Goal: Task Accomplishment & Management: Manage account settings

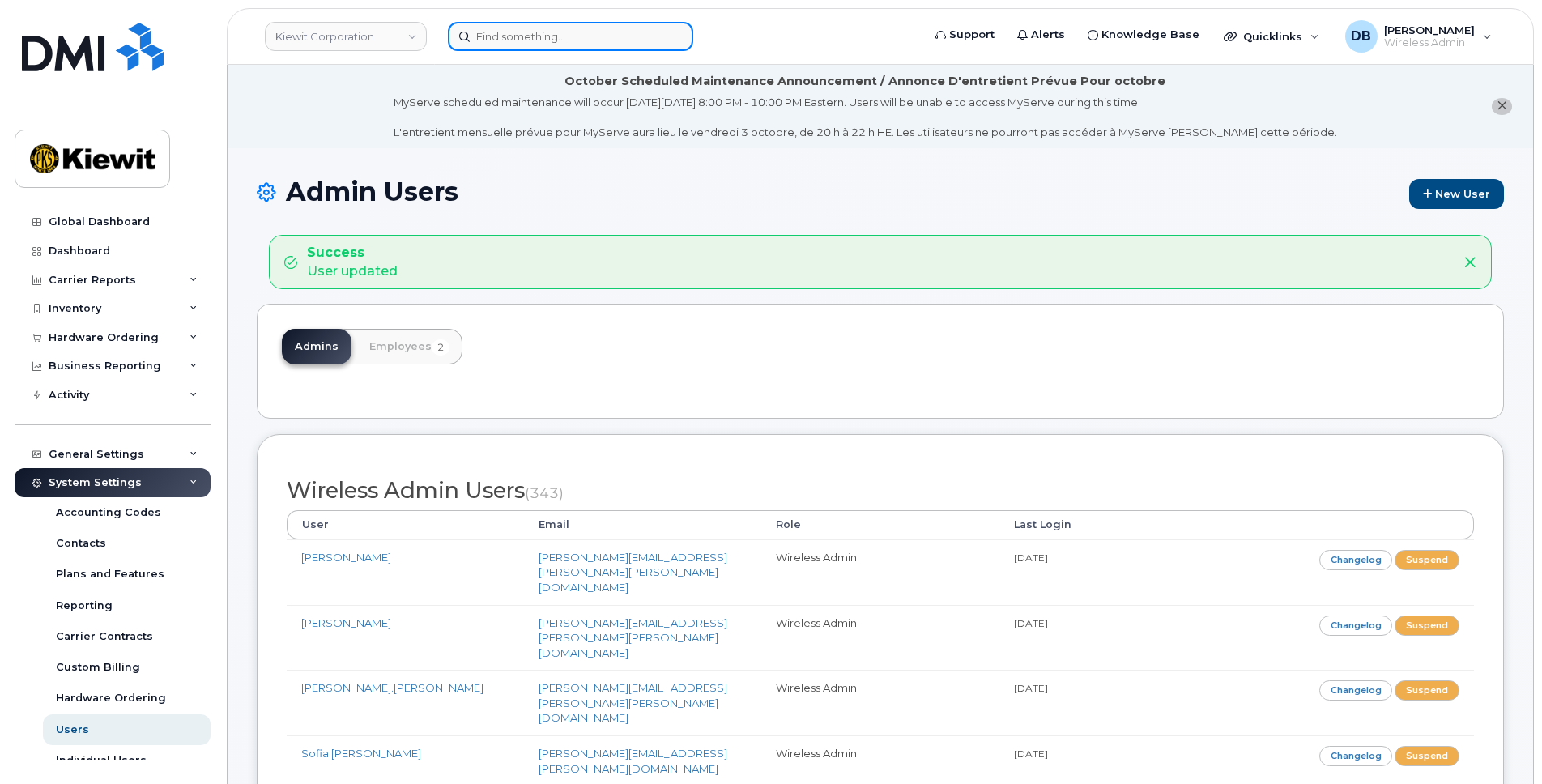
click at [508, 40] on input at bounding box center [571, 37] width 245 height 29
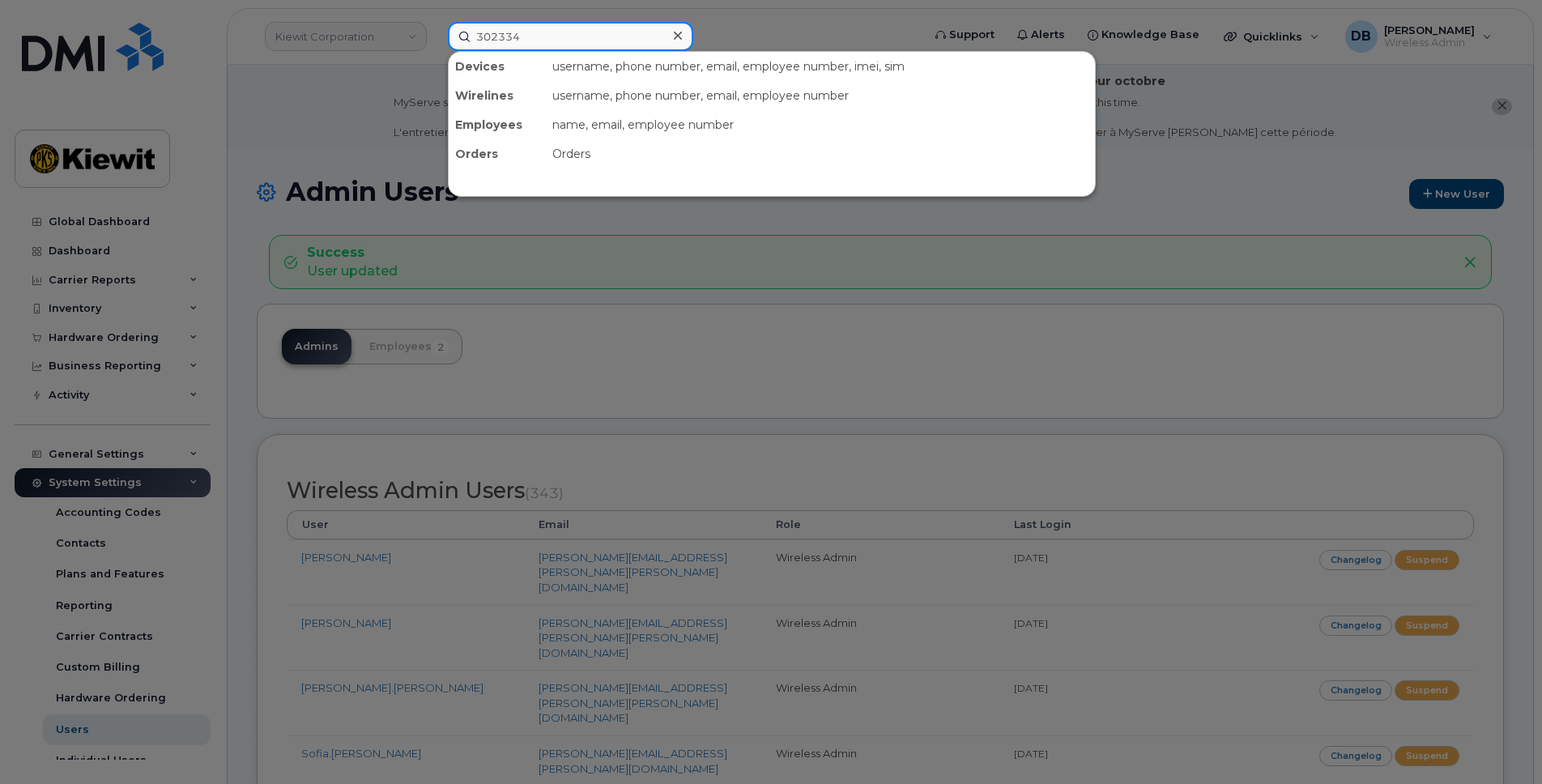
type input "302334"
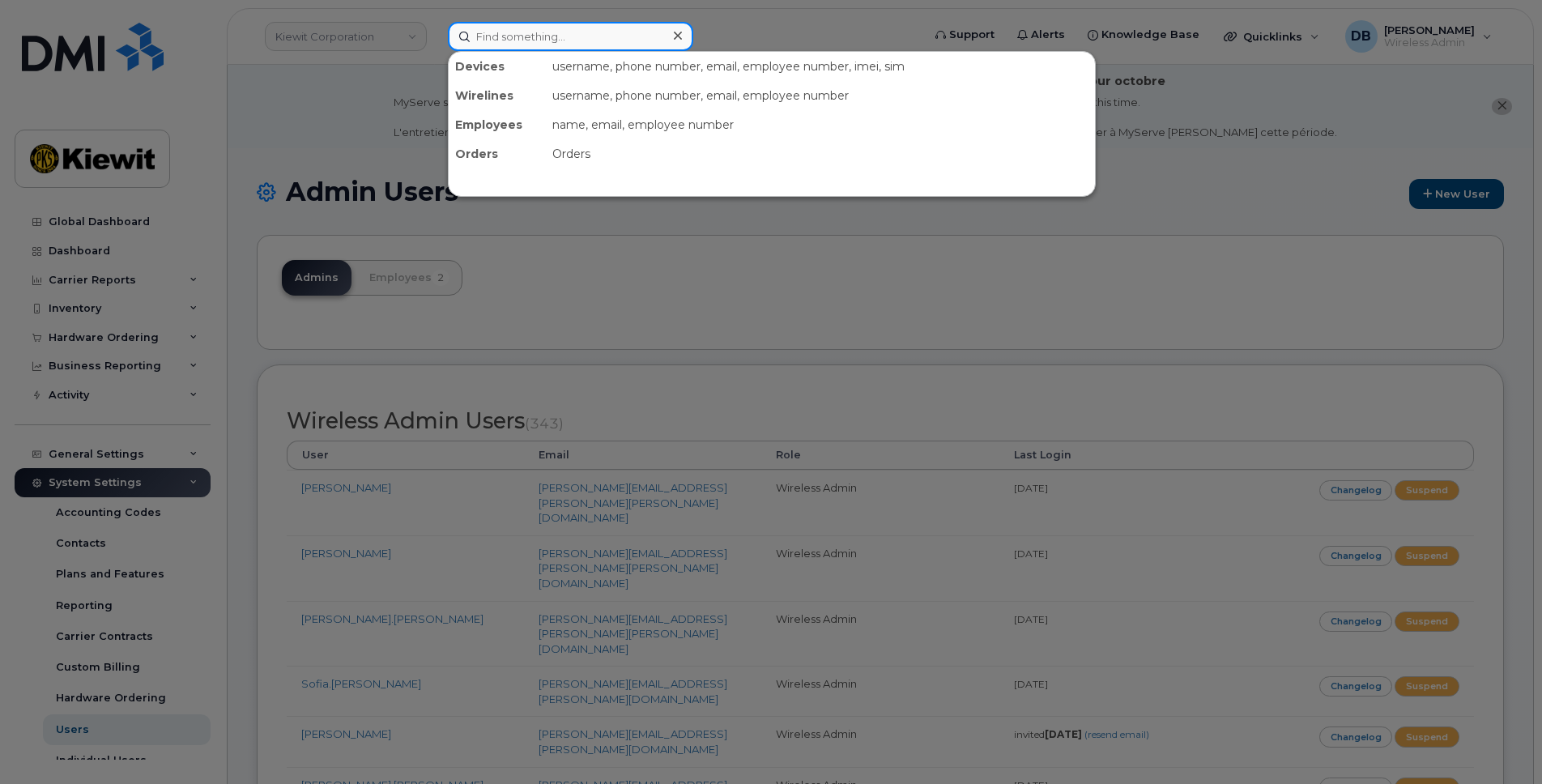
click at [543, 44] on input at bounding box center [571, 37] width 245 height 29
paste input "302334"
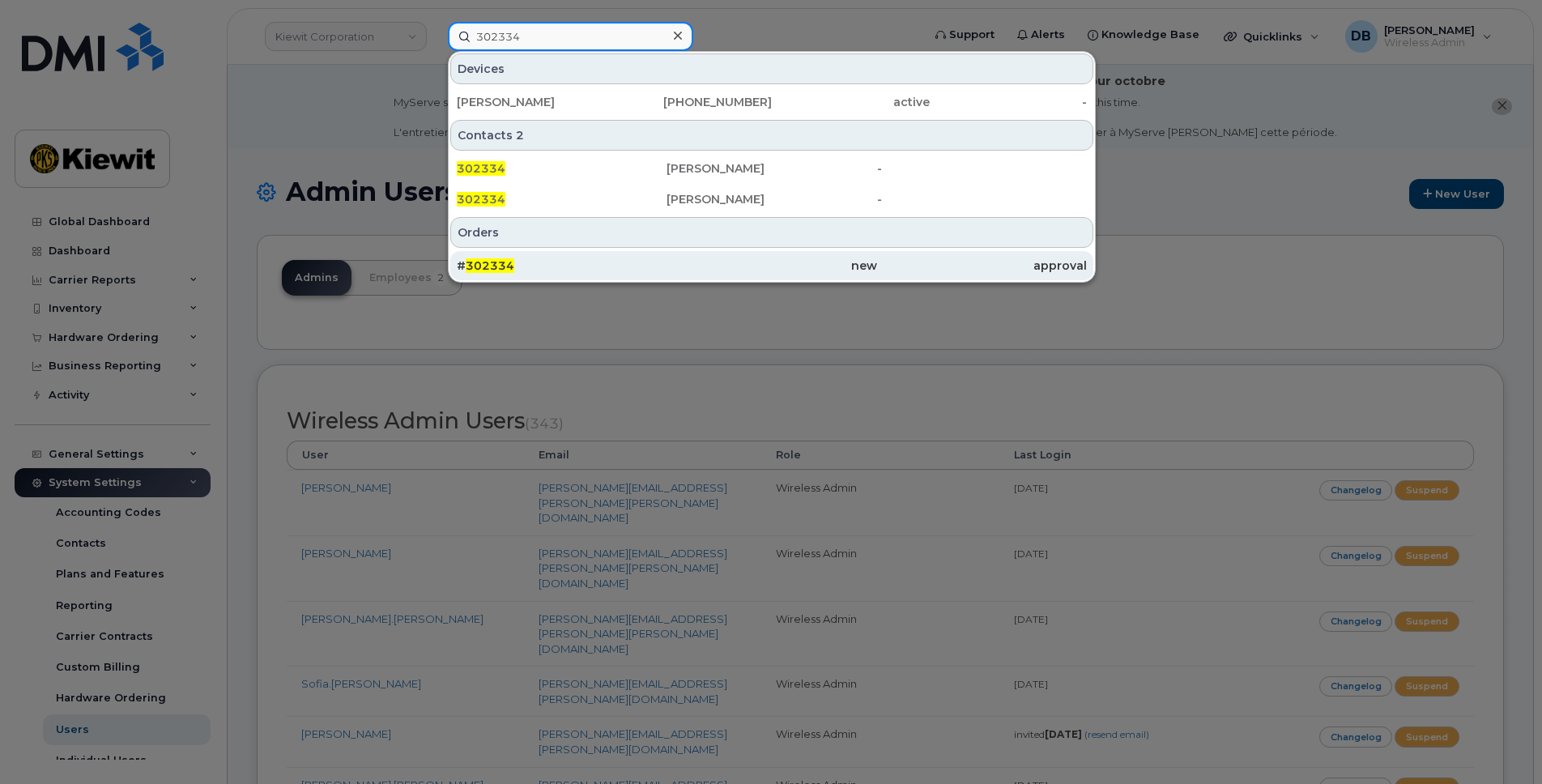
type input "302334"
click at [503, 271] on span "302334" at bounding box center [489, 265] width 49 height 15
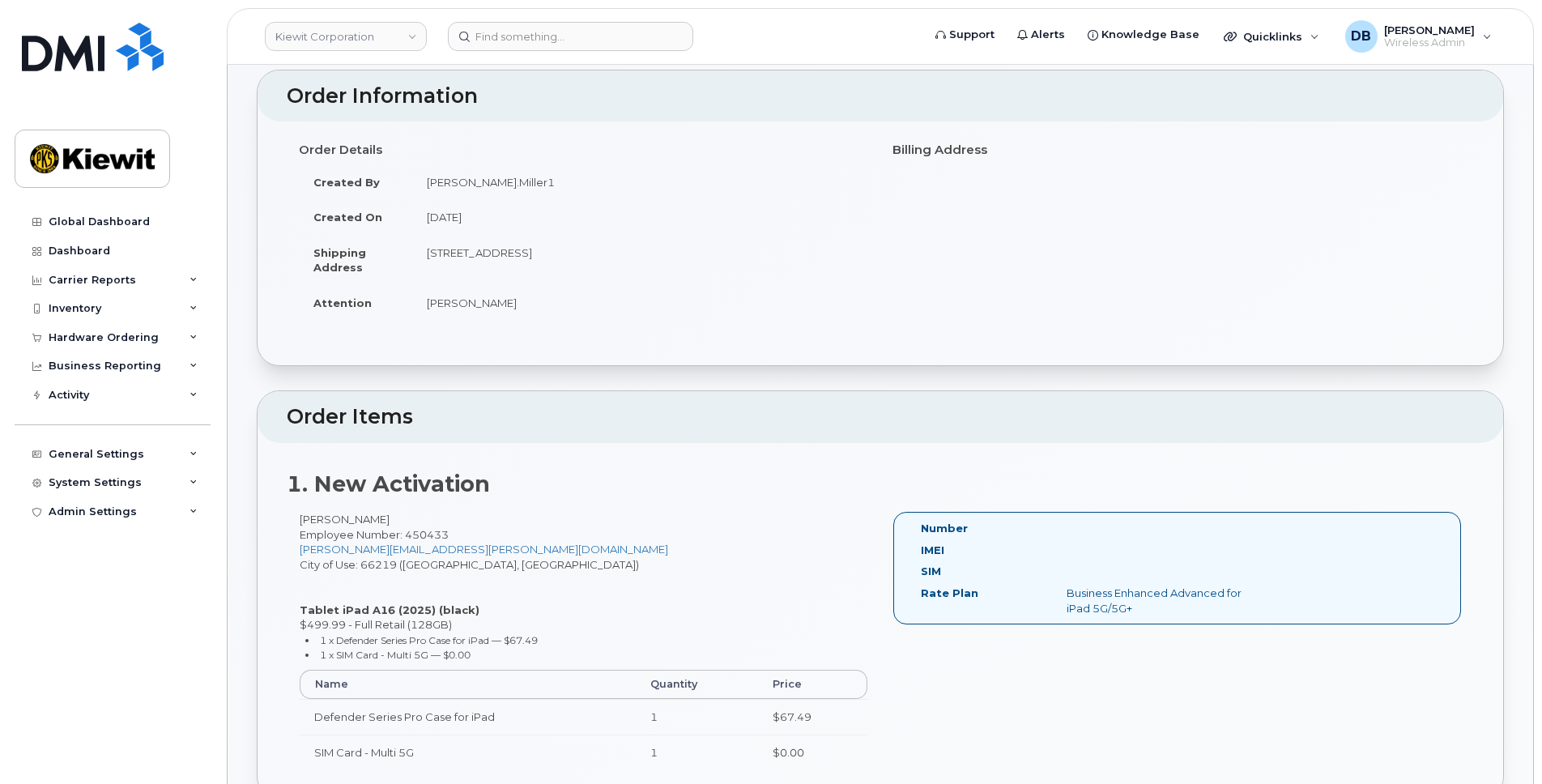
scroll to position [324, 0]
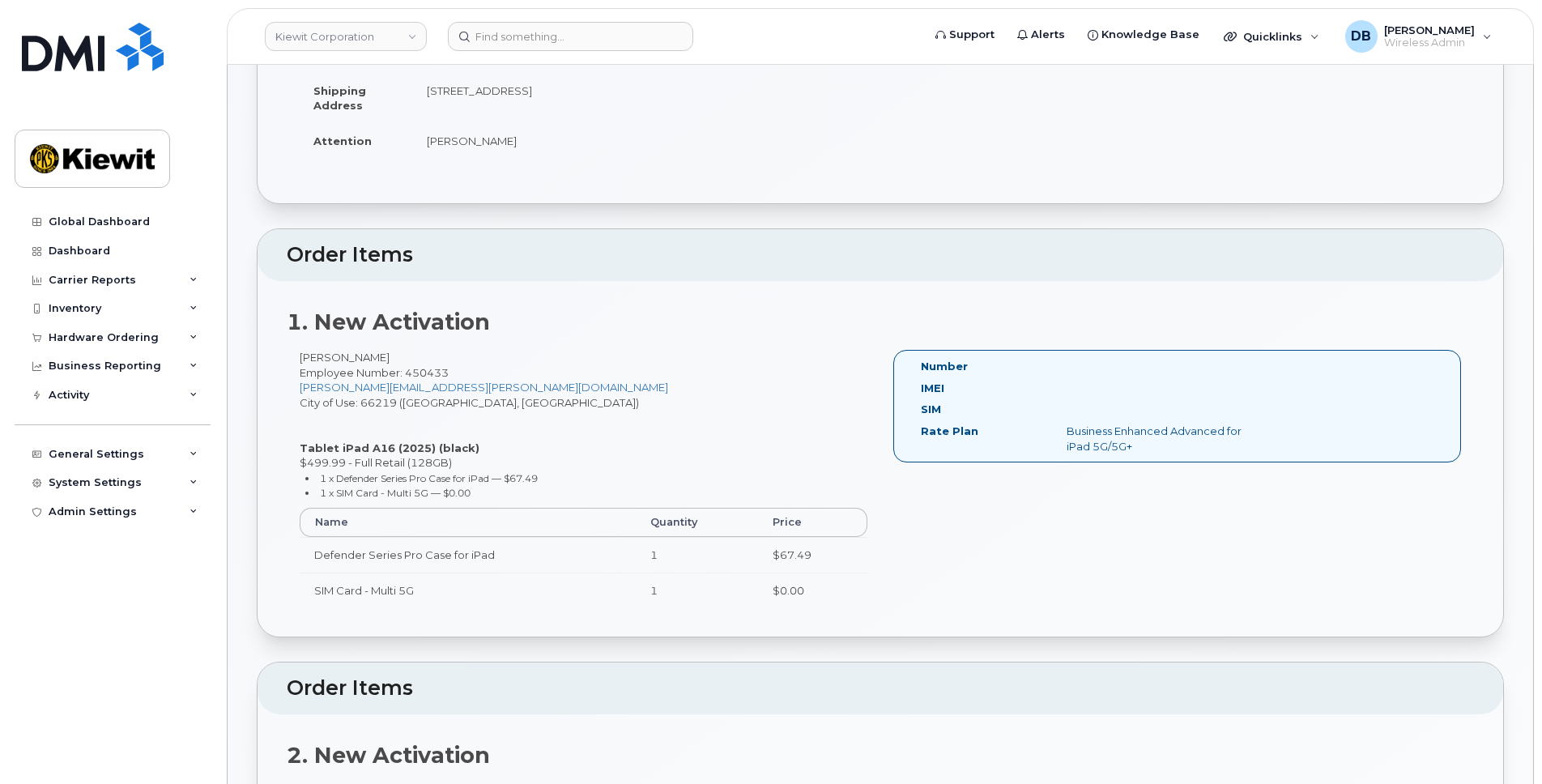
click at [435, 370] on span "Employee Number: 450433" at bounding box center [375, 372] width 149 height 13
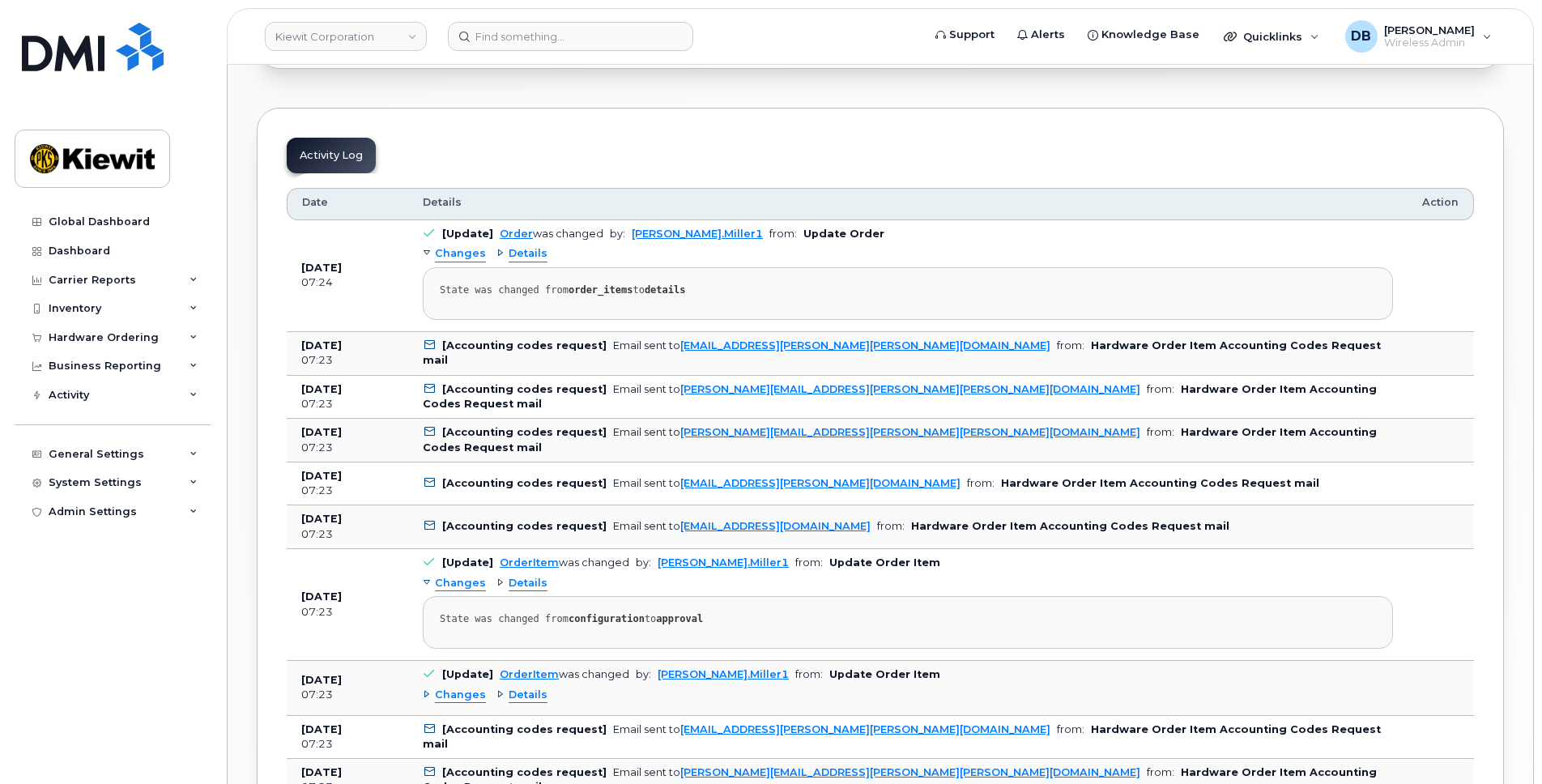
scroll to position [1296, 0]
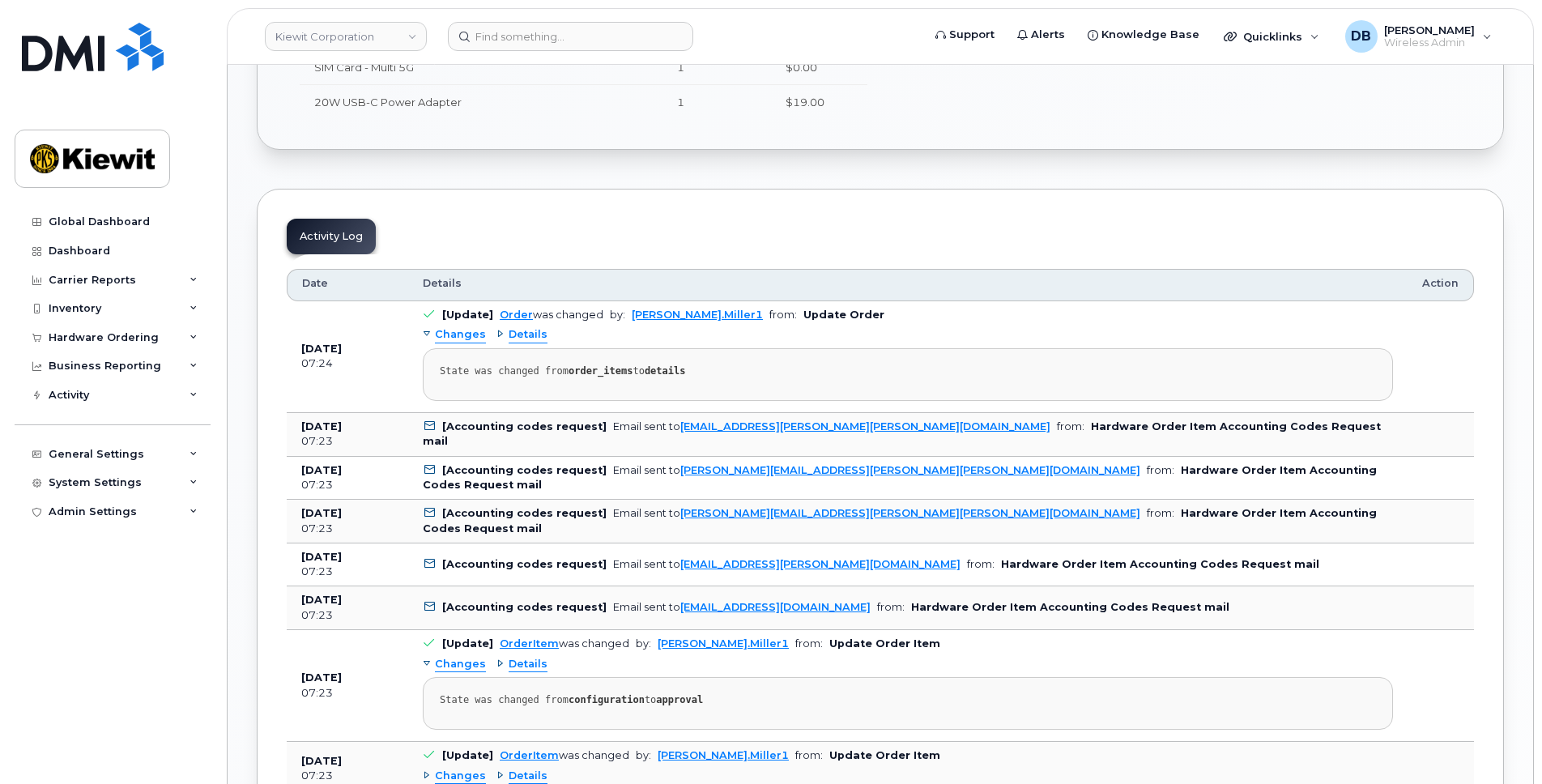
click at [510, 334] on span "Details" at bounding box center [527, 335] width 39 height 15
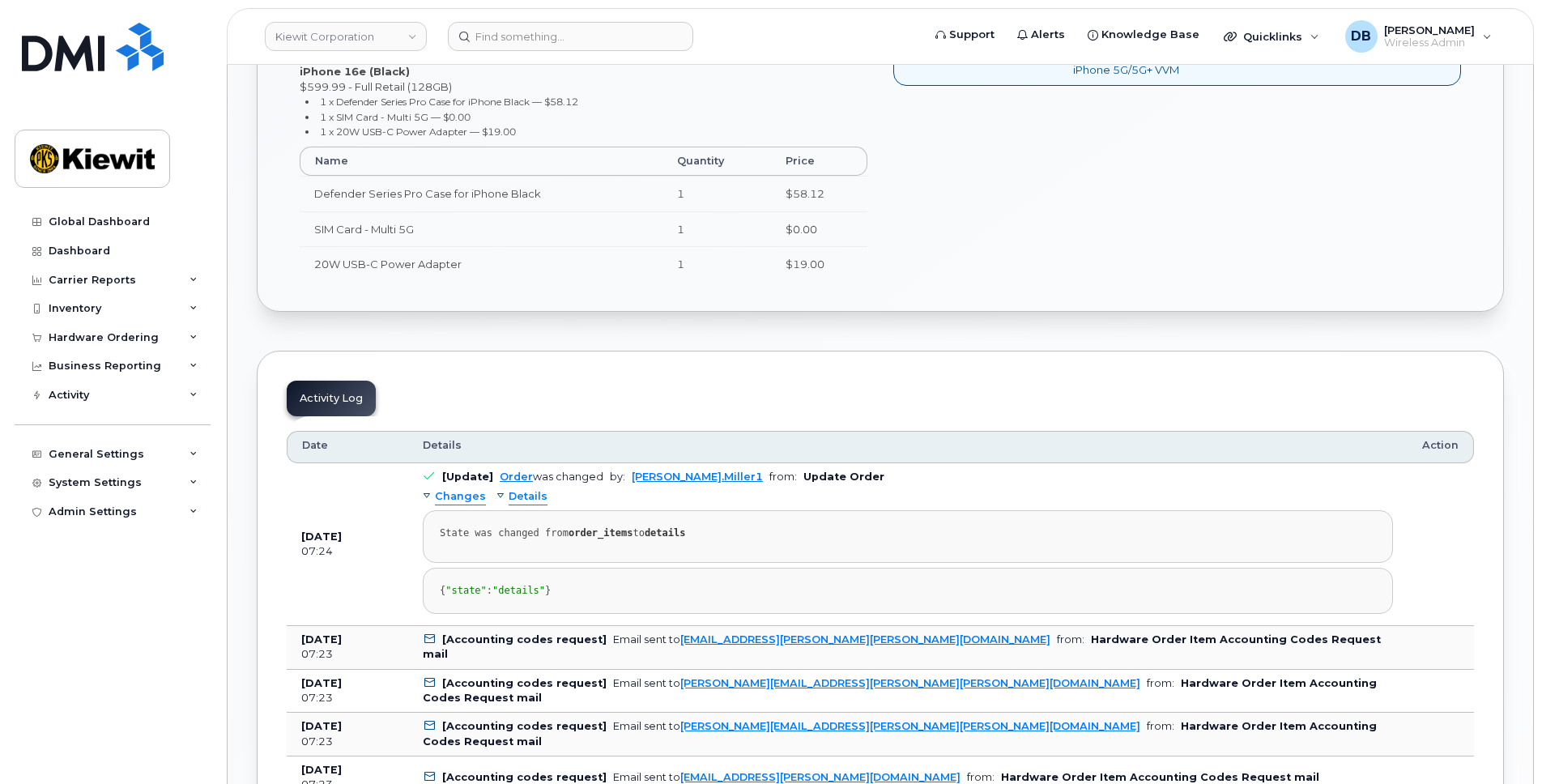
scroll to position [890, 0]
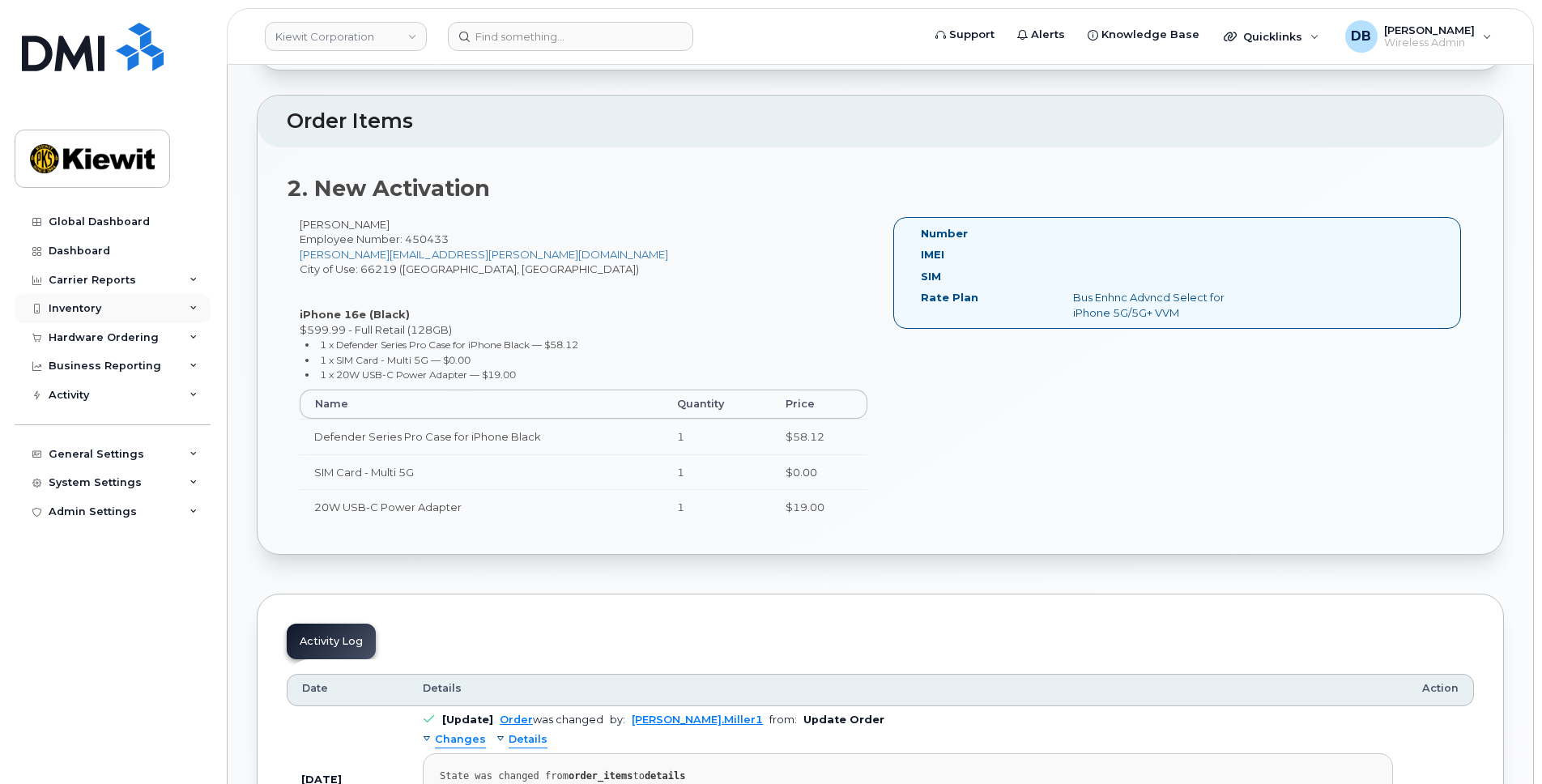
click at [157, 302] on div "Inventory" at bounding box center [112, 308] width 196 height 29
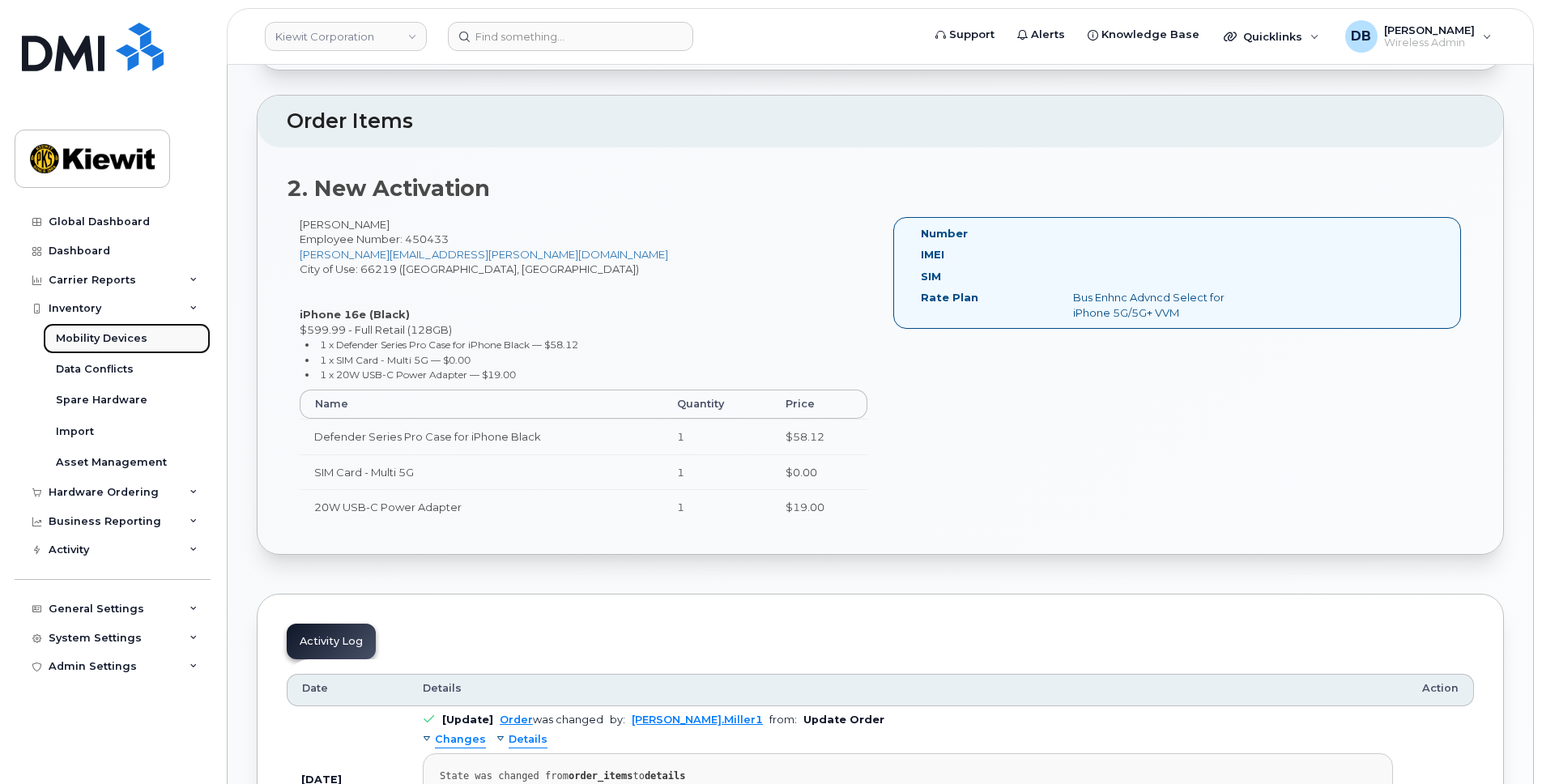
click at [113, 332] on div "Mobility Devices" at bounding box center [101, 338] width 92 height 15
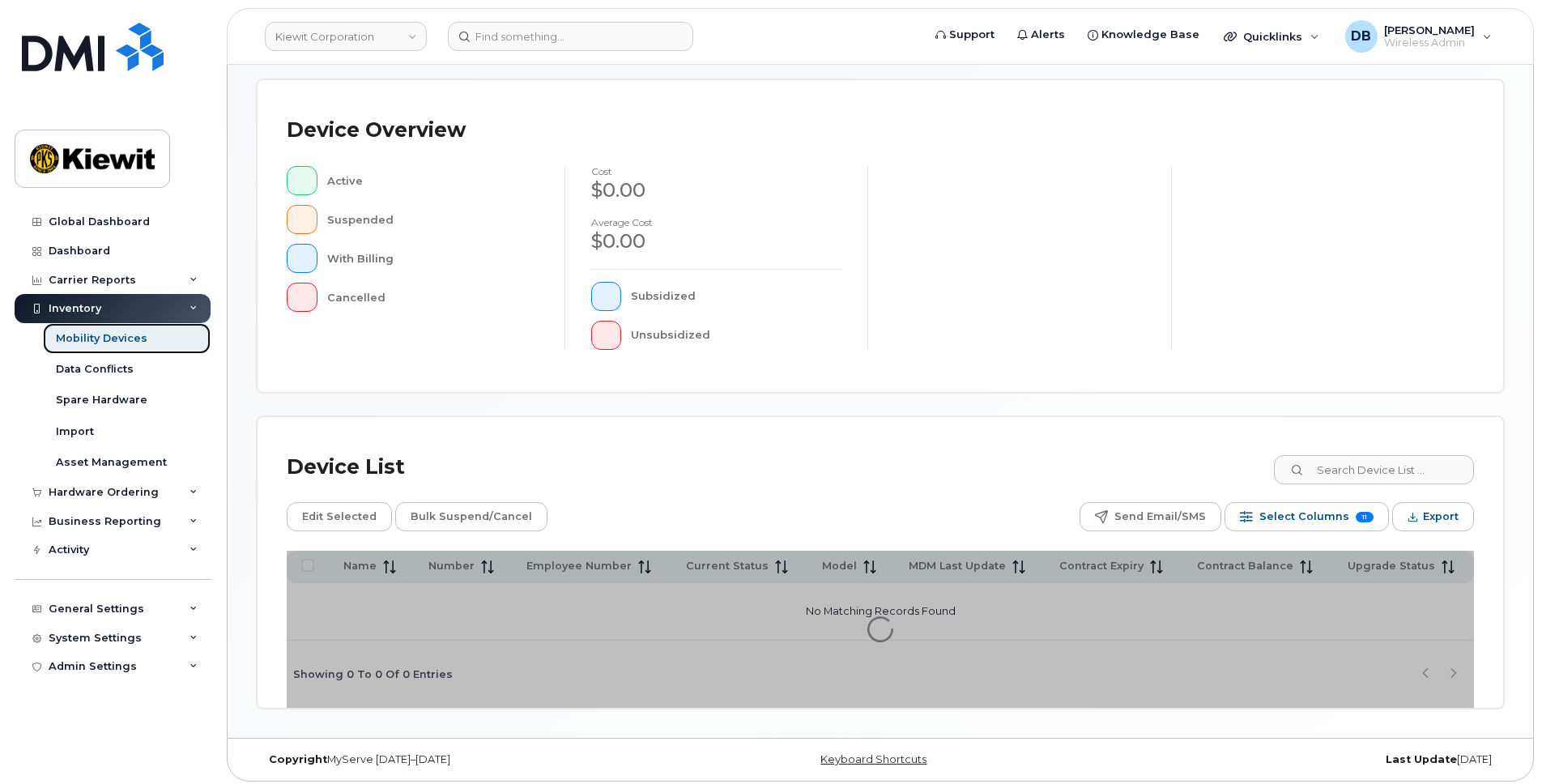
scroll to position [330, 0]
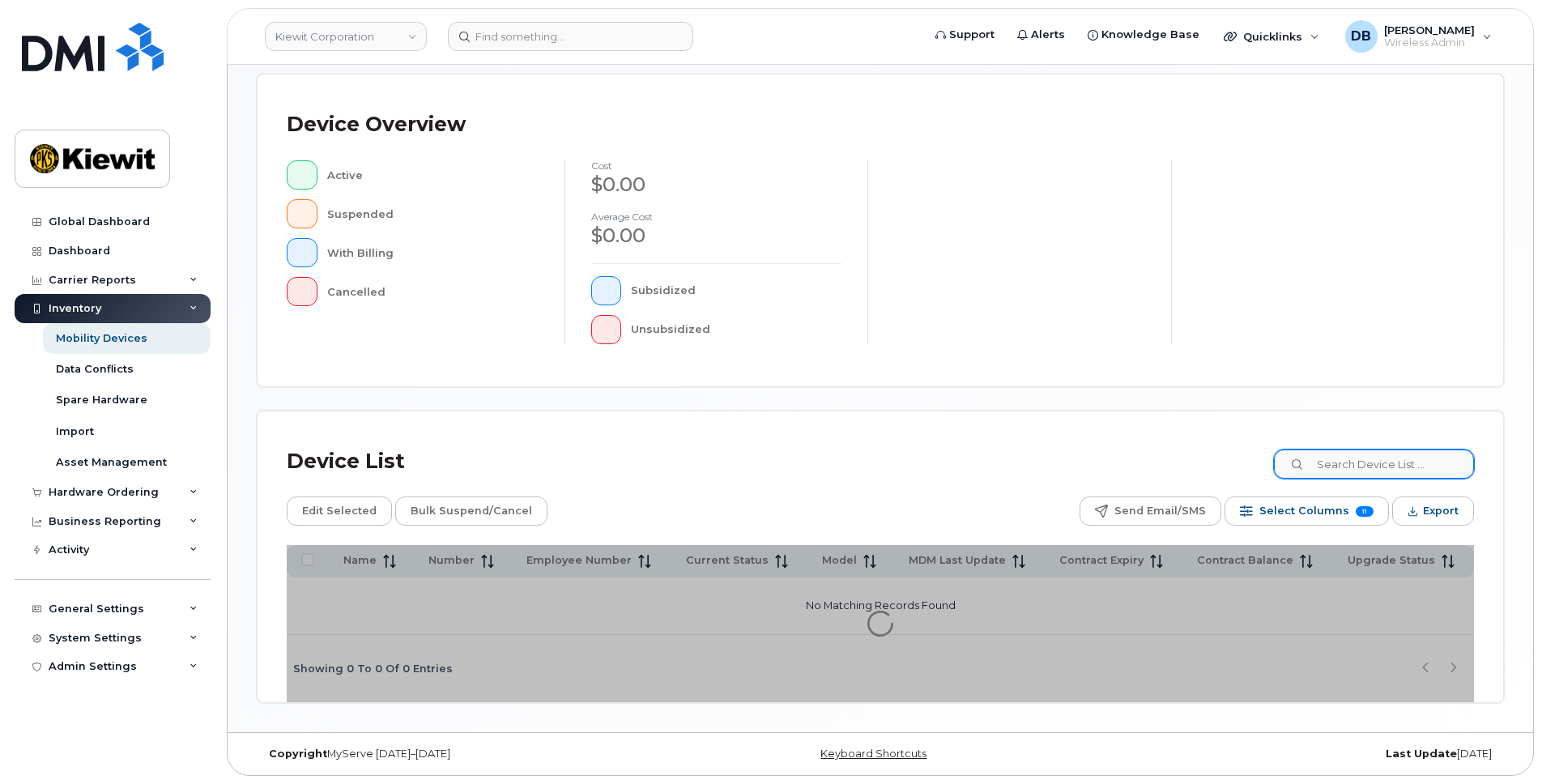
click at [1319, 461] on div at bounding box center [1373, 464] width 200 height 29
click at [1341, 461] on input at bounding box center [1373, 464] width 201 height 29
paste input "110248"
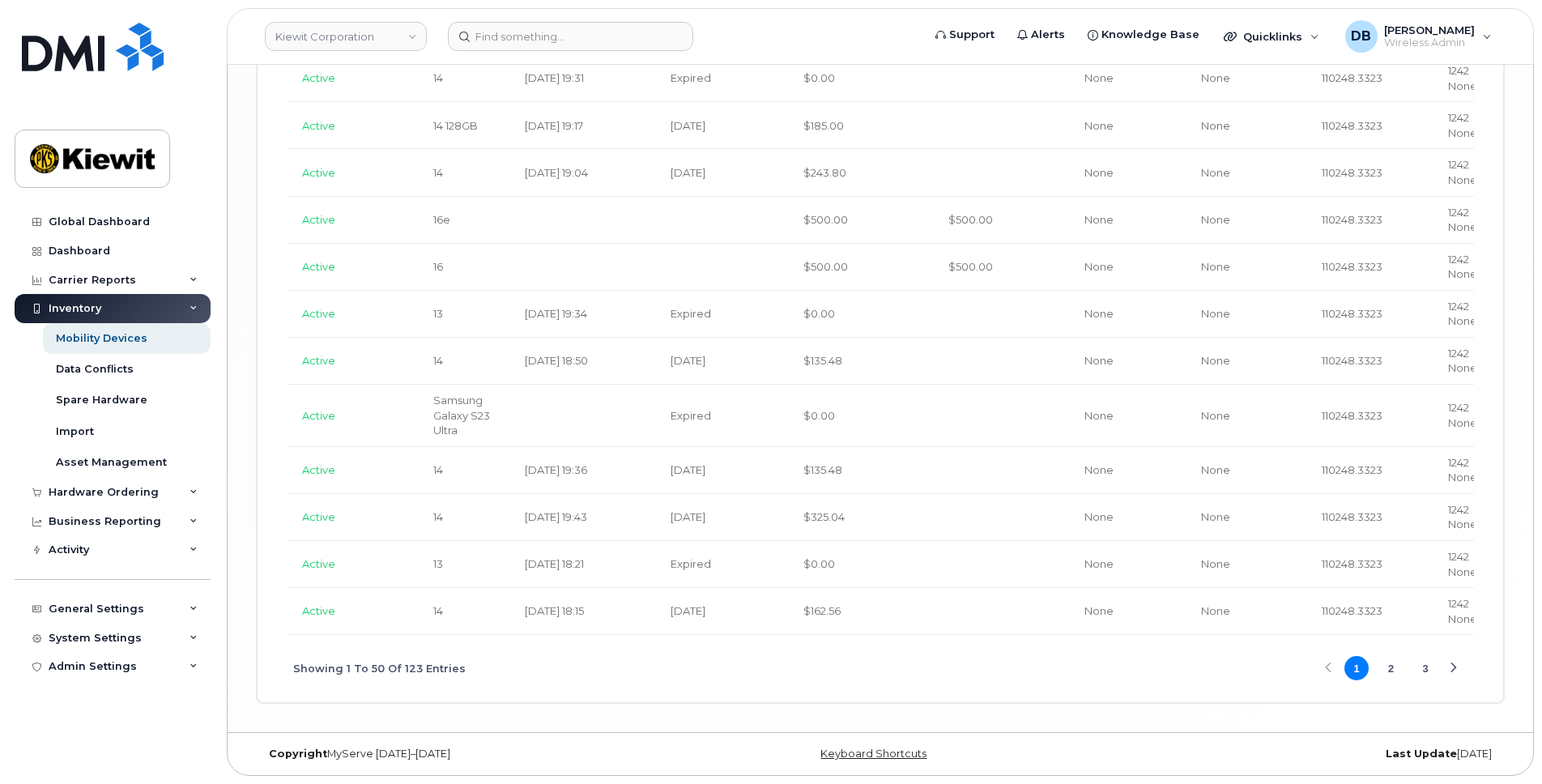
scroll to position [0, 469]
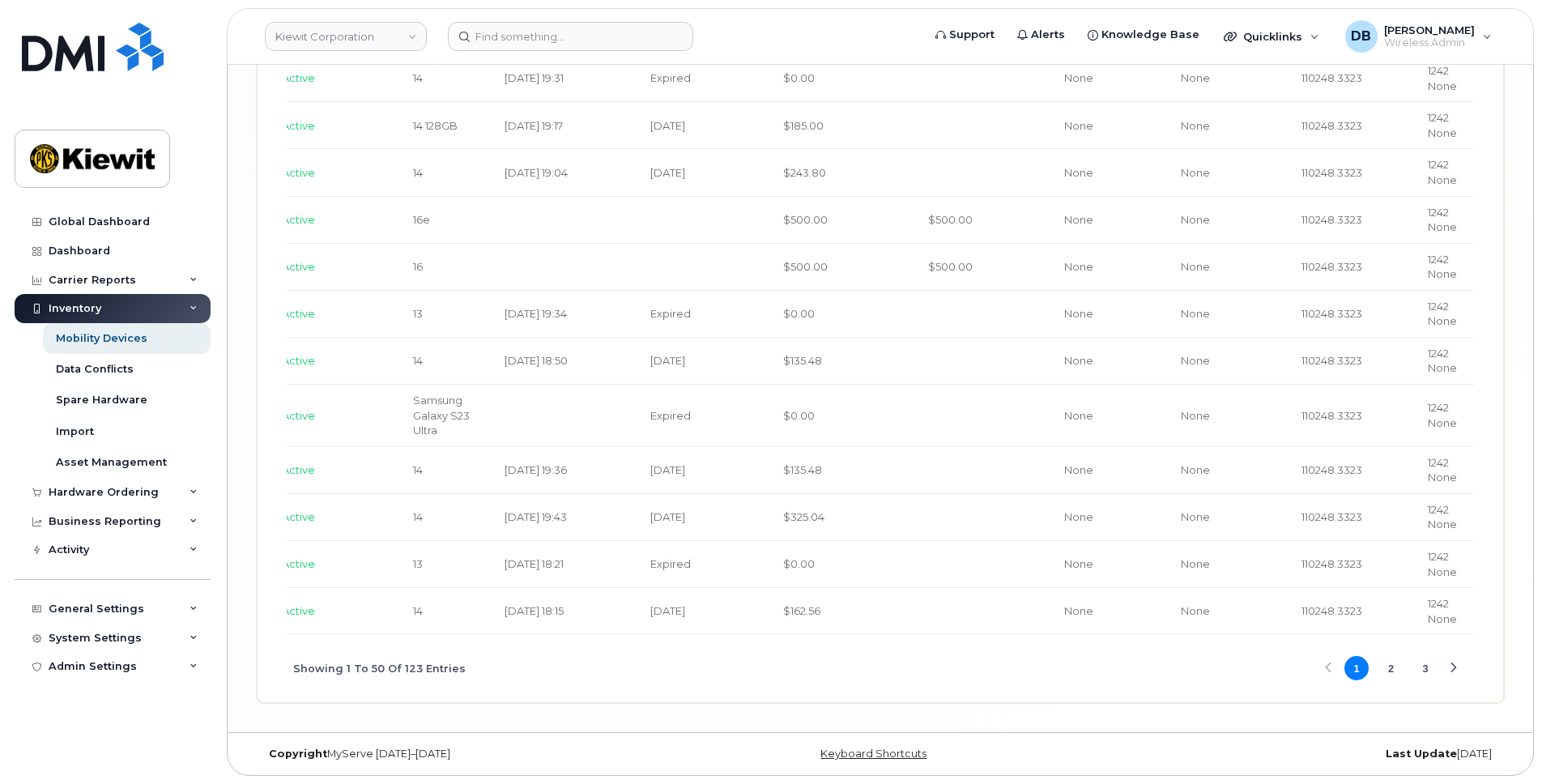
type input "110248."
drag, startPoint x: 1302, startPoint y: 558, endPoint x: 1239, endPoint y: 568, distance: 63.8
click at [1287, 568] on td "110248.3323" at bounding box center [1350, 564] width 126 height 47
copy span "110248.3323"
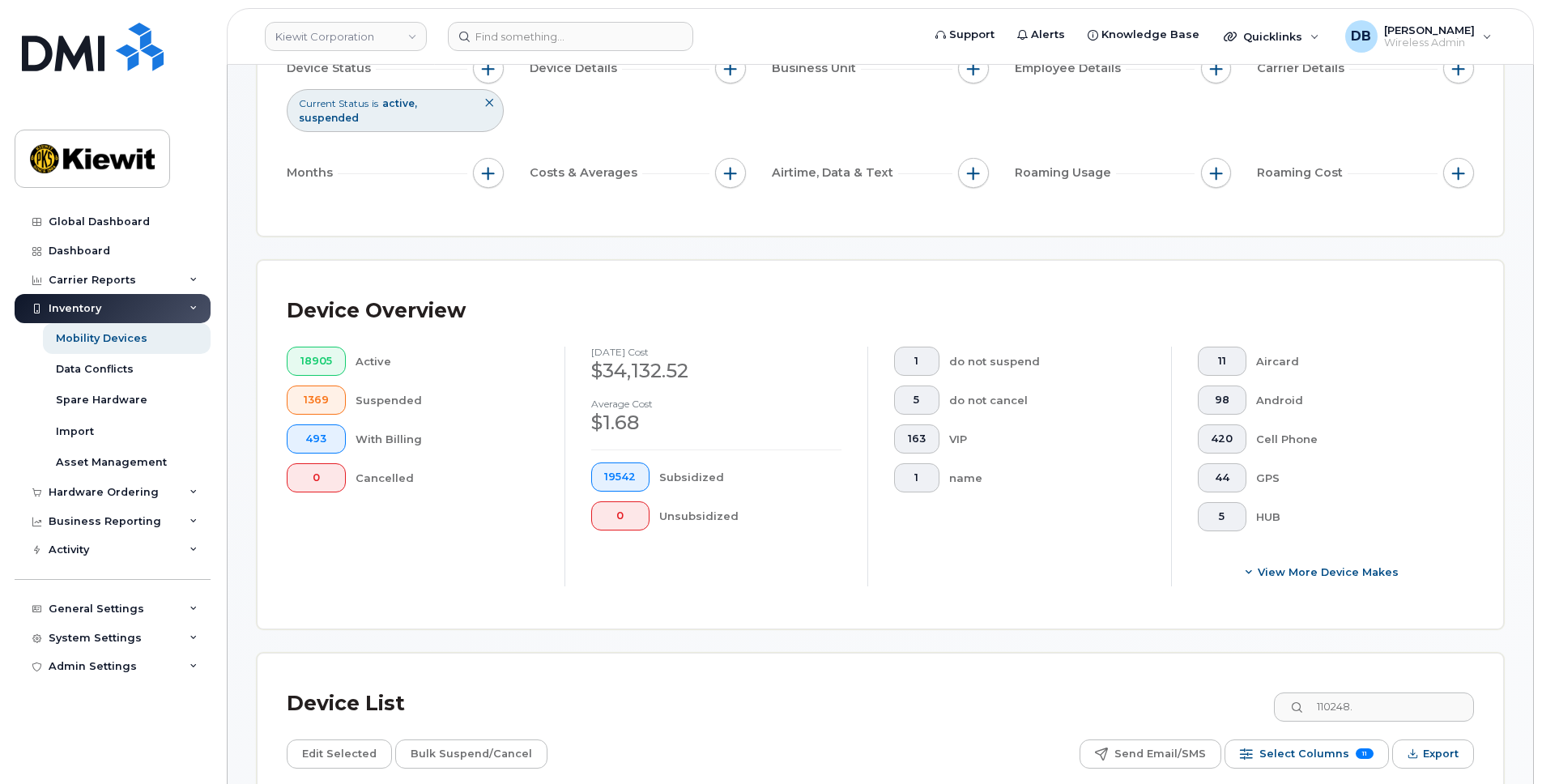
scroll to position [0, 0]
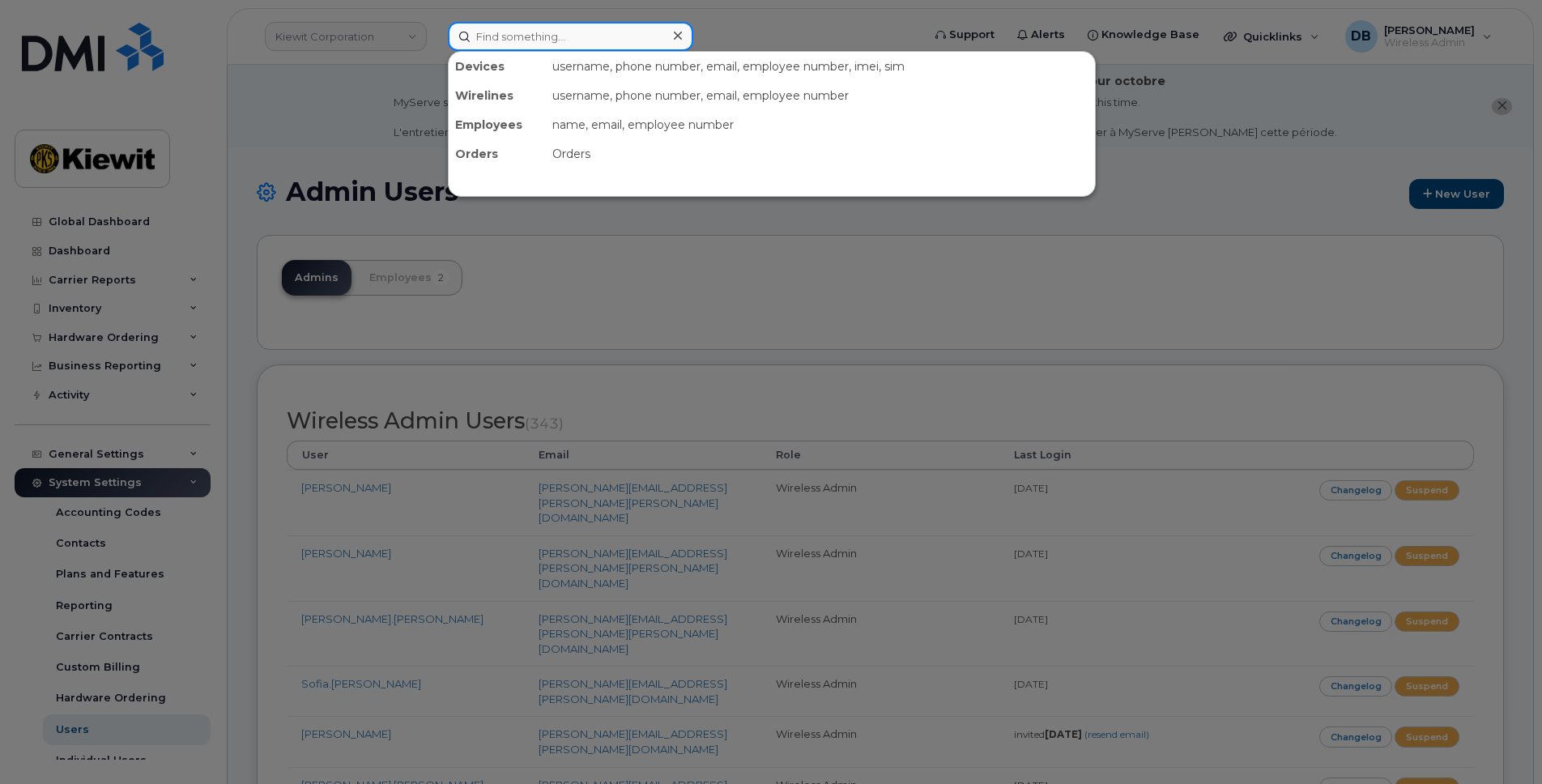
click at [545, 31] on input at bounding box center [571, 37] width 245 height 29
type input "logan miller"
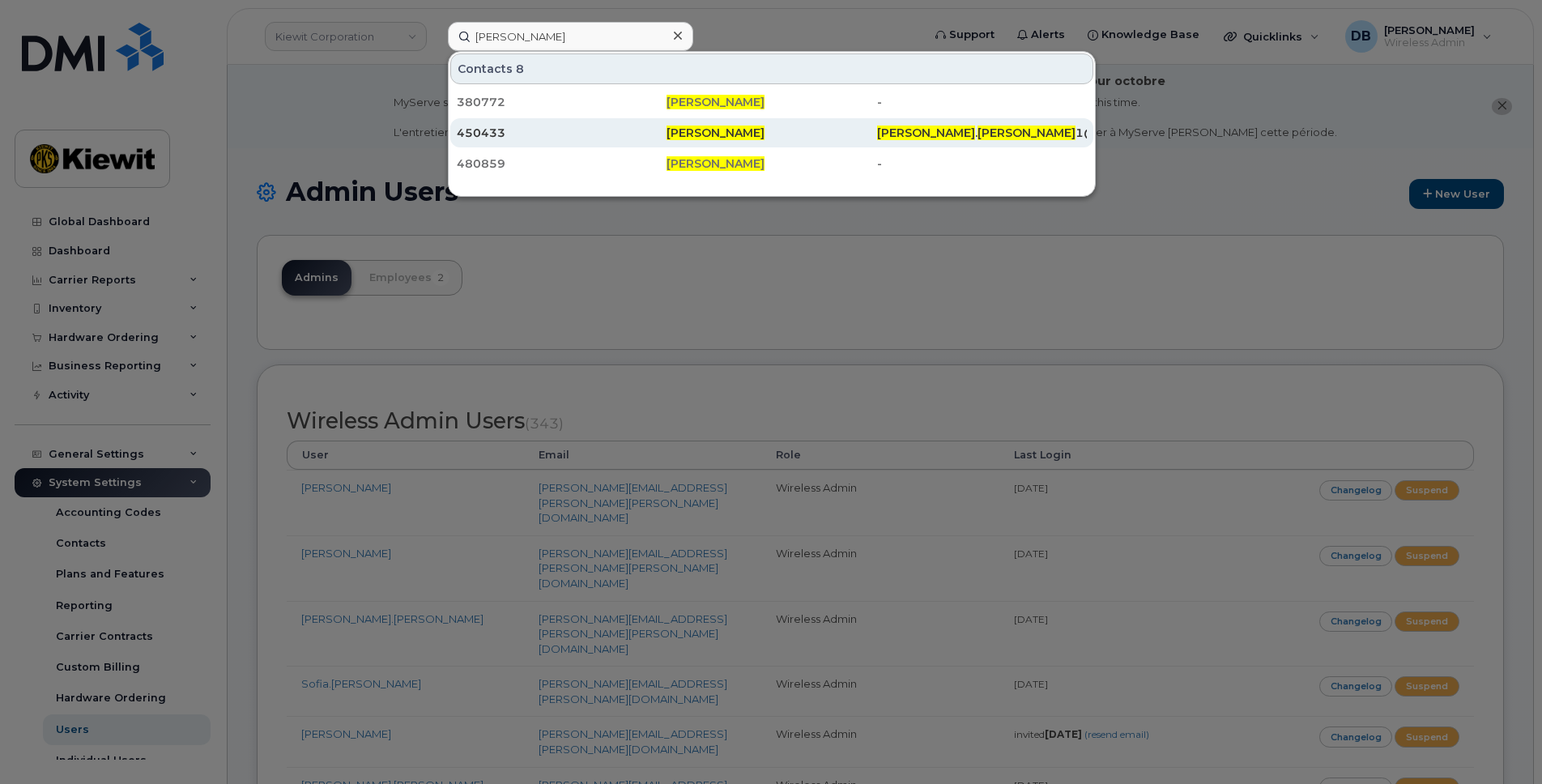
click at [504, 136] on div "450433" at bounding box center [561, 133] width 210 height 16
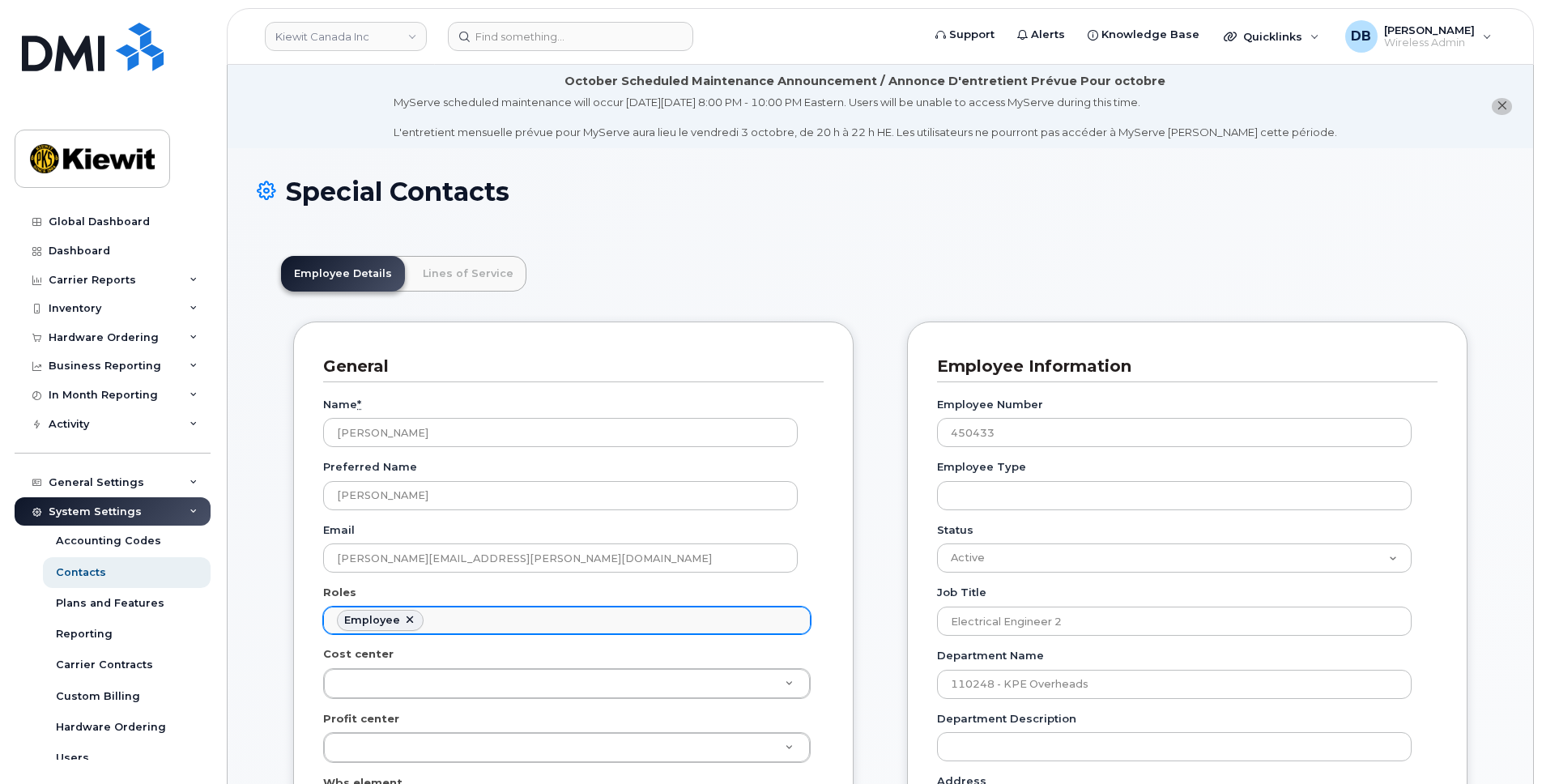
scroll to position [242, 0]
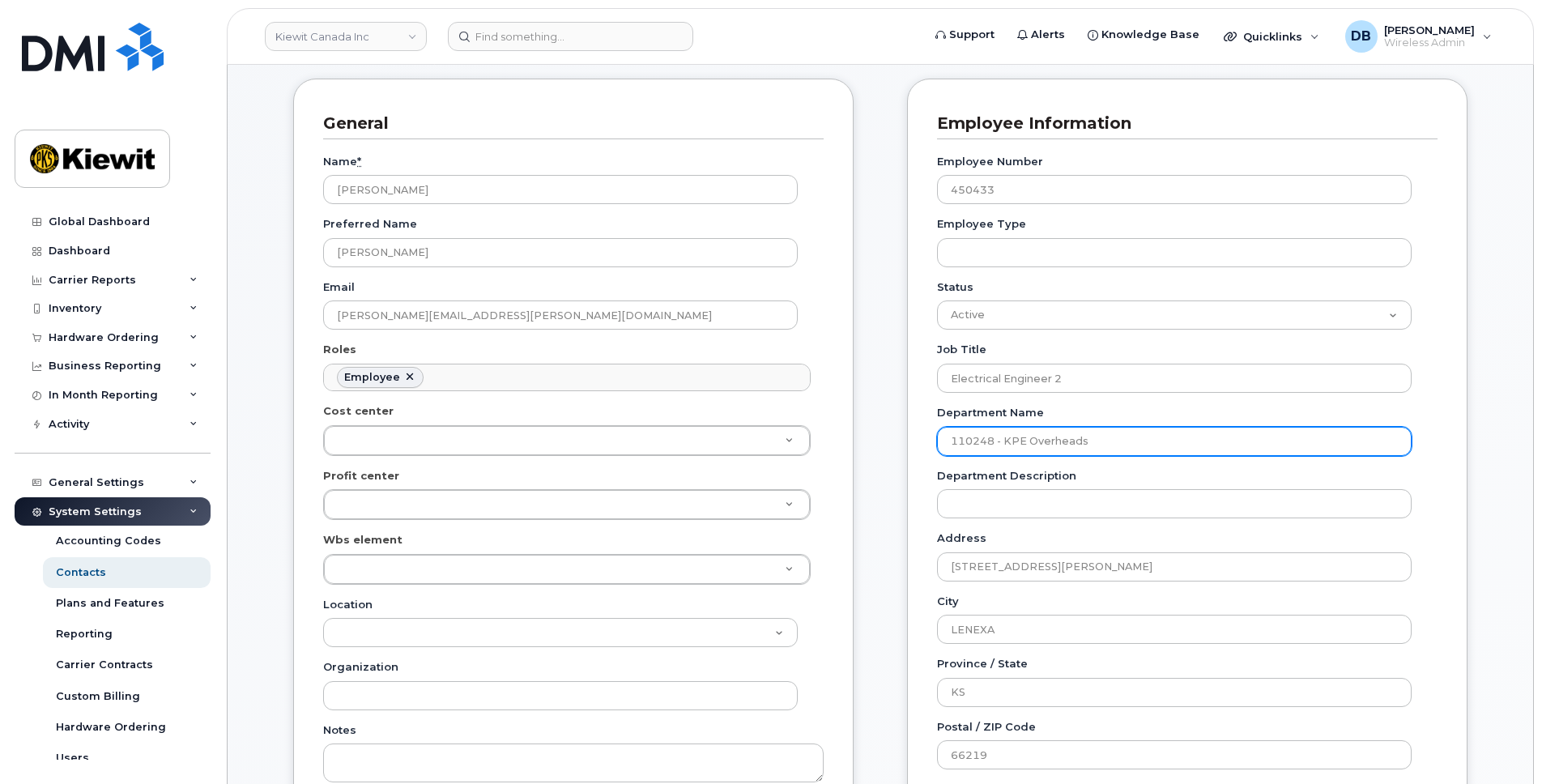
click at [968, 445] on input "110248 - KPE Overheads" at bounding box center [1174, 441] width 475 height 29
click at [966, 442] on input "110248 - KPE Overheads" at bounding box center [1174, 441] width 475 height 29
click at [957, 439] on input "110248 - KPE Overheads" at bounding box center [1174, 441] width 475 height 29
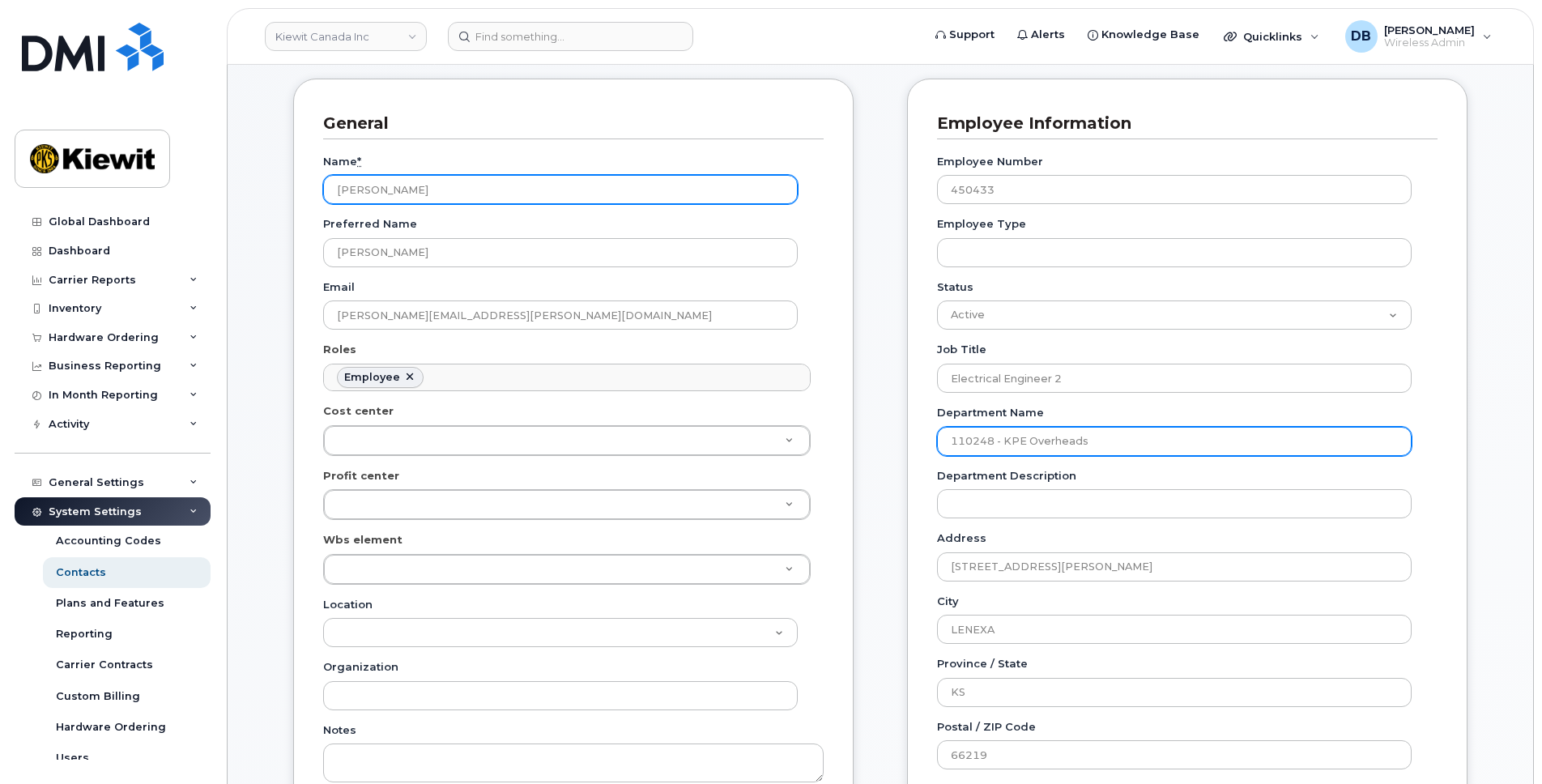
scroll to position [0, 0]
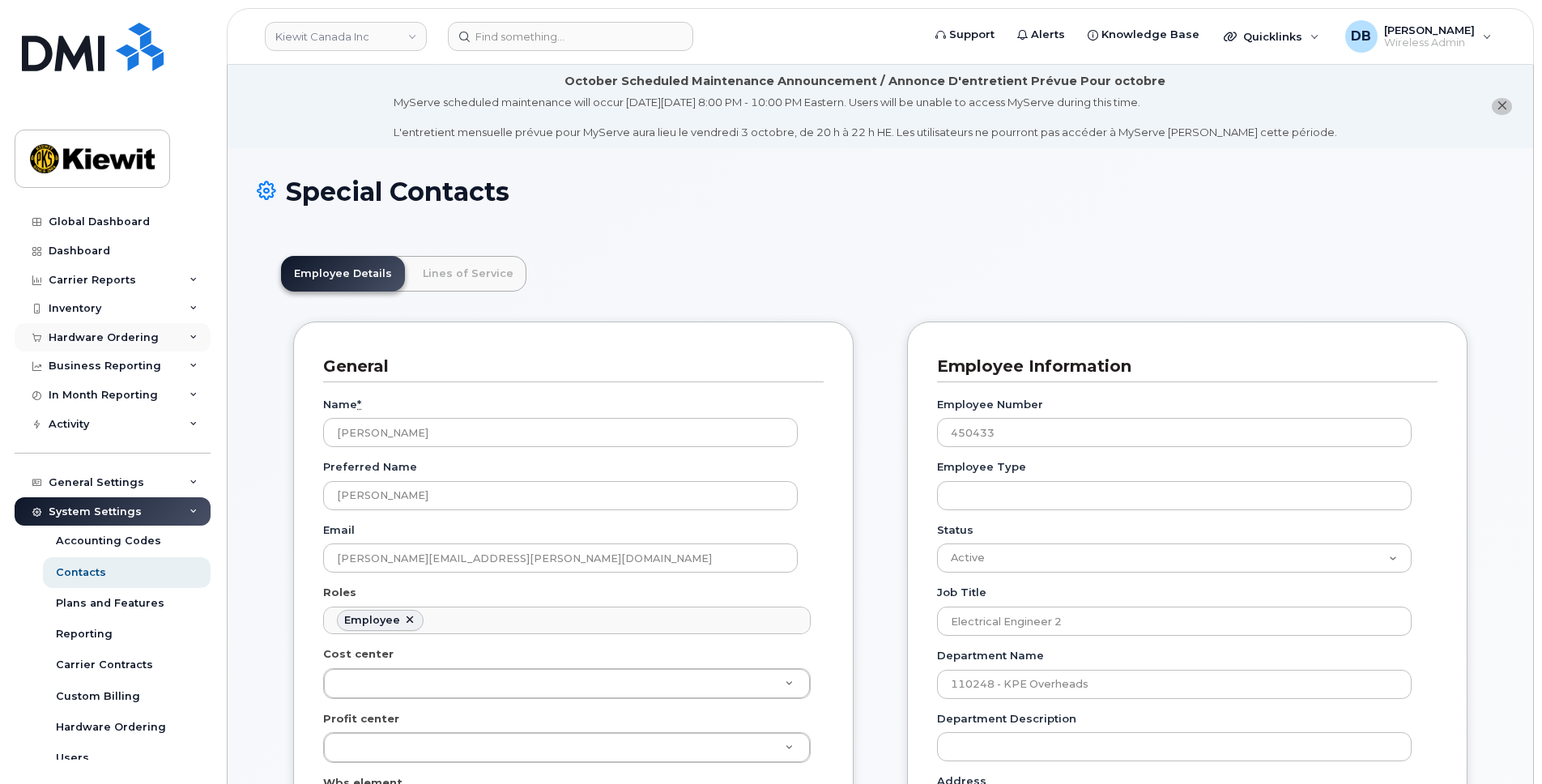
click at [119, 342] on div "Hardware Ordering" at bounding box center [104, 338] width 111 height 13
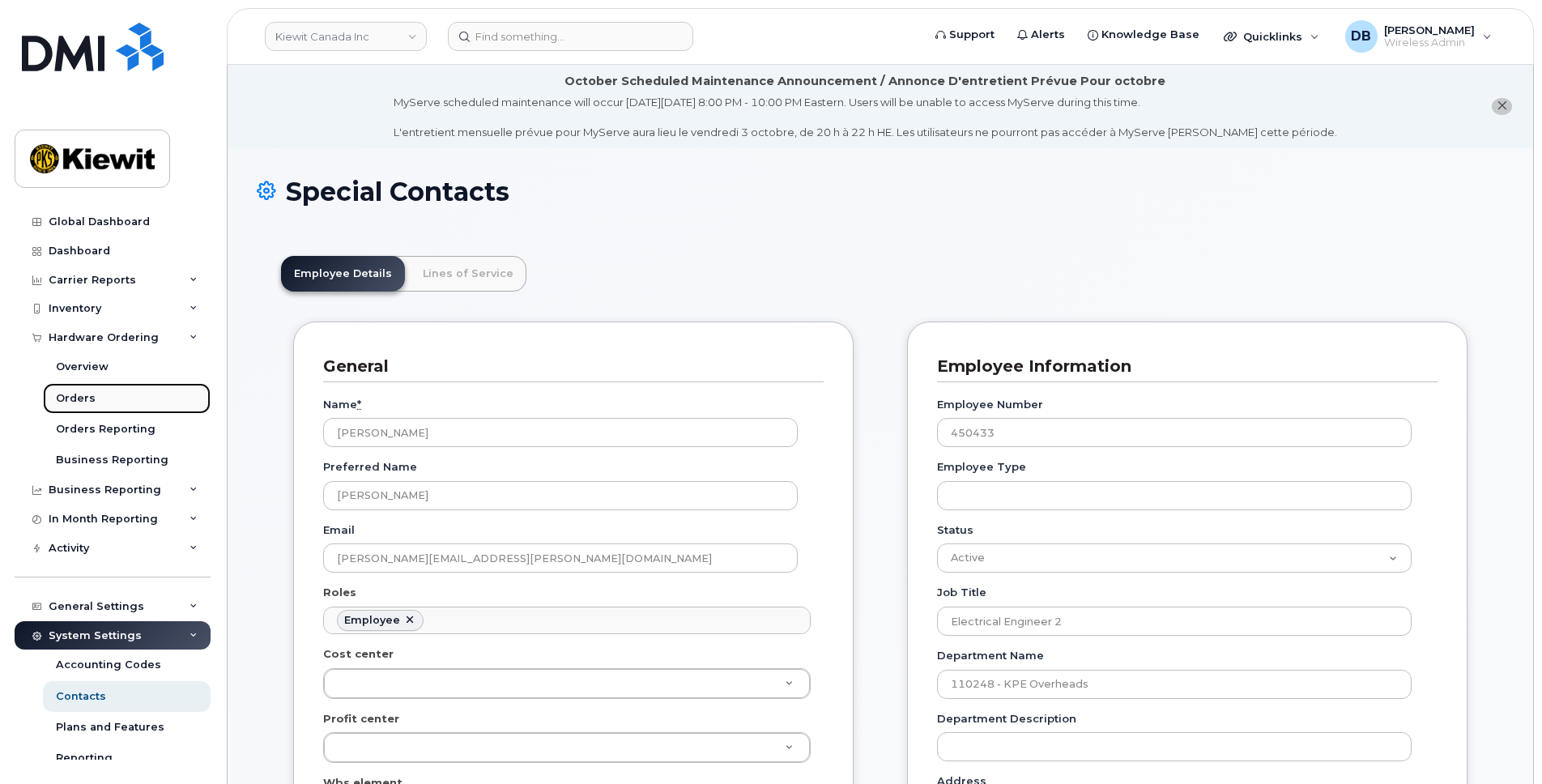
click at [81, 392] on div "Orders" at bounding box center [75, 398] width 39 height 15
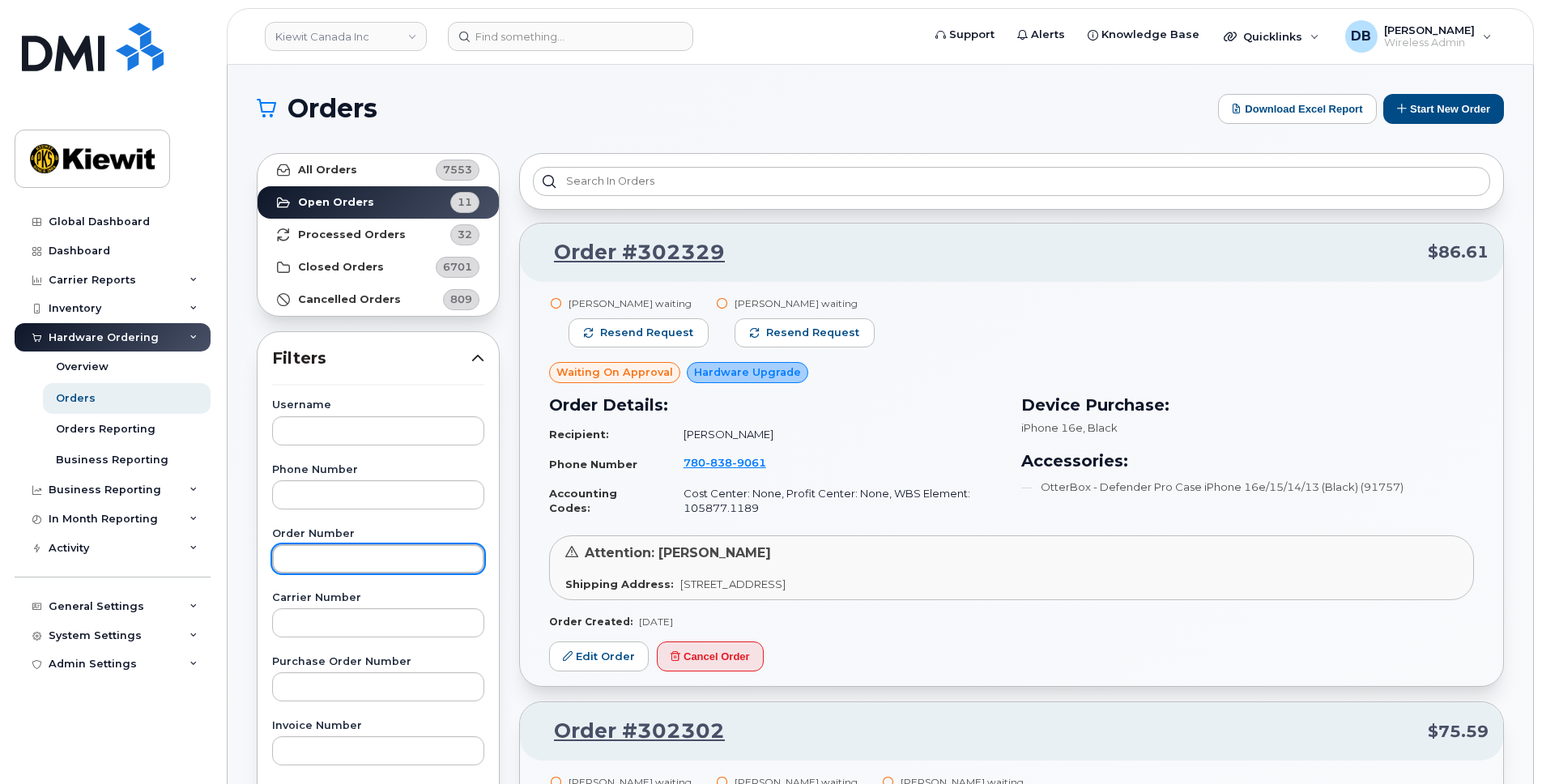
click at [316, 547] on input "text" at bounding box center [379, 559] width 213 height 29
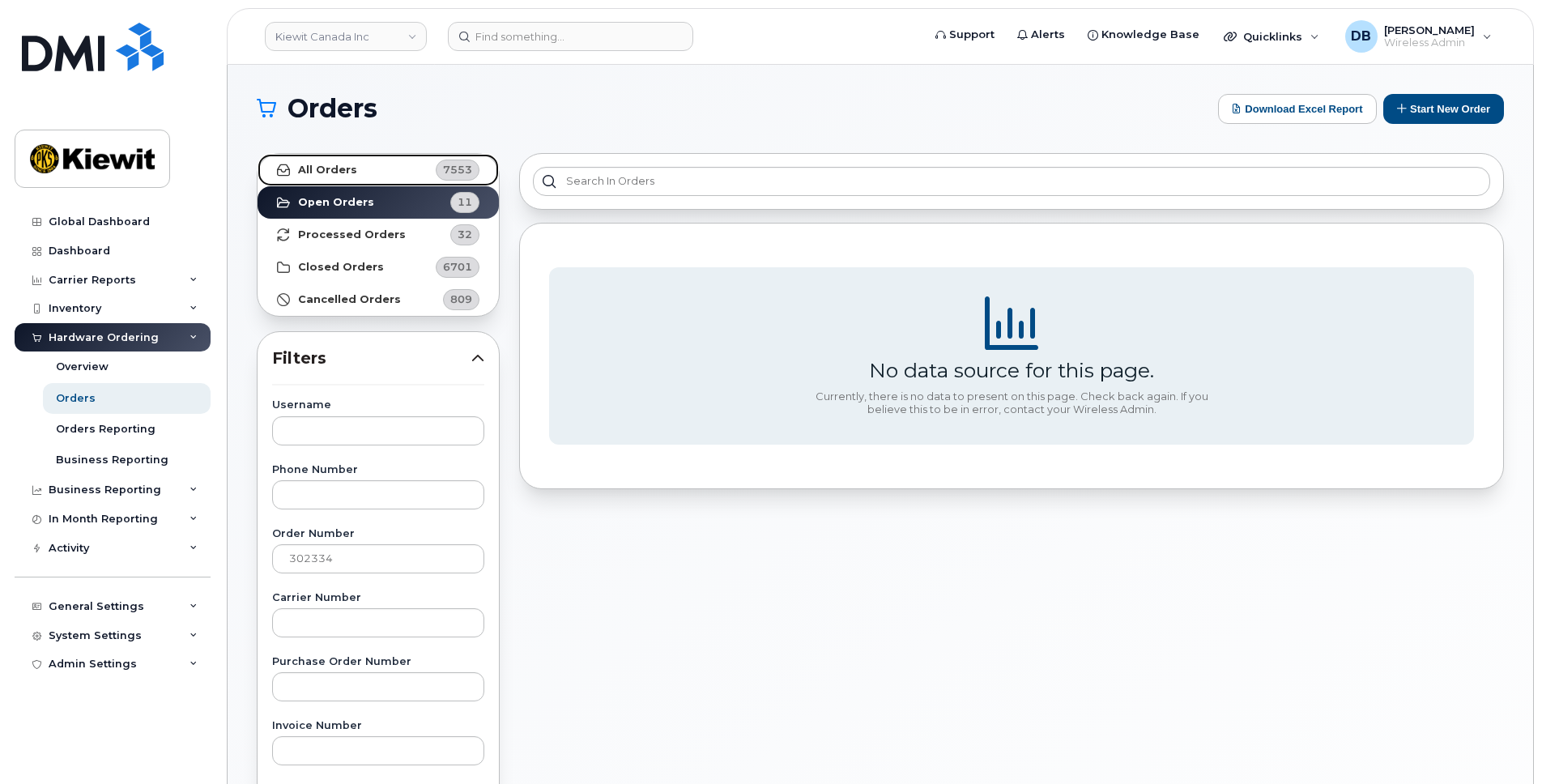
click at [361, 164] on link "All Orders 7553" at bounding box center [379, 171] width 242 height 33
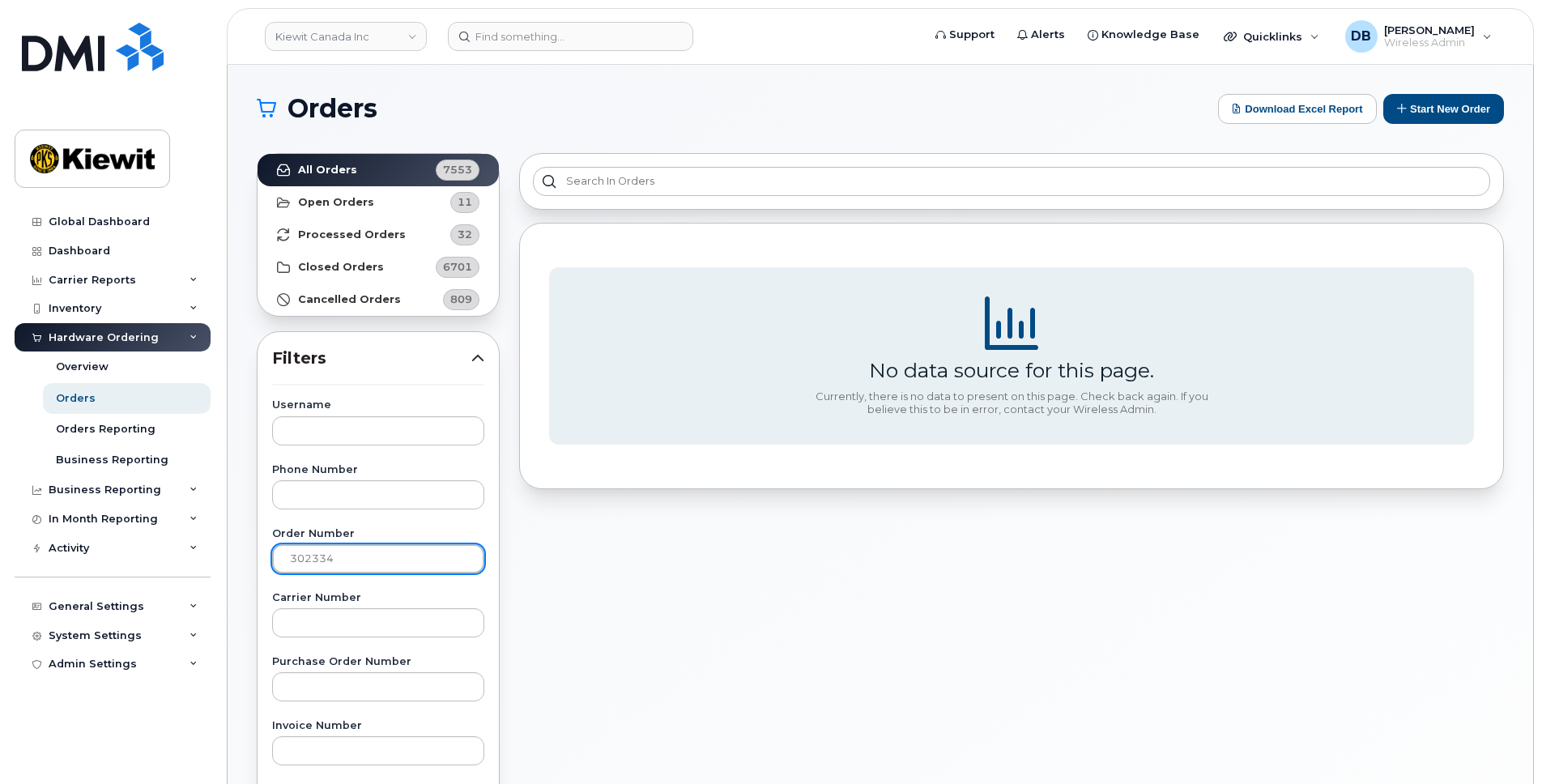
click at [353, 566] on input "302334" at bounding box center [379, 559] width 213 height 29
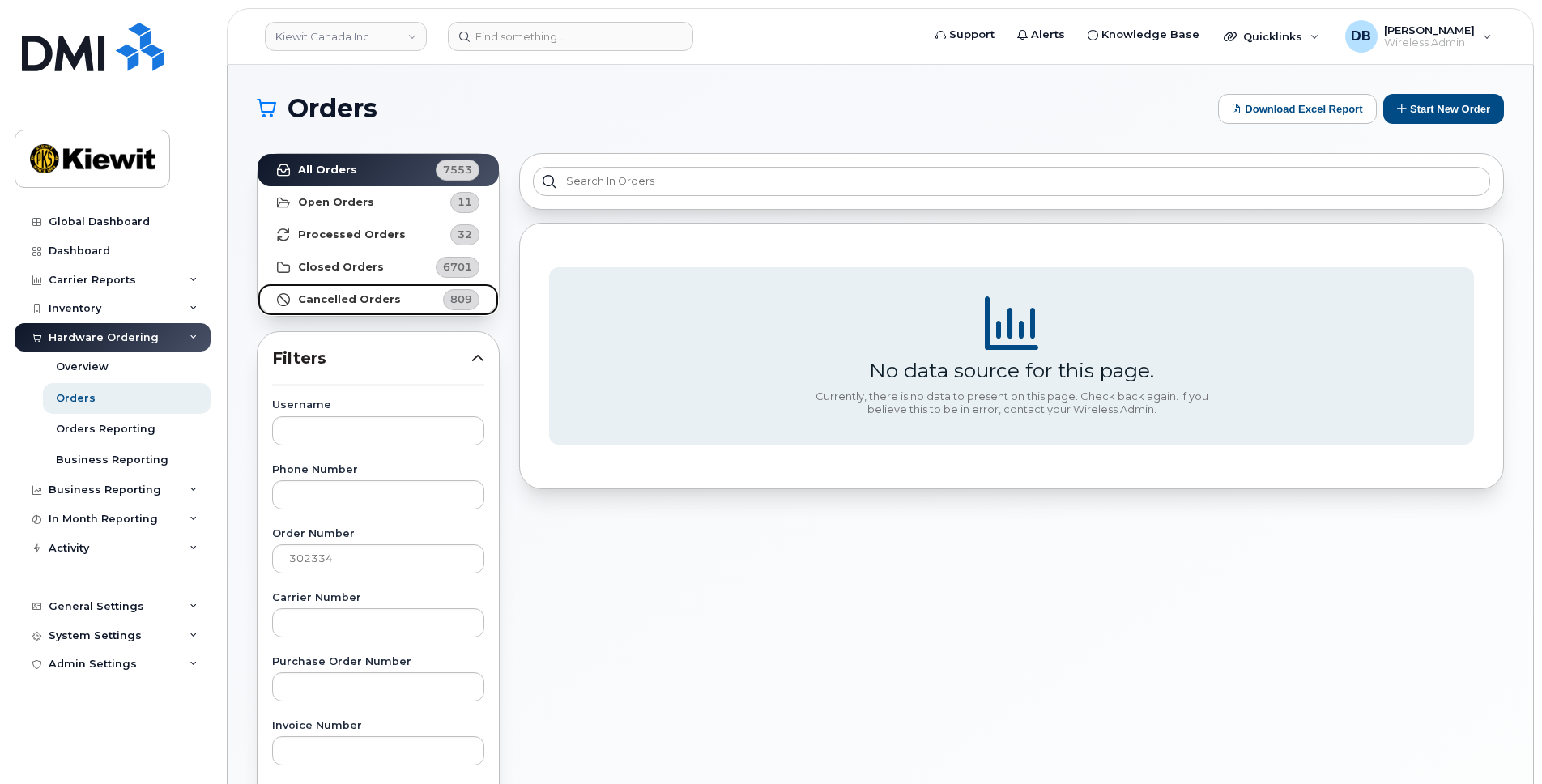
click at [334, 298] on strong "Cancelled Orders" at bounding box center [350, 299] width 103 height 13
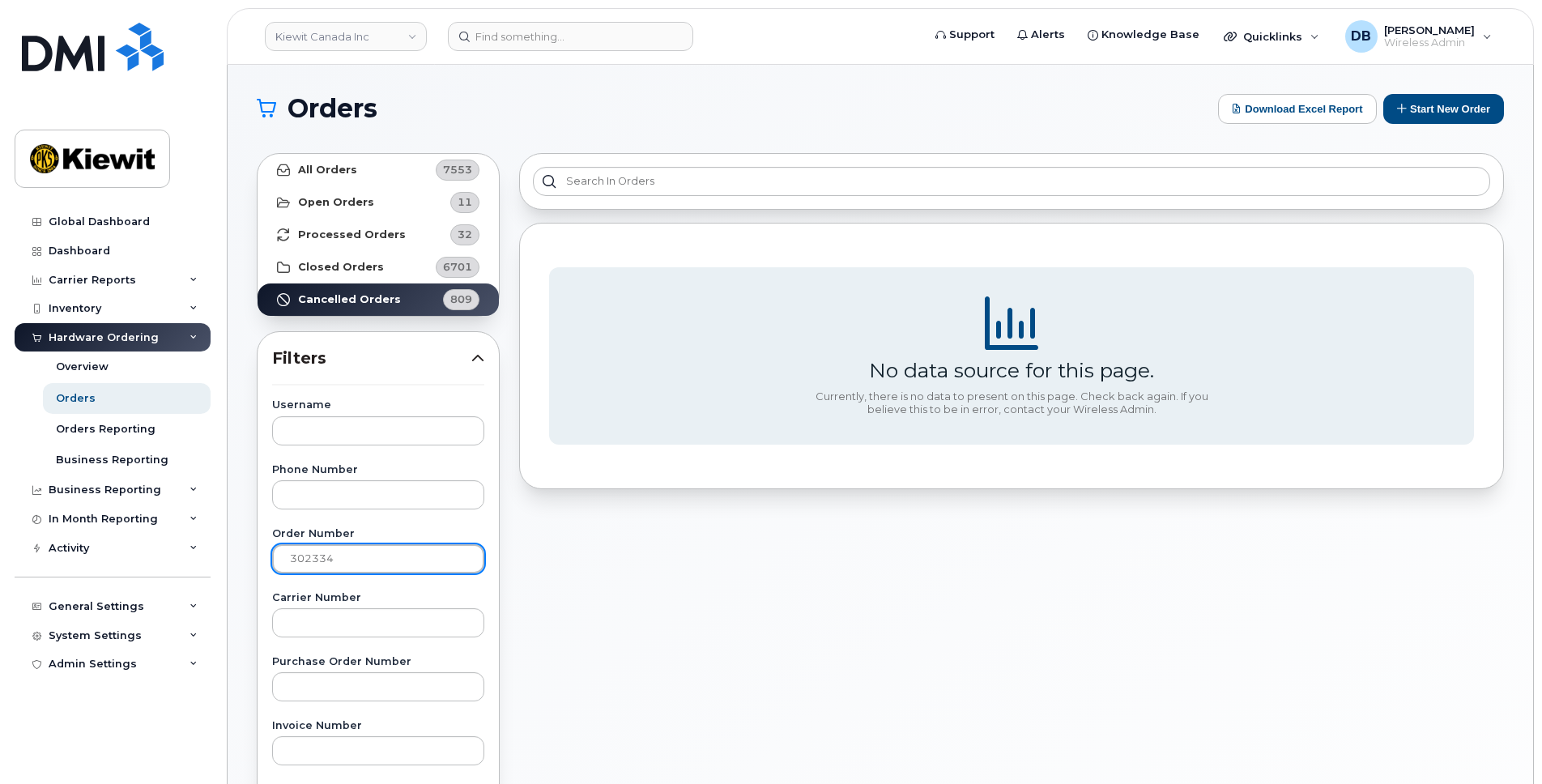
drag, startPoint x: 351, startPoint y: 566, endPoint x: 273, endPoint y: 557, distance: 78.5
click at [273, 557] on input "302334" at bounding box center [379, 559] width 213 height 29
type input "302334"
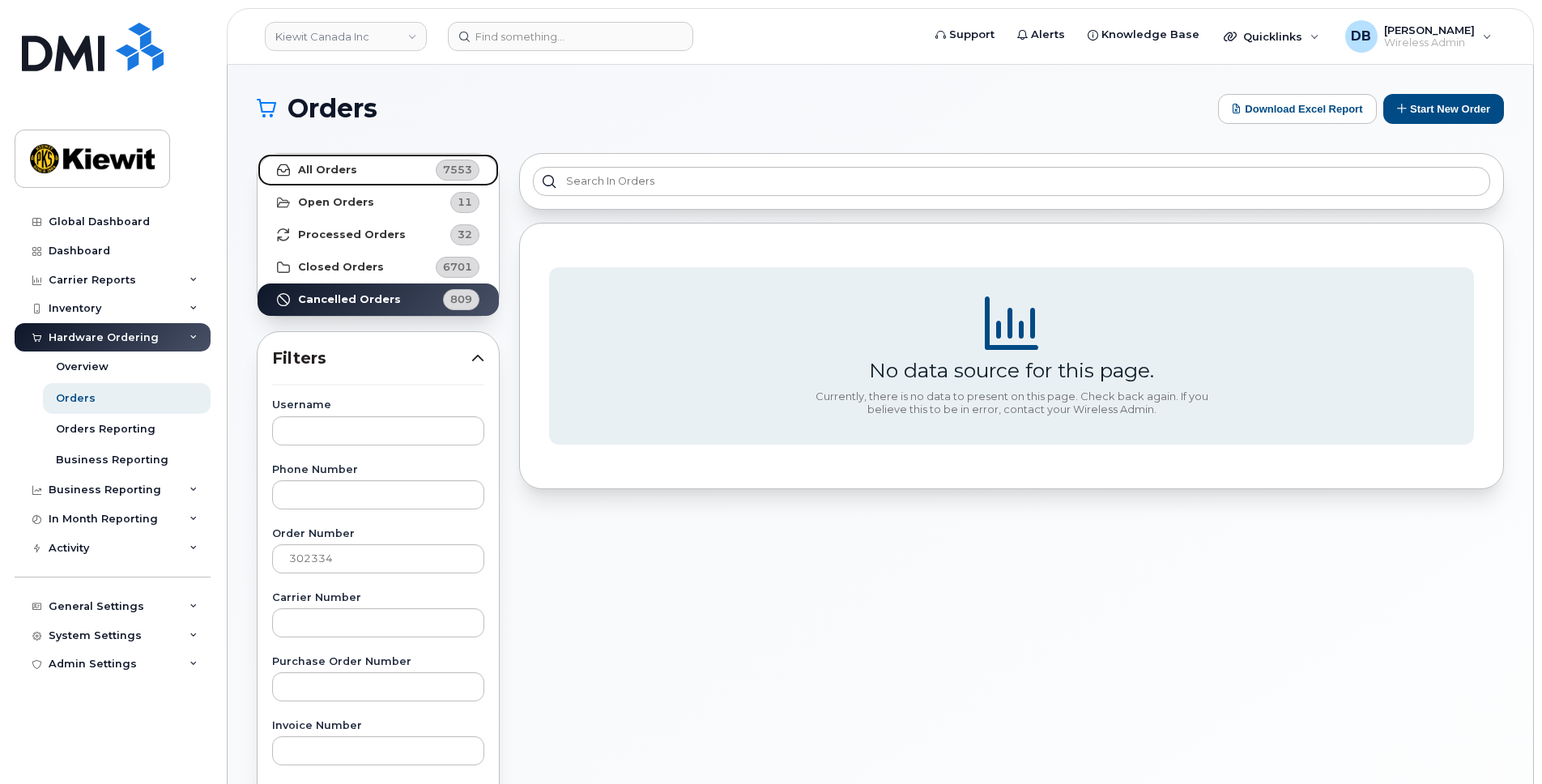
click at [355, 164] on link "All Orders 7553" at bounding box center [379, 171] width 242 height 33
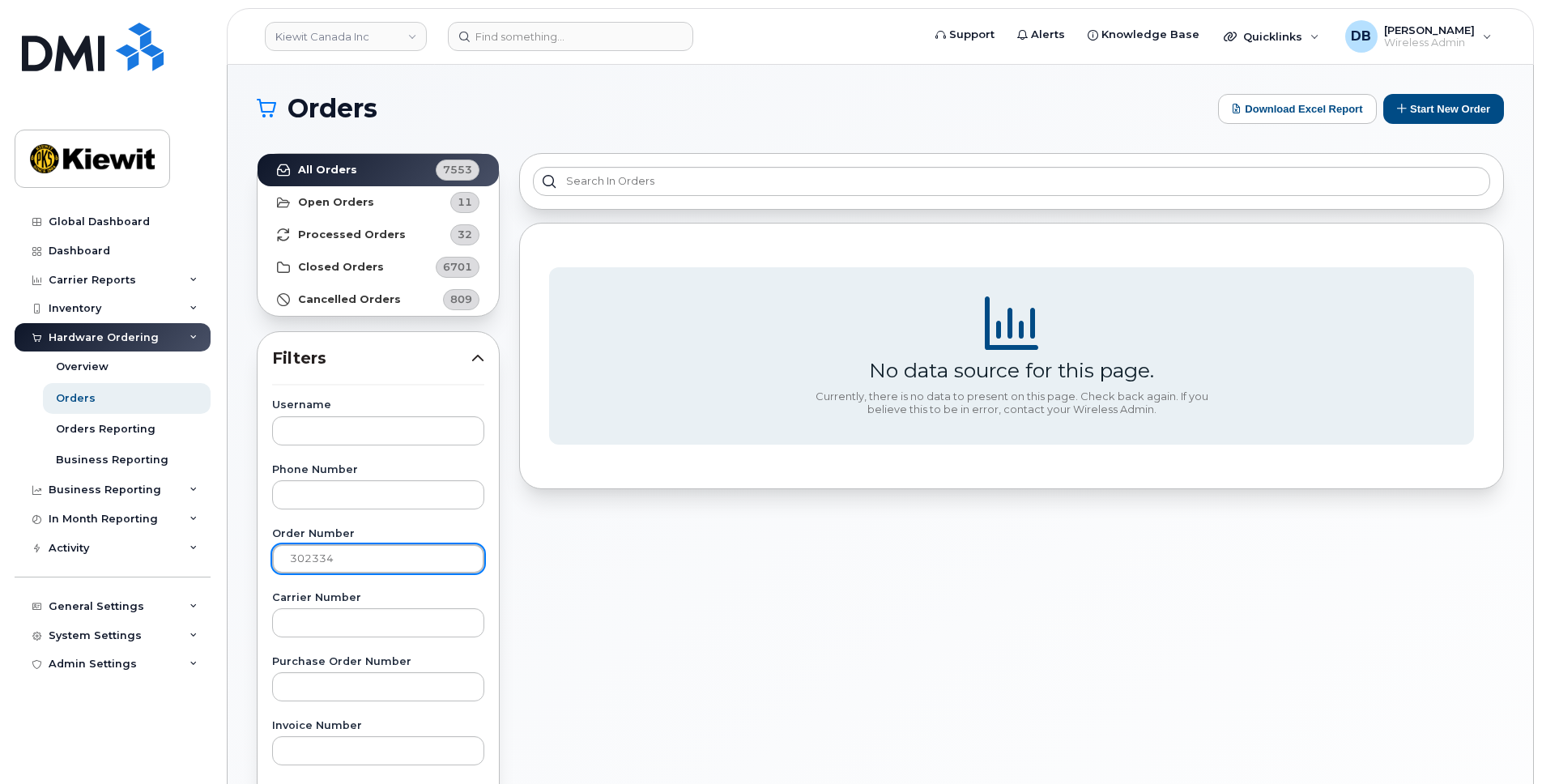
click at [358, 564] on input "302334" at bounding box center [379, 559] width 213 height 29
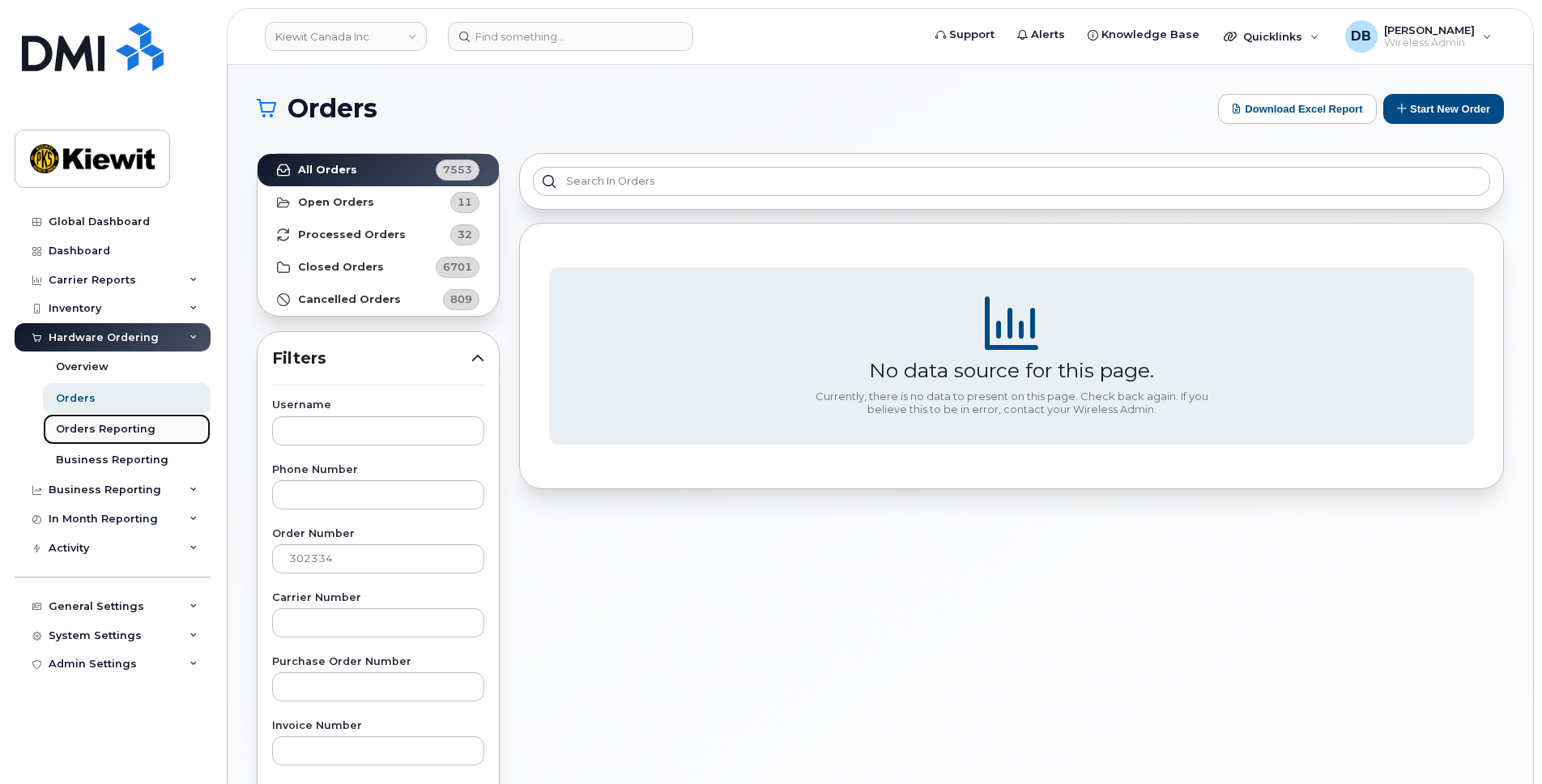
click at [100, 426] on div "Orders Reporting" at bounding box center [105, 428] width 99 height 15
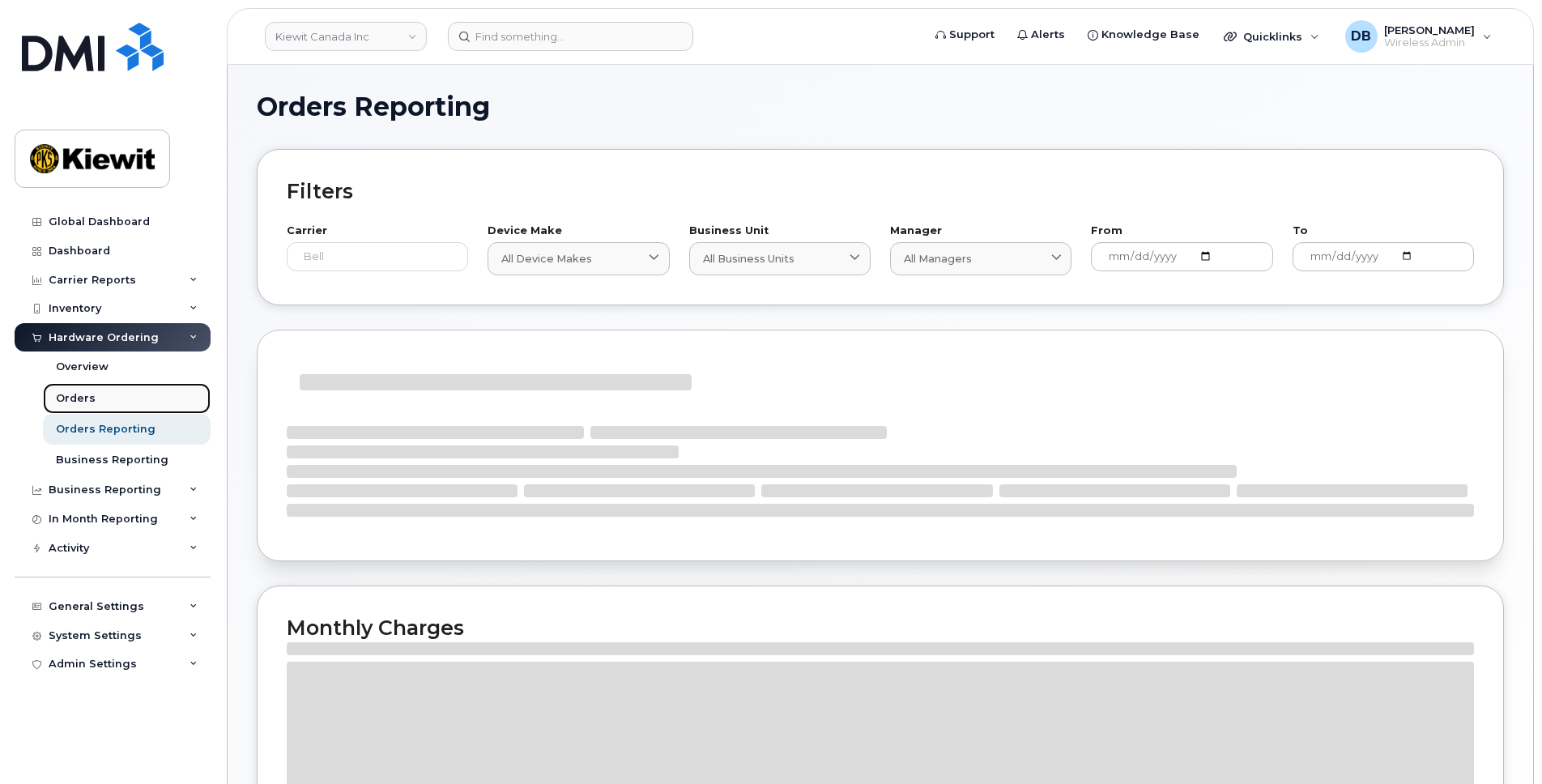
click at [81, 402] on div "Orders" at bounding box center [75, 398] width 39 height 15
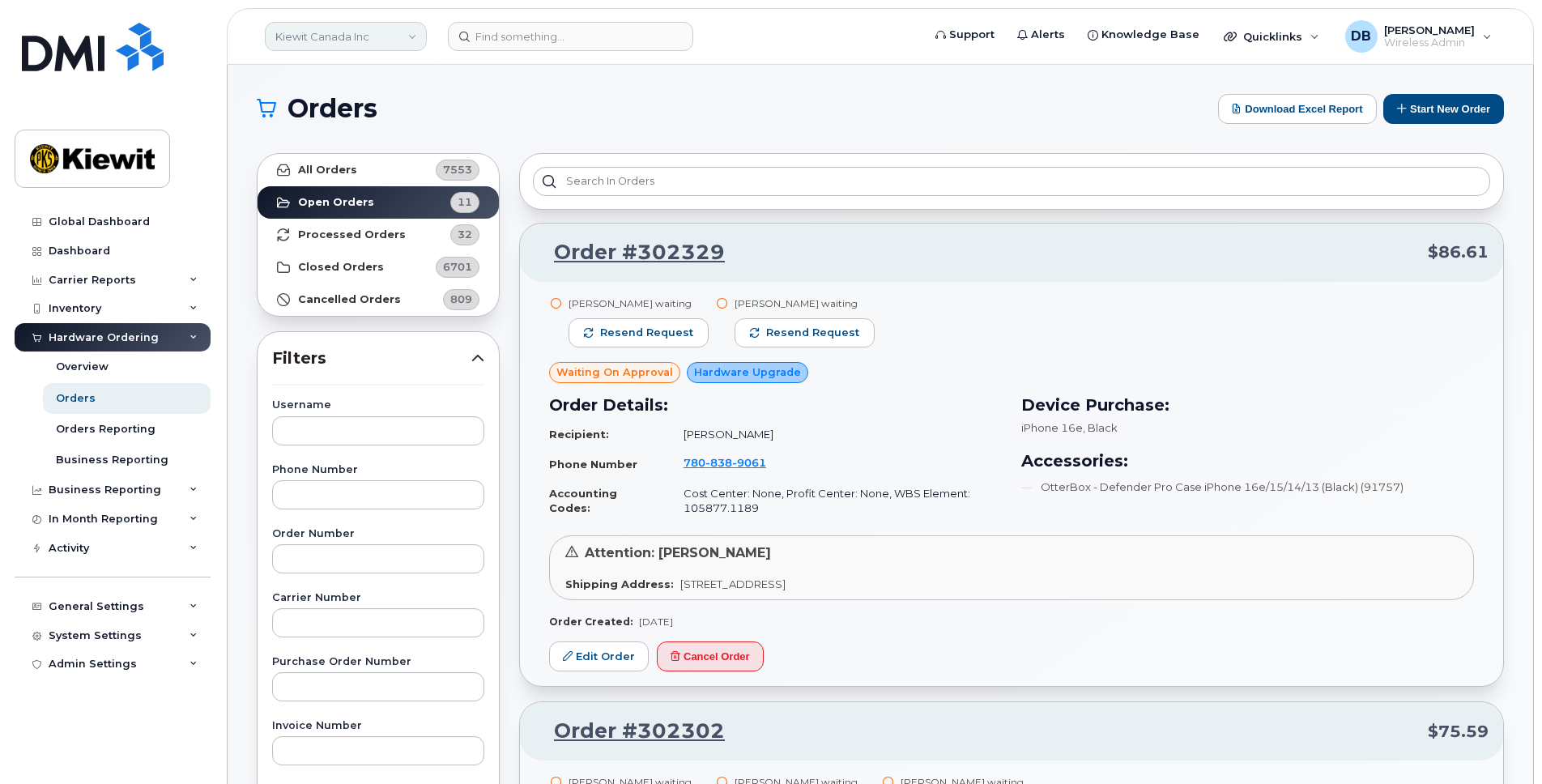
click at [408, 39] on link "Kiewit Canada Inc" at bounding box center [345, 37] width 162 height 29
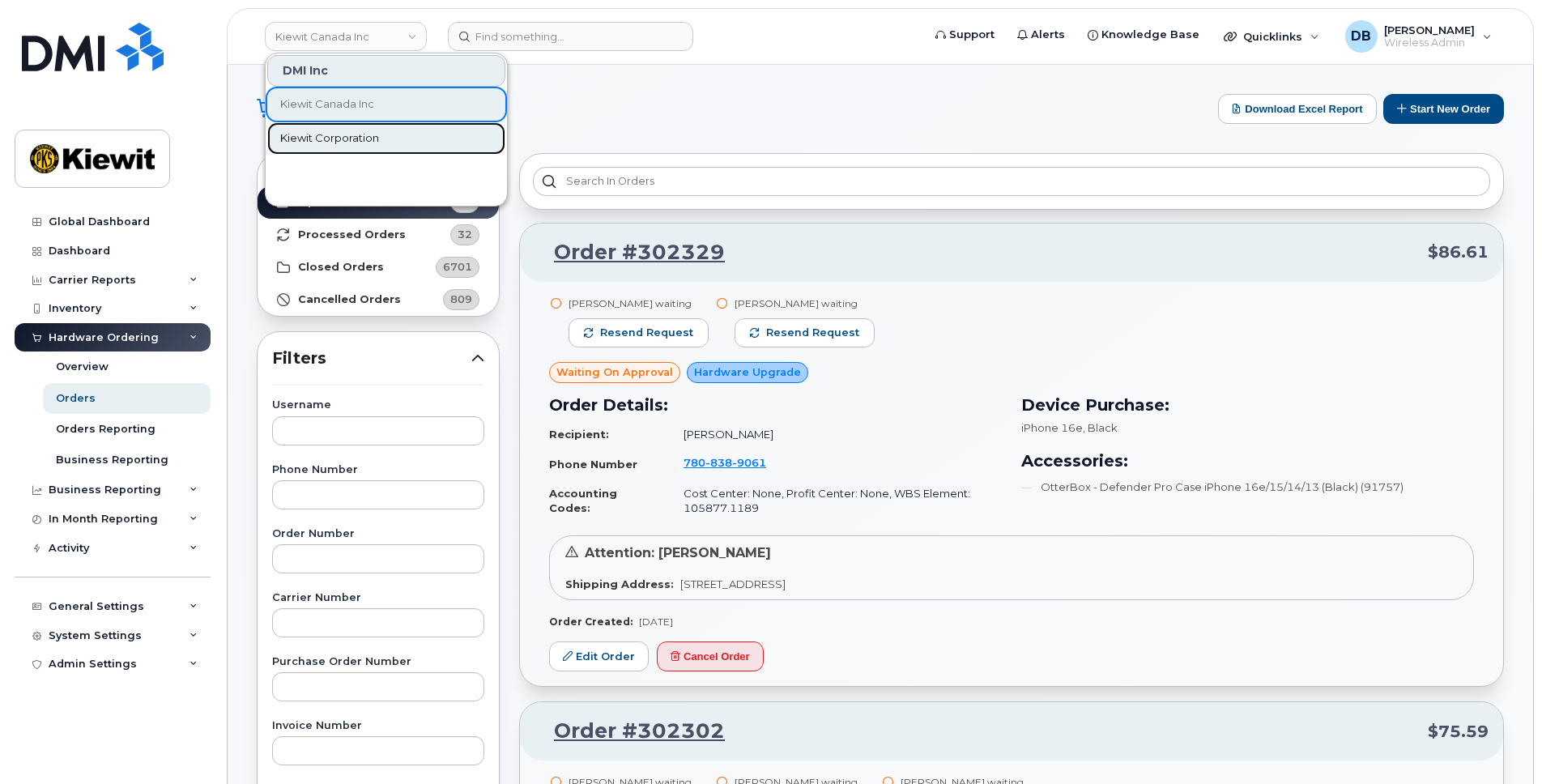
click at [315, 148] on link "Kiewit Corporation" at bounding box center [387, 139] width 238 height 33
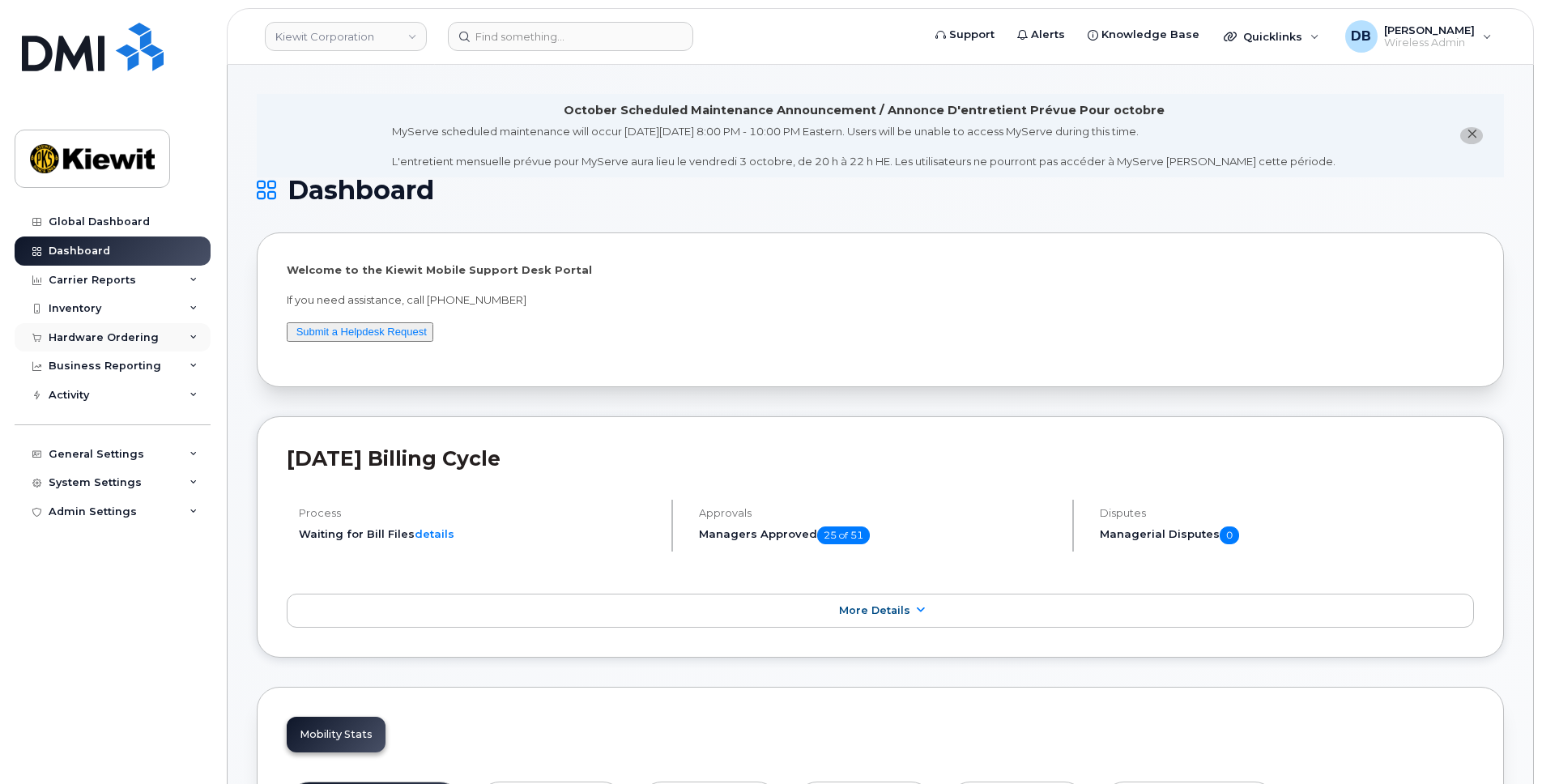
click at [101, 334] on div "Hardware Ordering" at bounding box center [104, 338] width 111 height 13
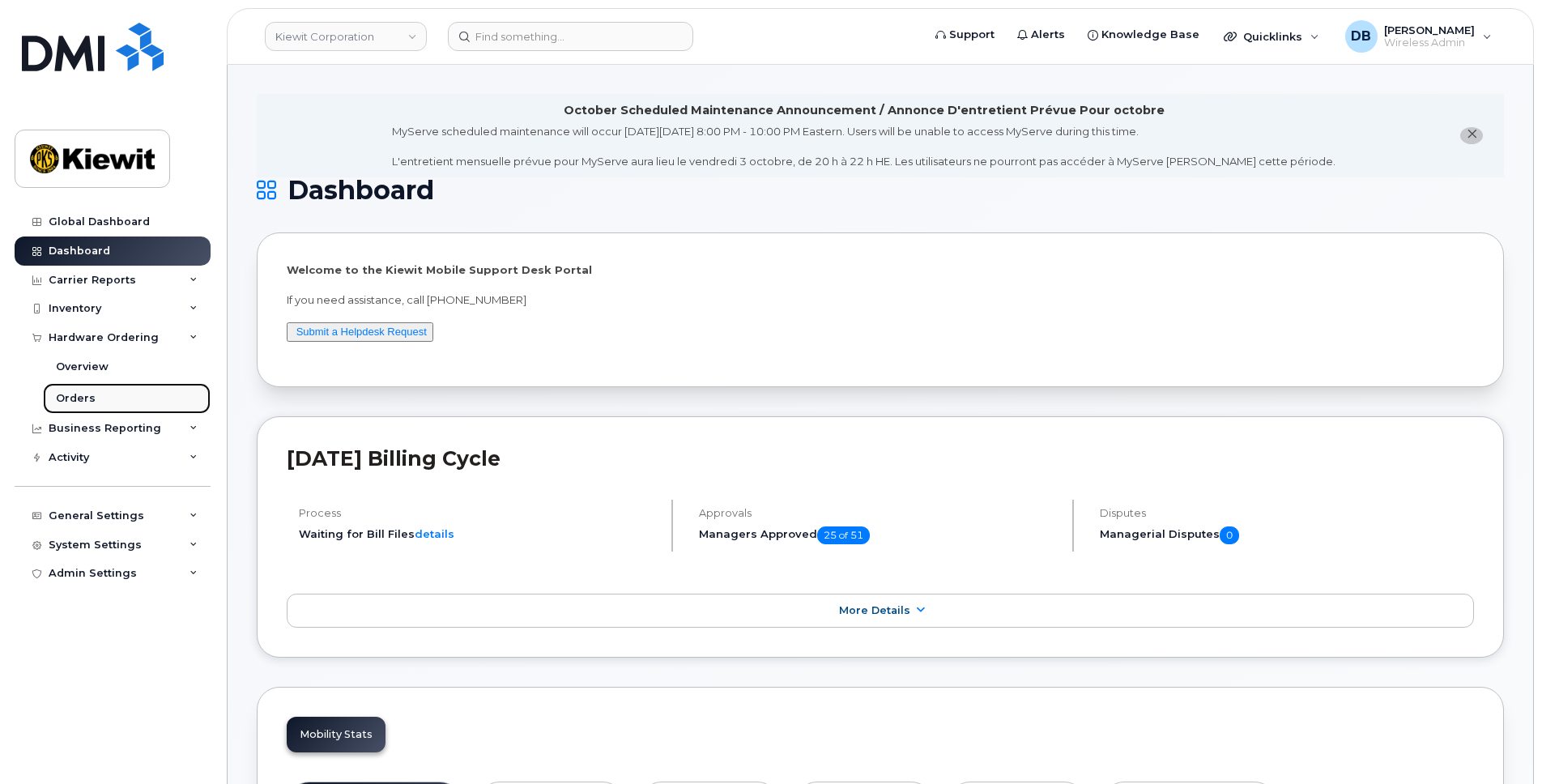
click at [87, 391] on div "Orders" at bounding box center [75, 398] width 39 height 15
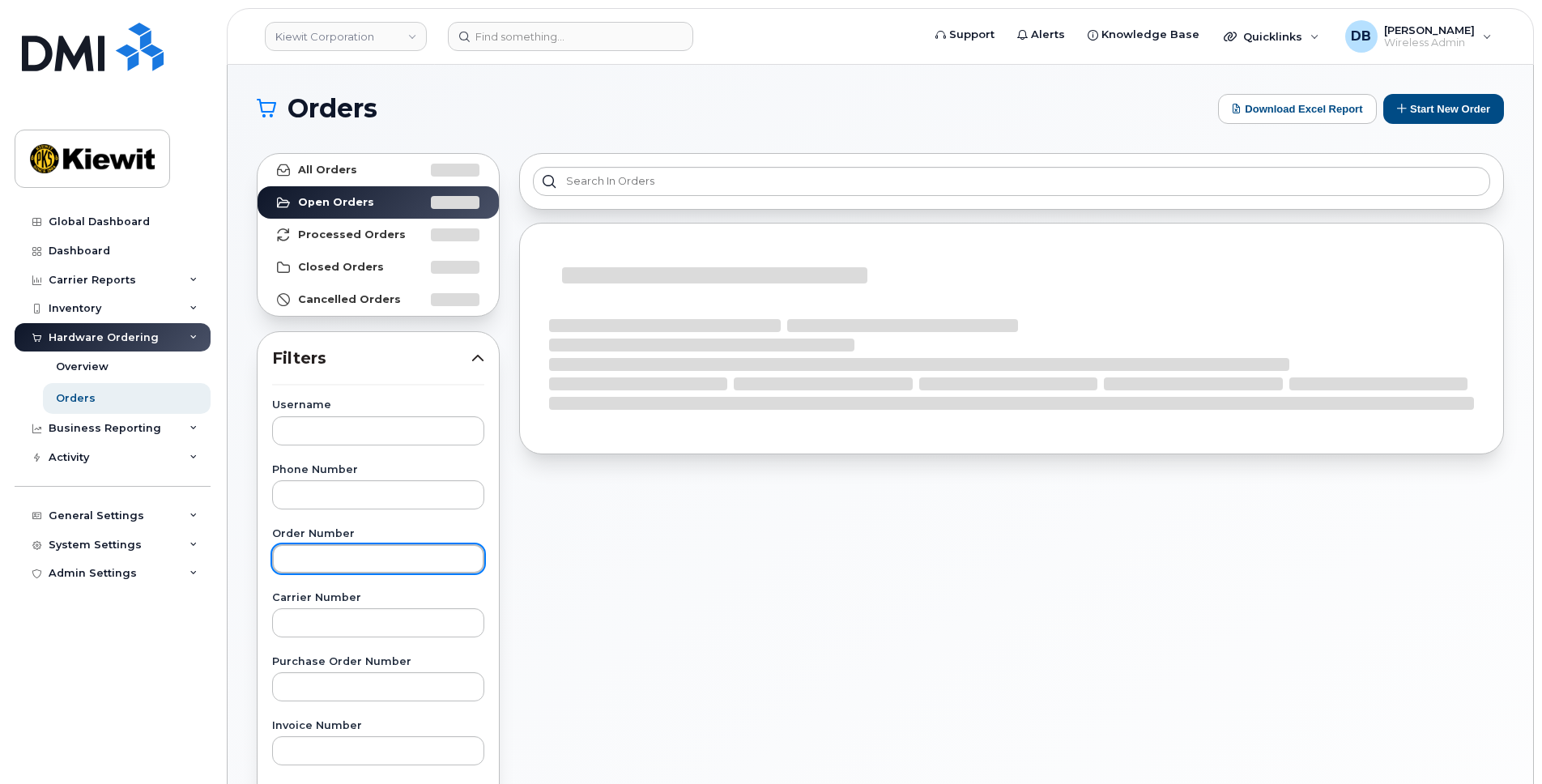
click at [390, 549] on input "text" at bounding box center [379, 559] width 213 height 29
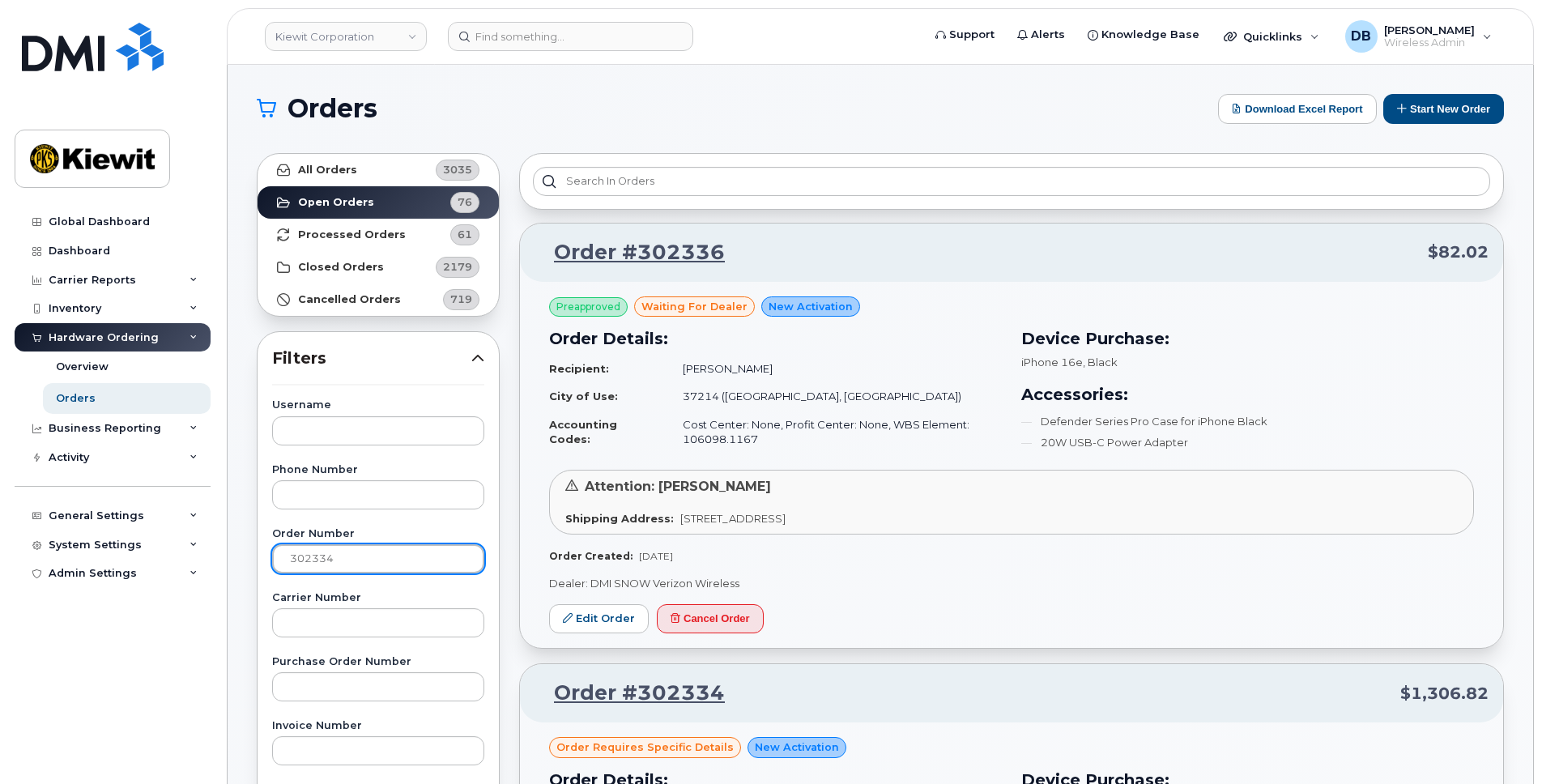
type input "302334"
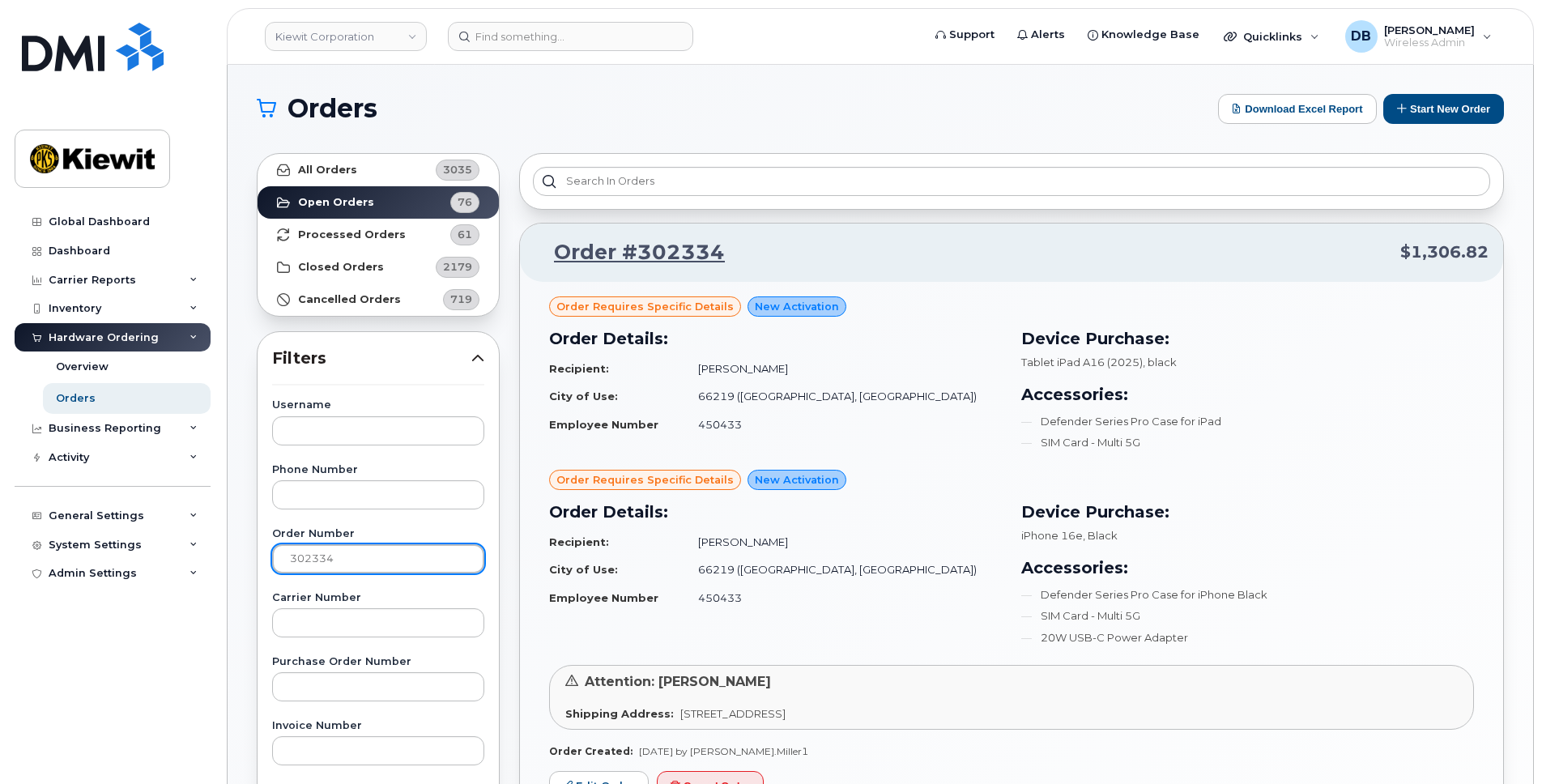
scroll to position [162, 0]
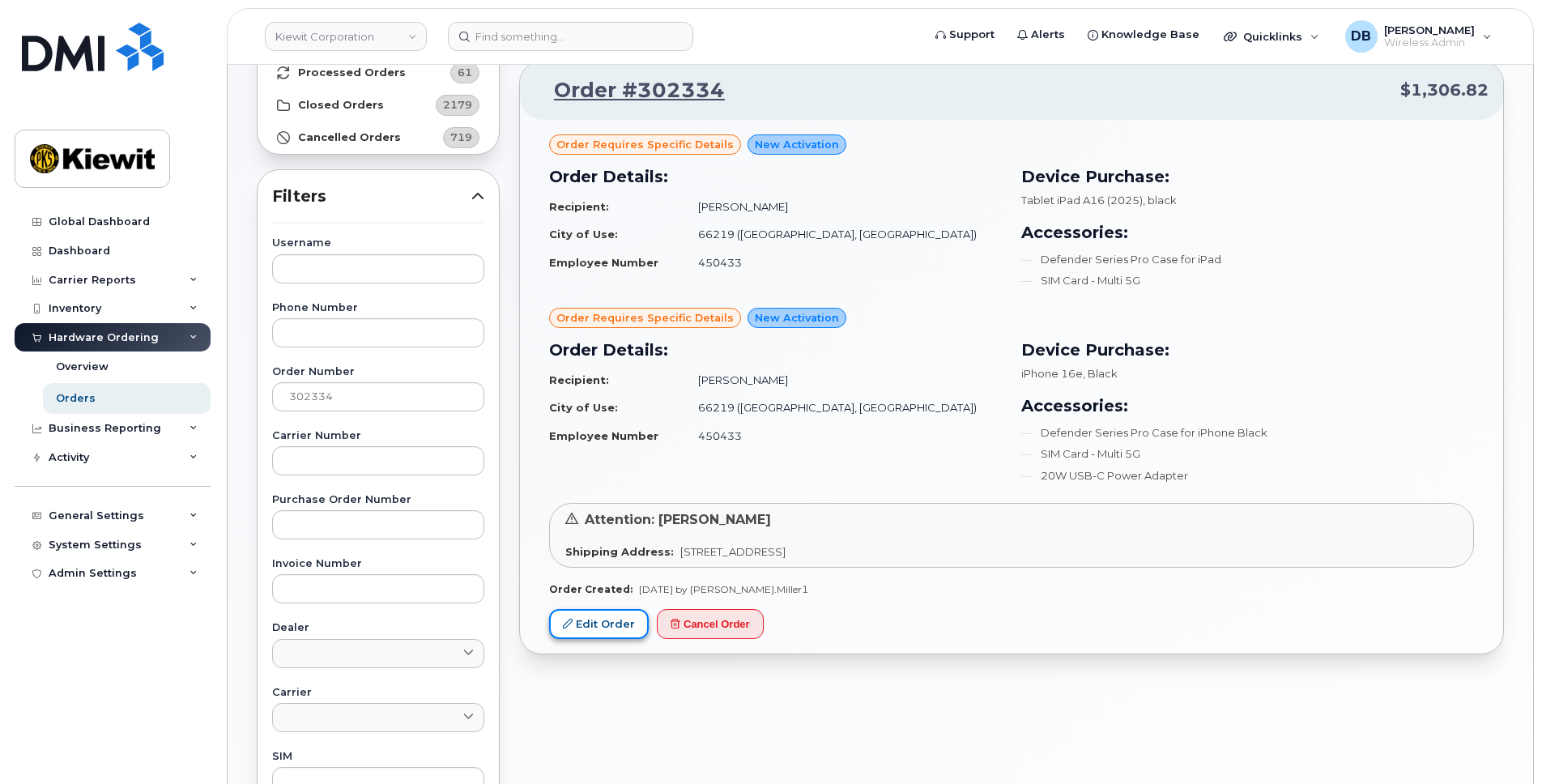
click at [613, 631] on link "Edit Order" at bounding box center [599, 624] width 99 height 30
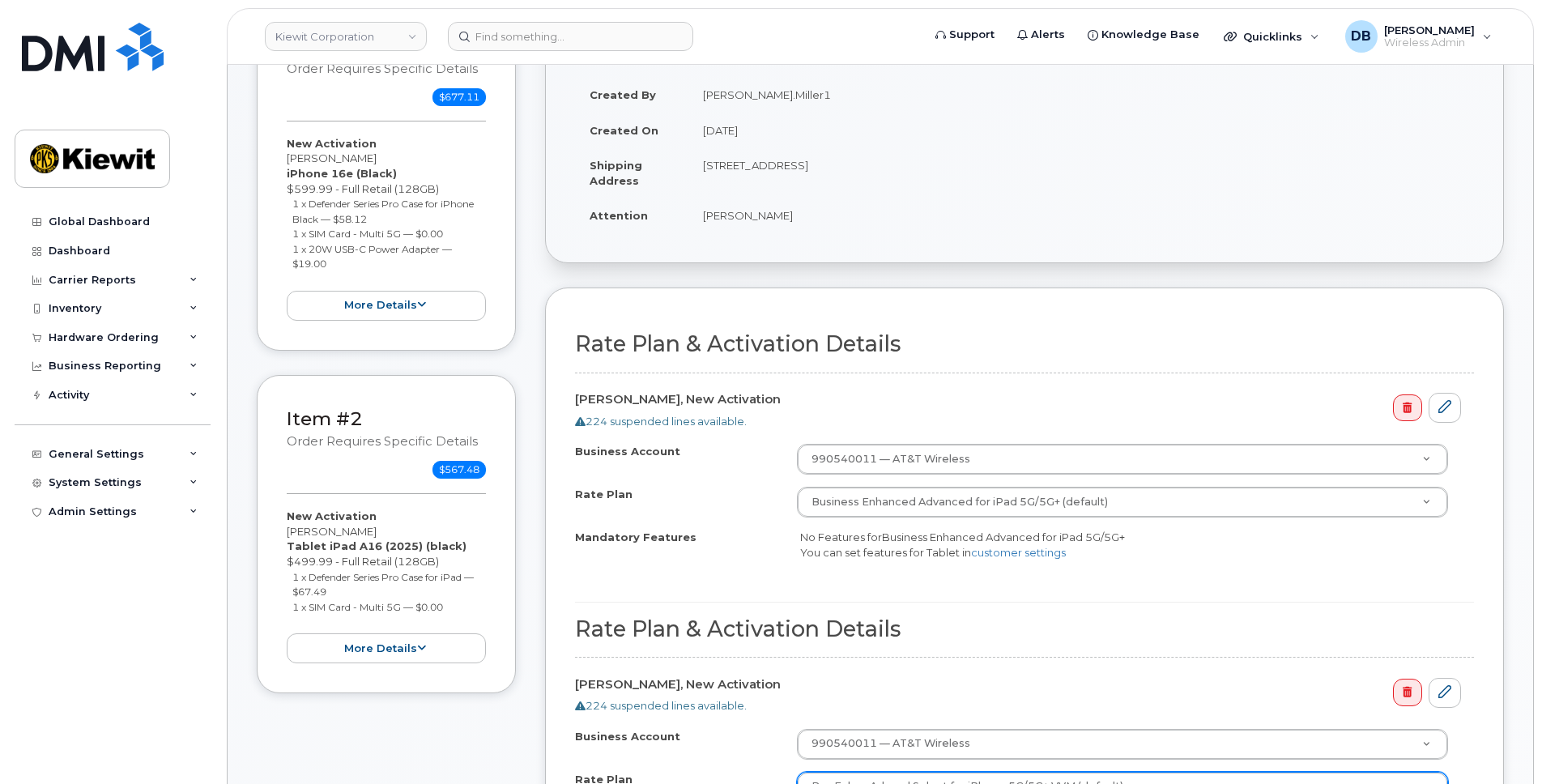
scroll to position [566, 0]
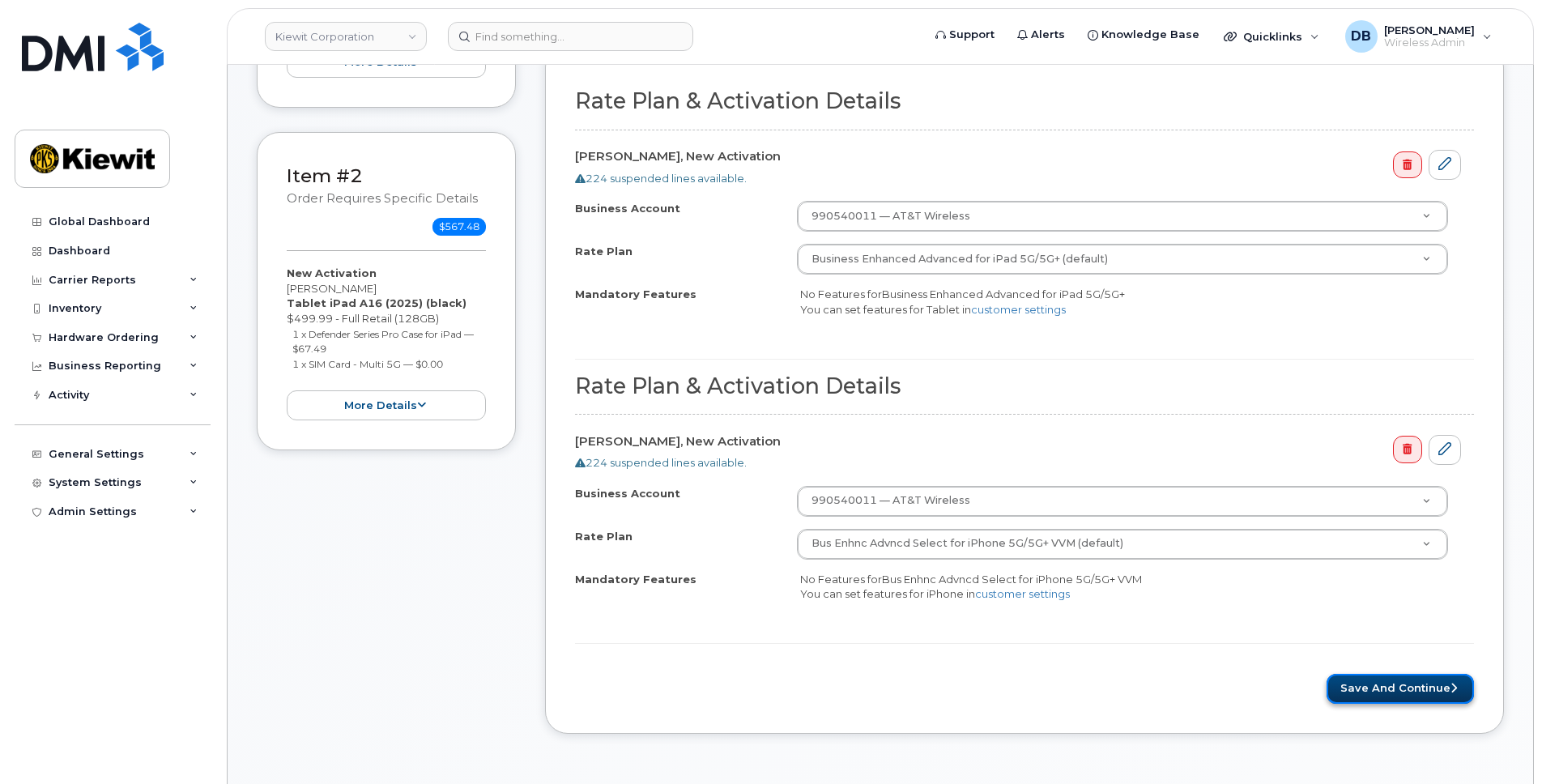
click at [1383, 679] on button "Save and Continue" at bounding box center [1401, 688] width 147 height 30
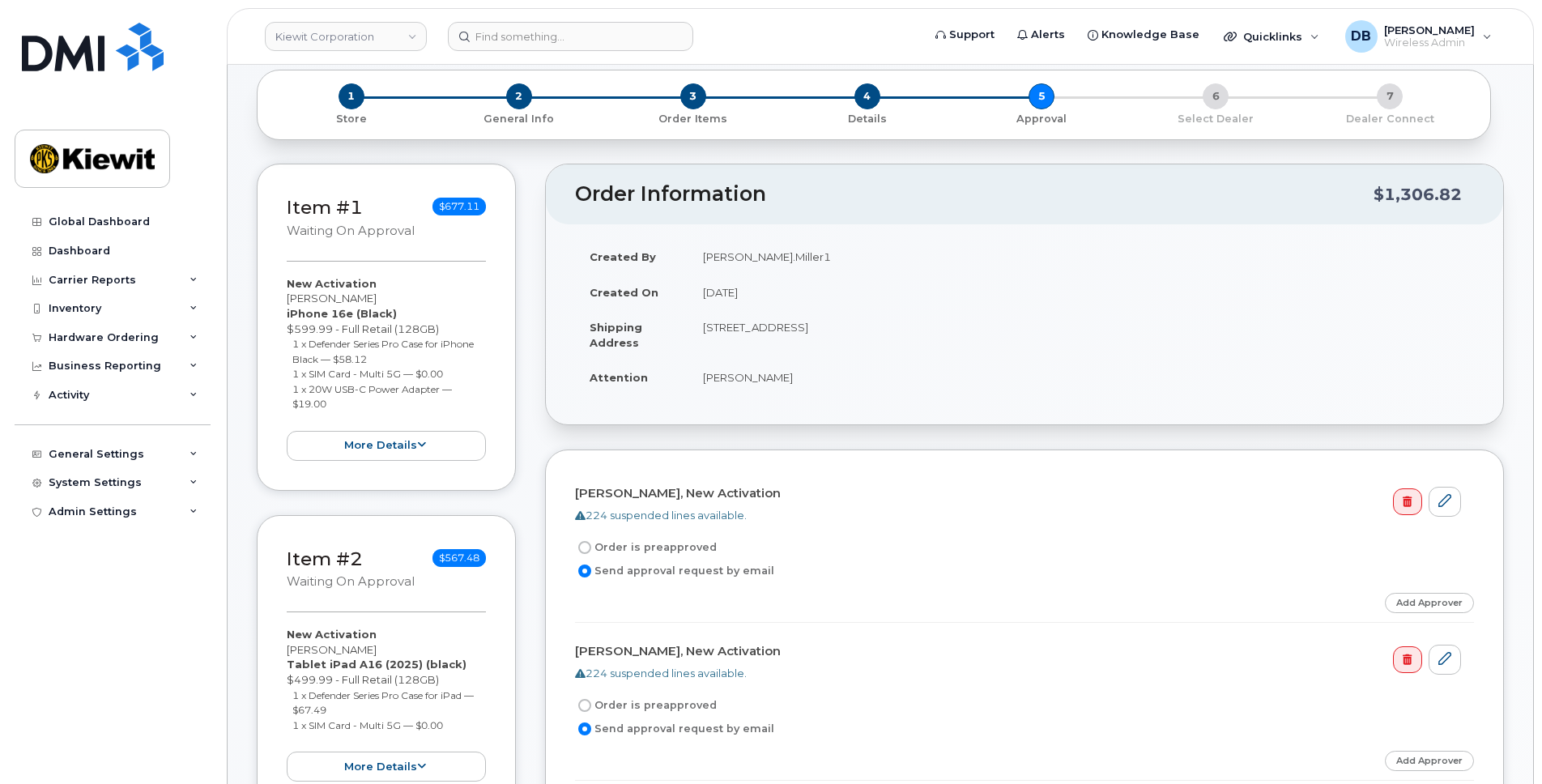
scroll to position [81, 0]
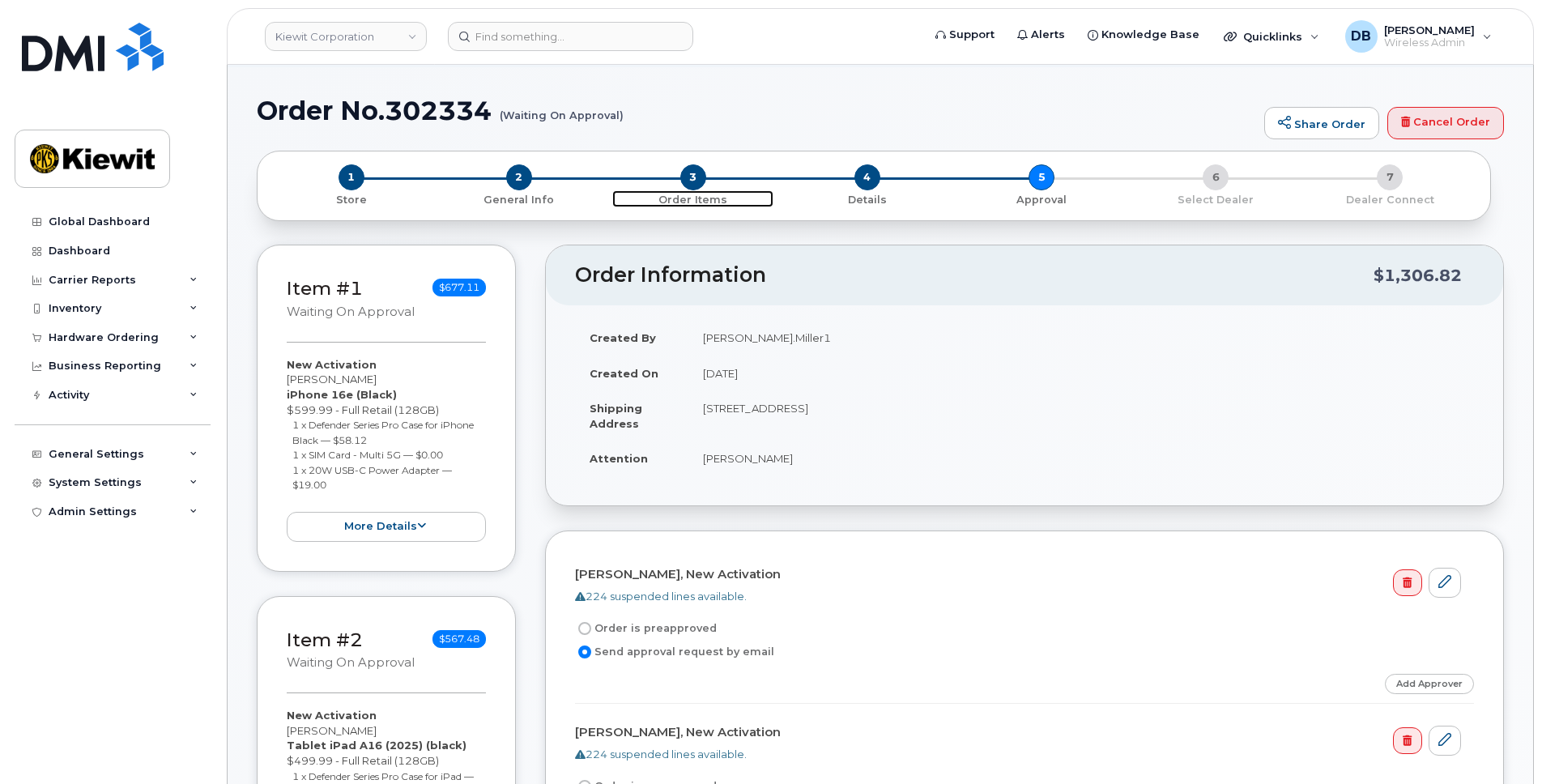
click at [687, 179] on span "3" at bounding box center [693, 177] width 26 height 26
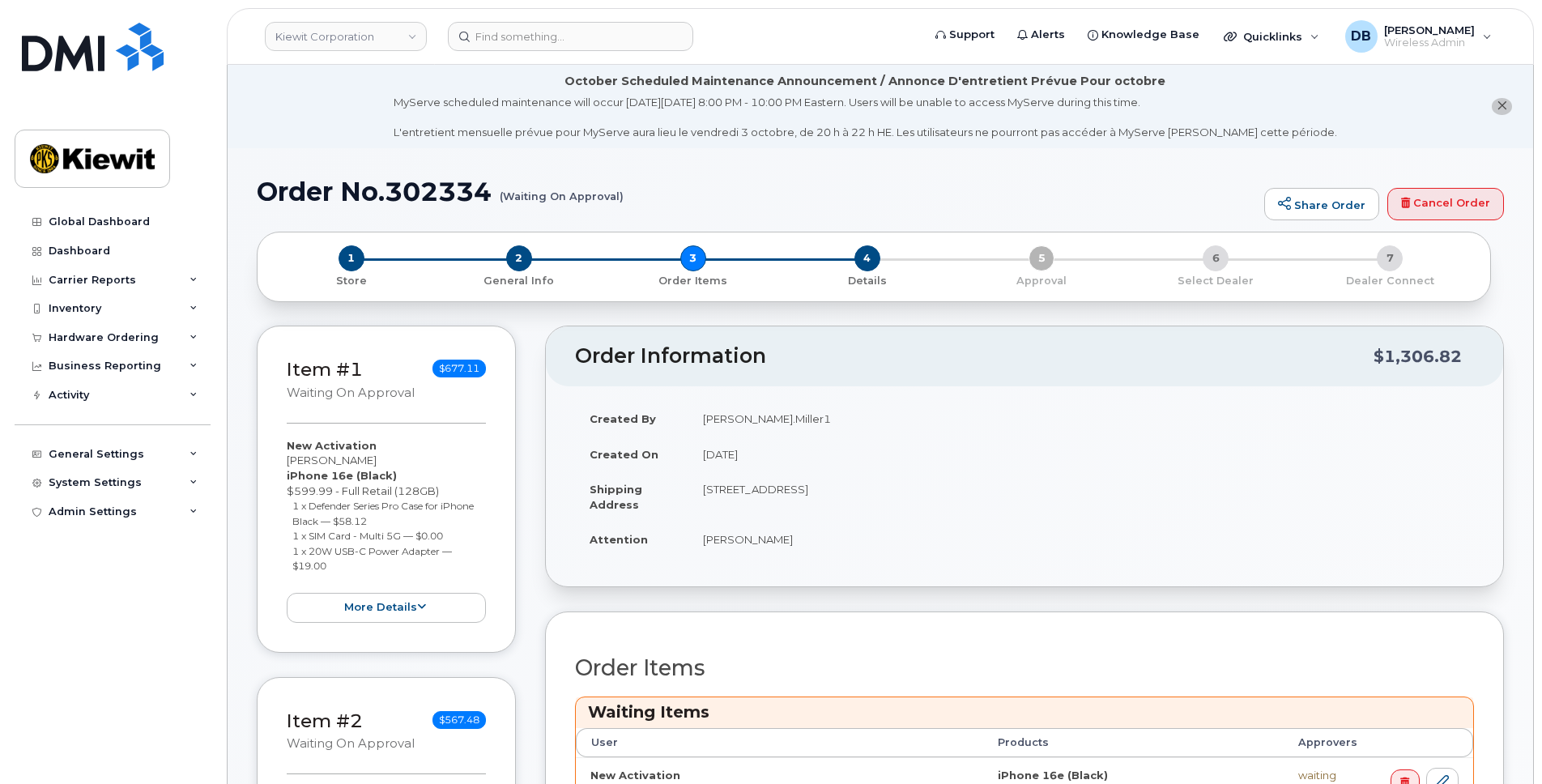
scroll to position [404, 0]
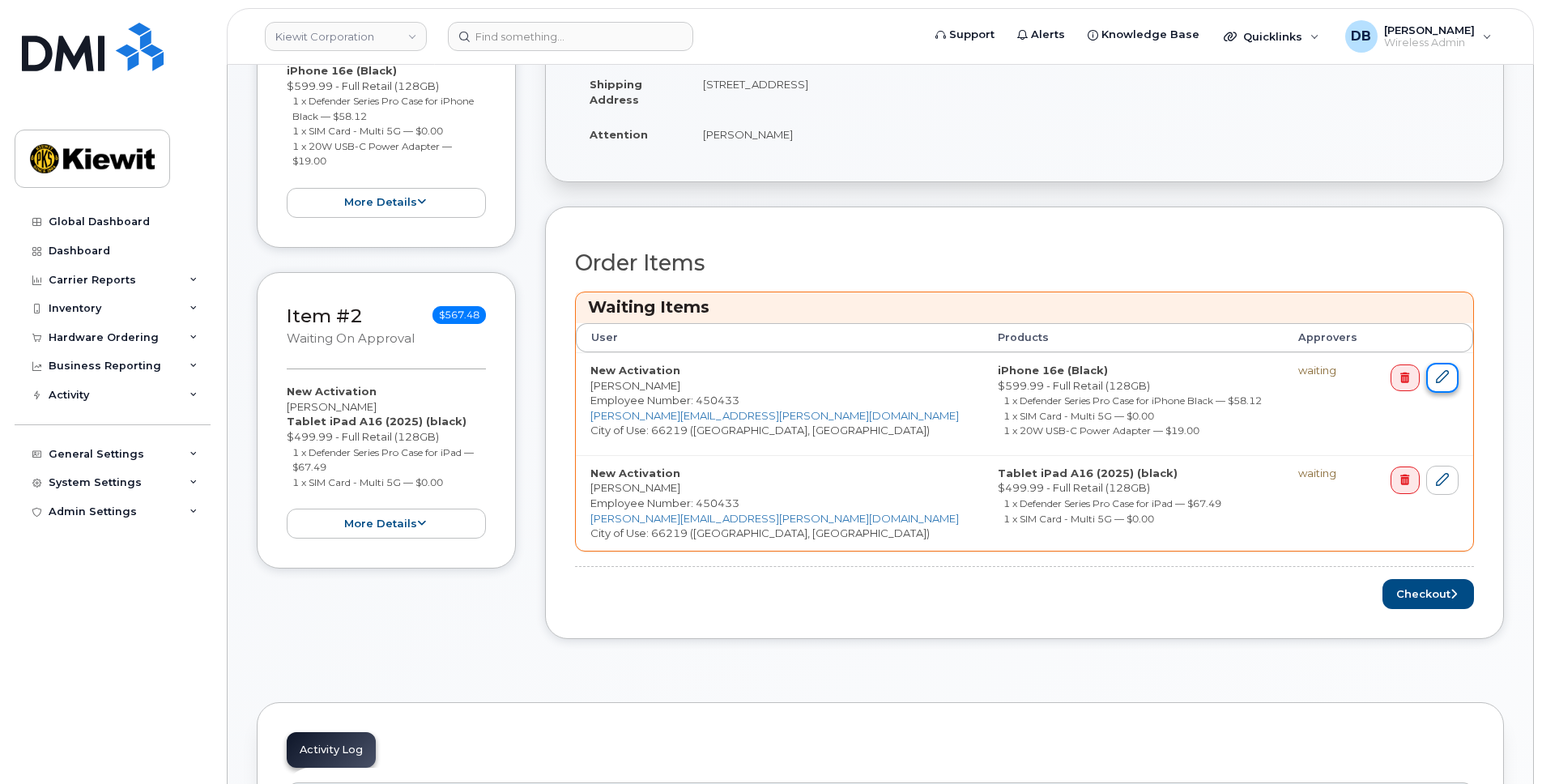
click at [1441, 381] on icon at bounding box center [1442, 376] width 13 height 13
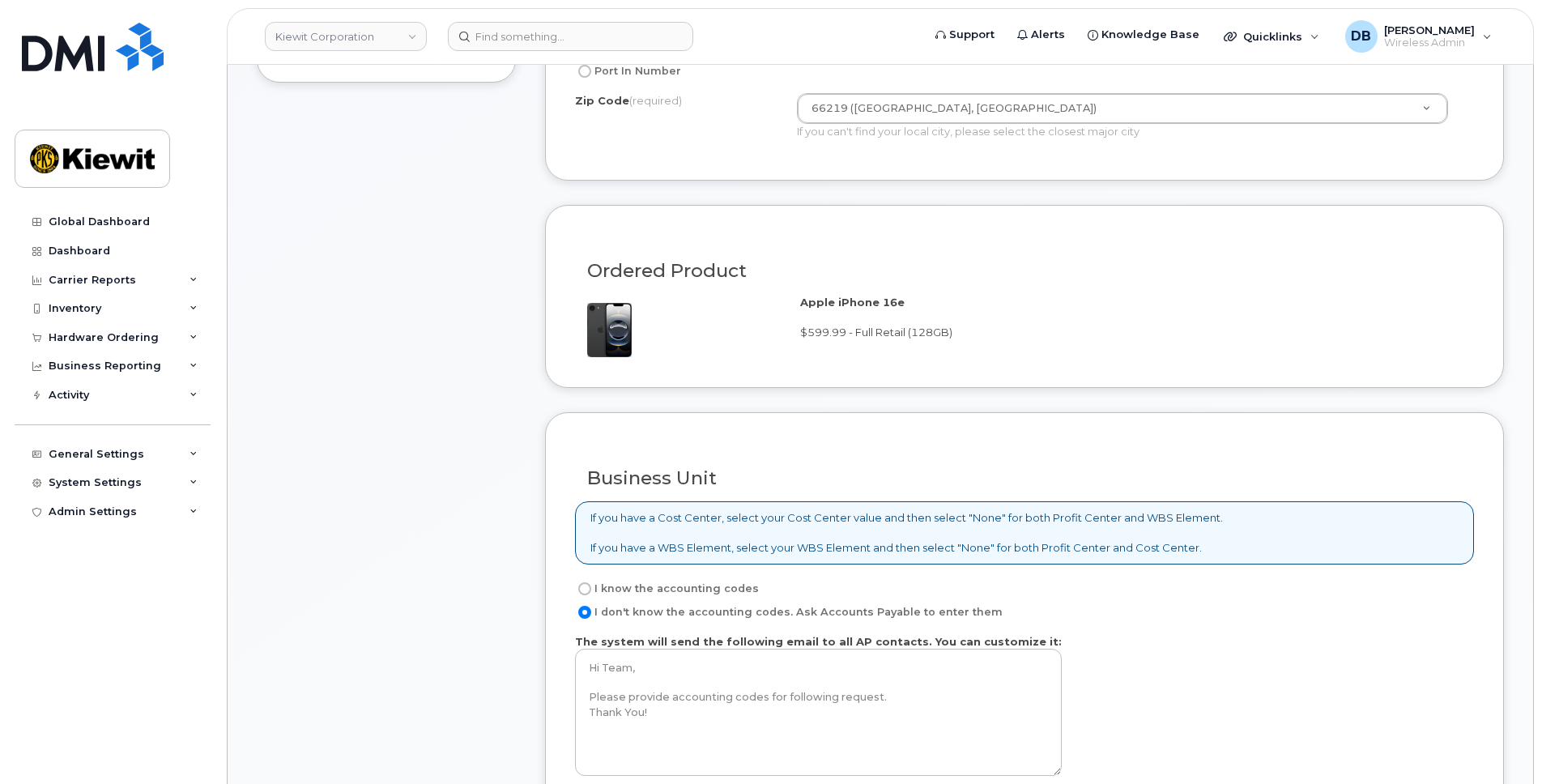
scroll to position [1214, 0]
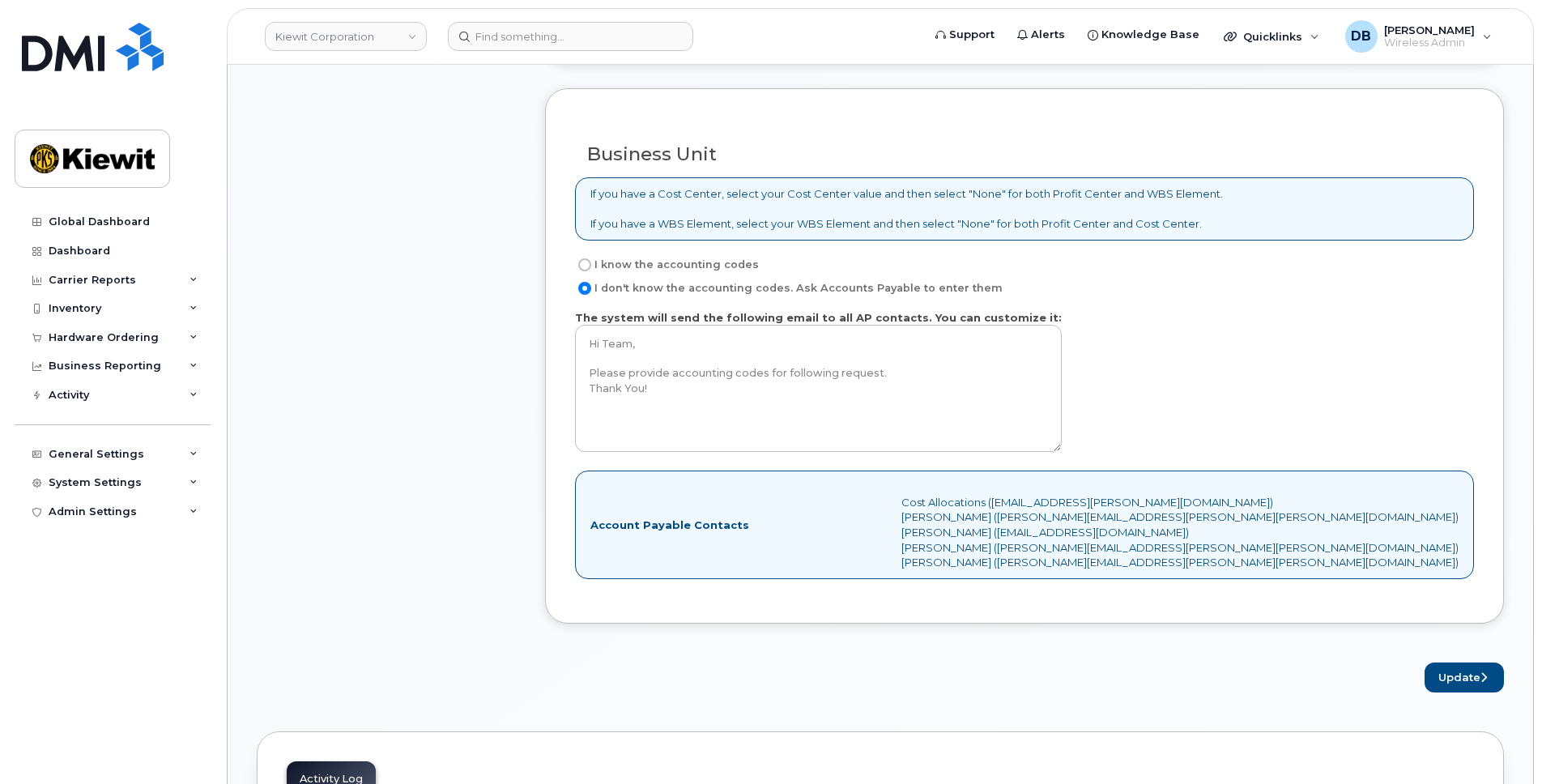
click at [594, 263] on label "I know the accounting codes" at bounding box center [667, 265] width 184 height 20
click at [591, 263] on input "I know the accounting codes" at bounding box center [585, 264] width 13 height 13
radio input "true"
select select
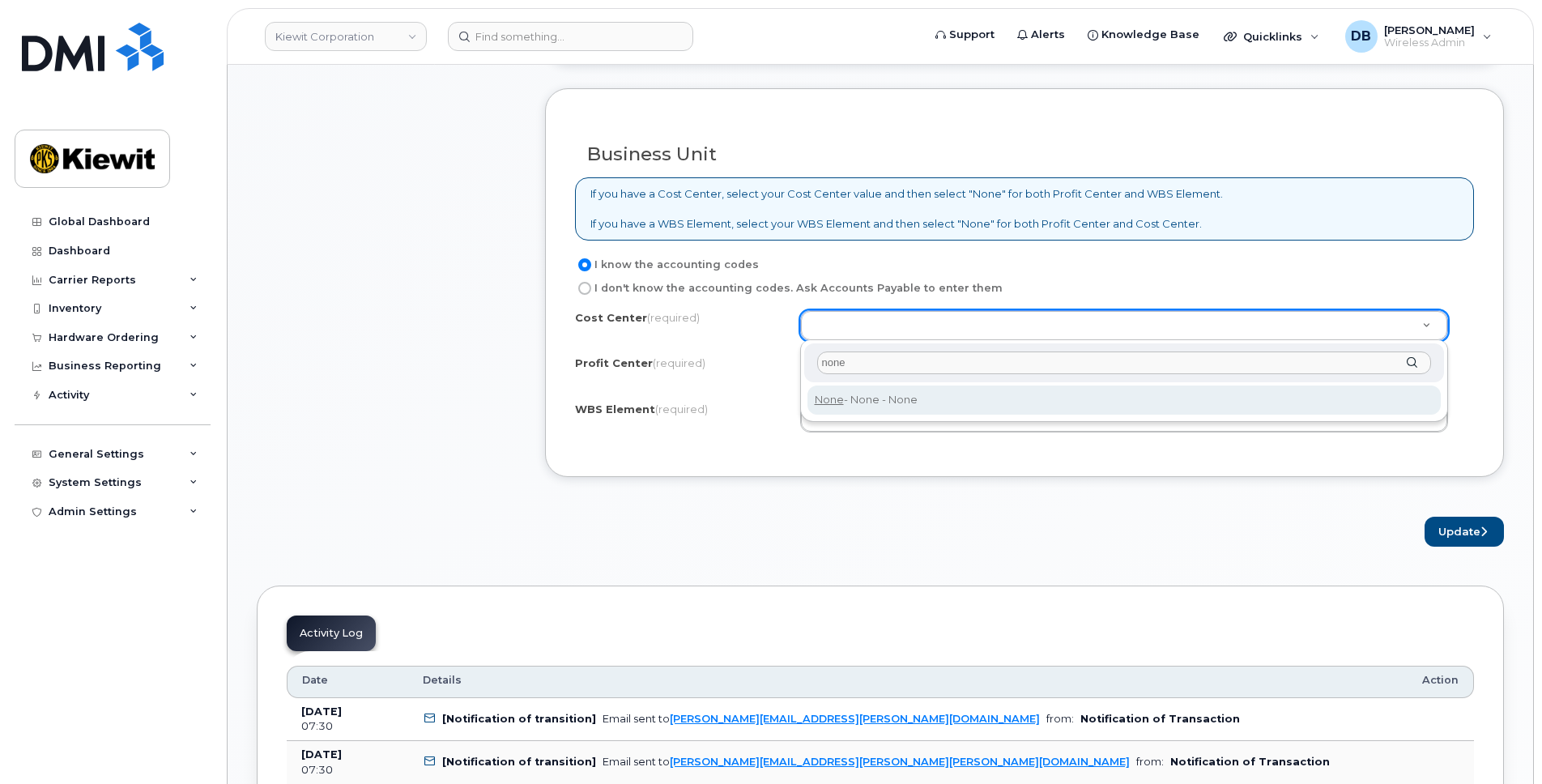
type input "none"
type input "None"
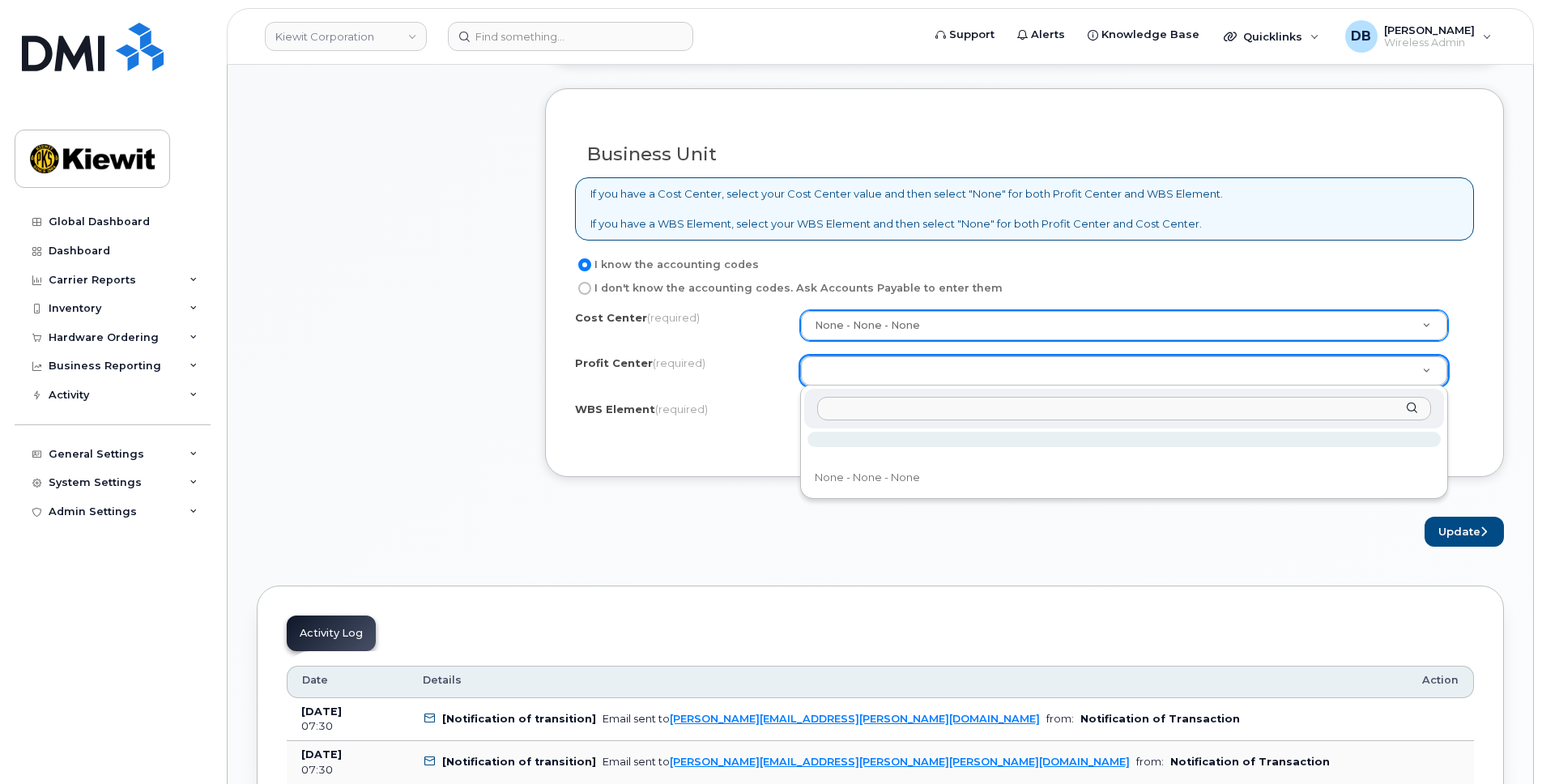
drag, startPoint x: 861, startPoint y: 374, endPoint x: 872, endPoint y: 372, distance: 11.2
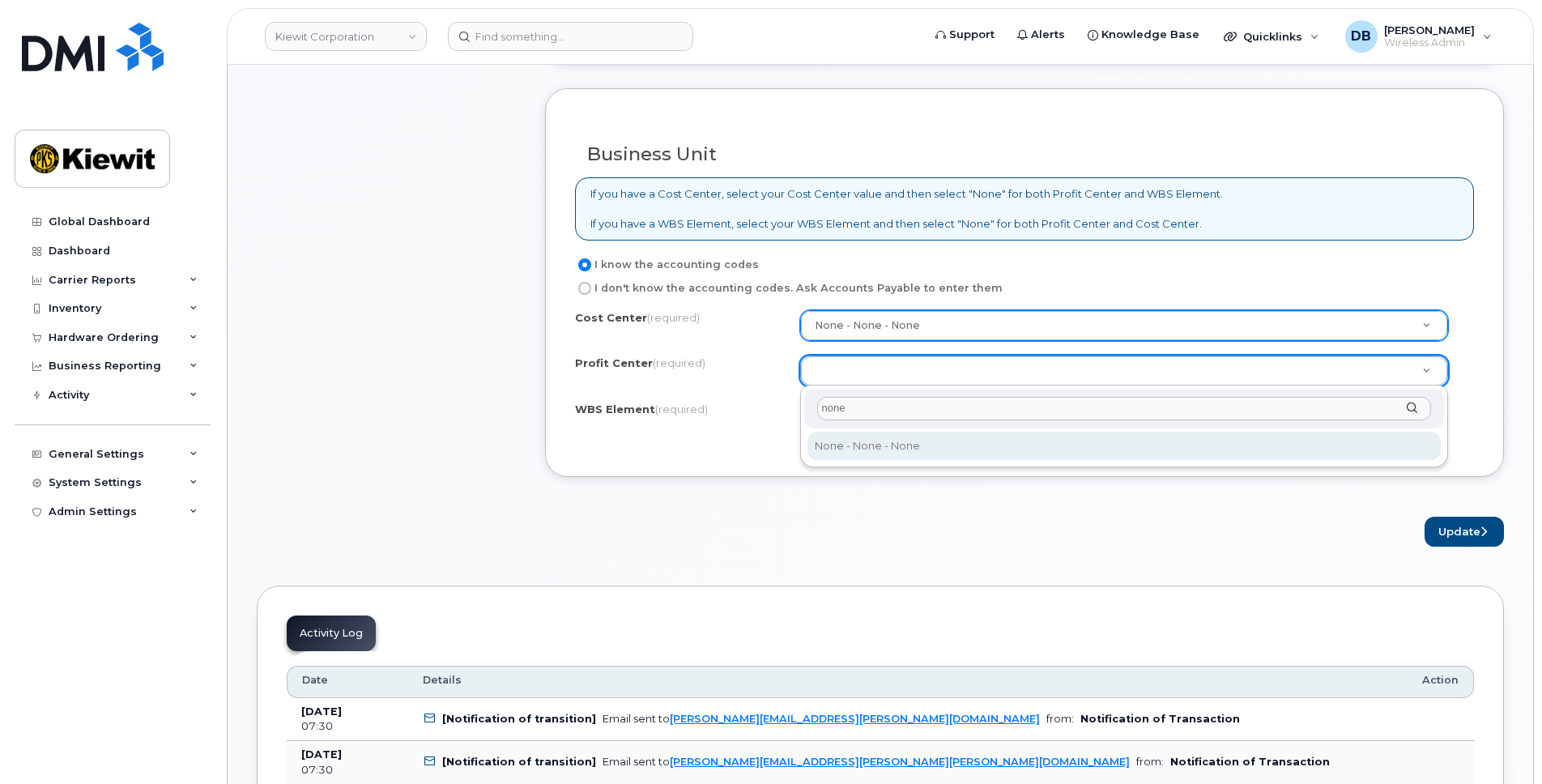
type input "none"
select select "None"
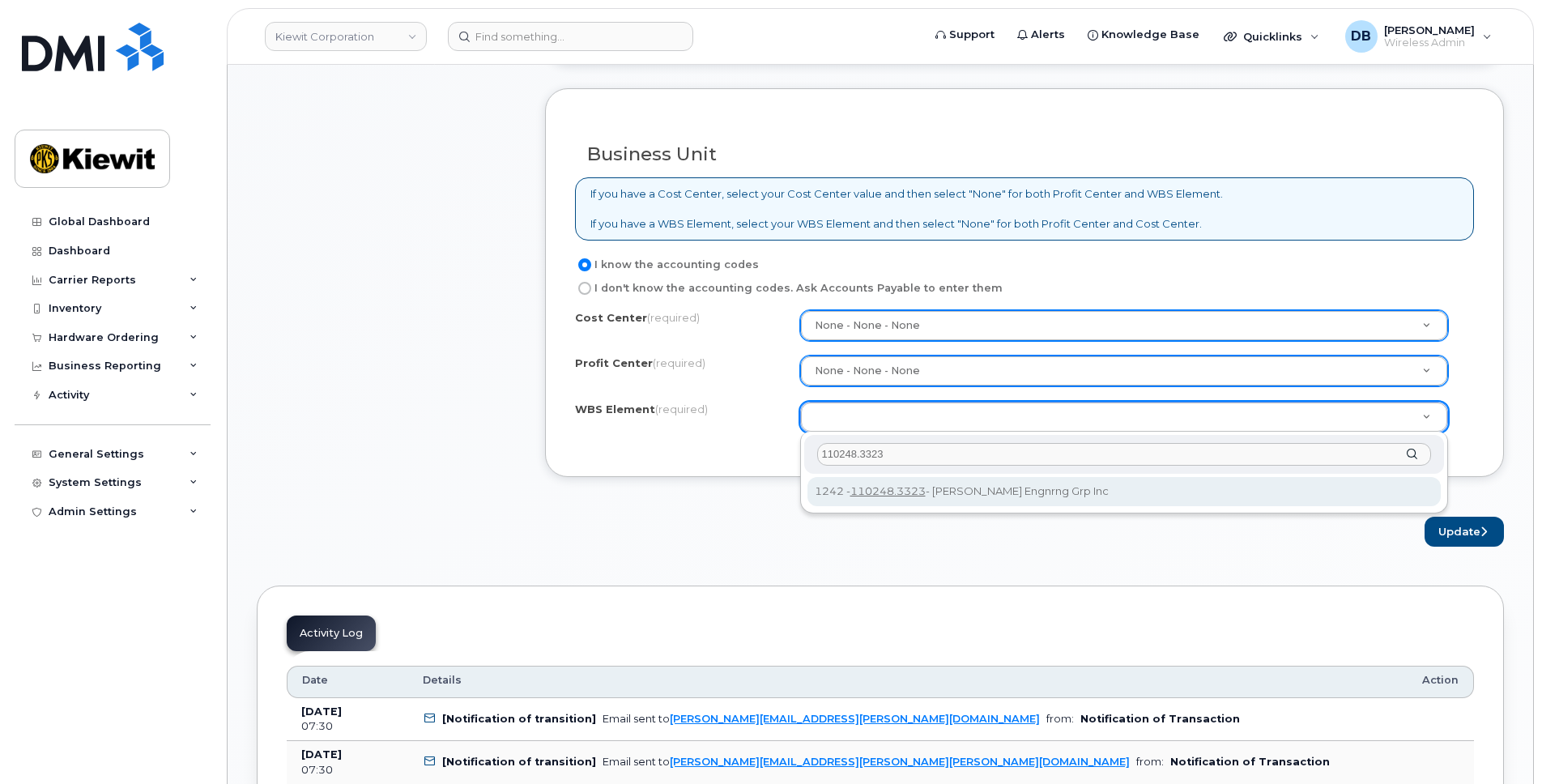
type input "110248.3323"
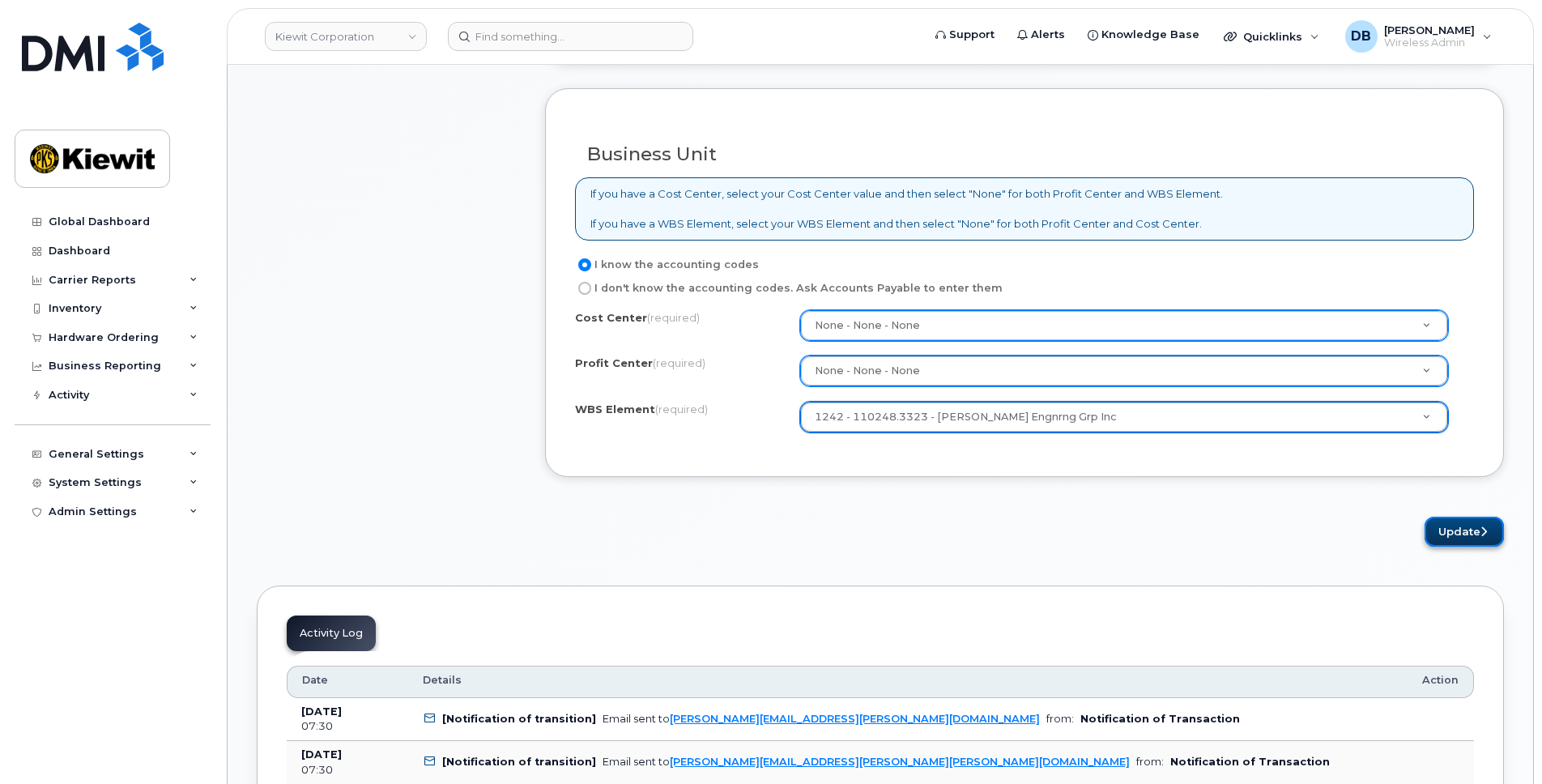
click at [1469, 529] on button "Update" at bounding box center [1464, 531] width 80 height 30
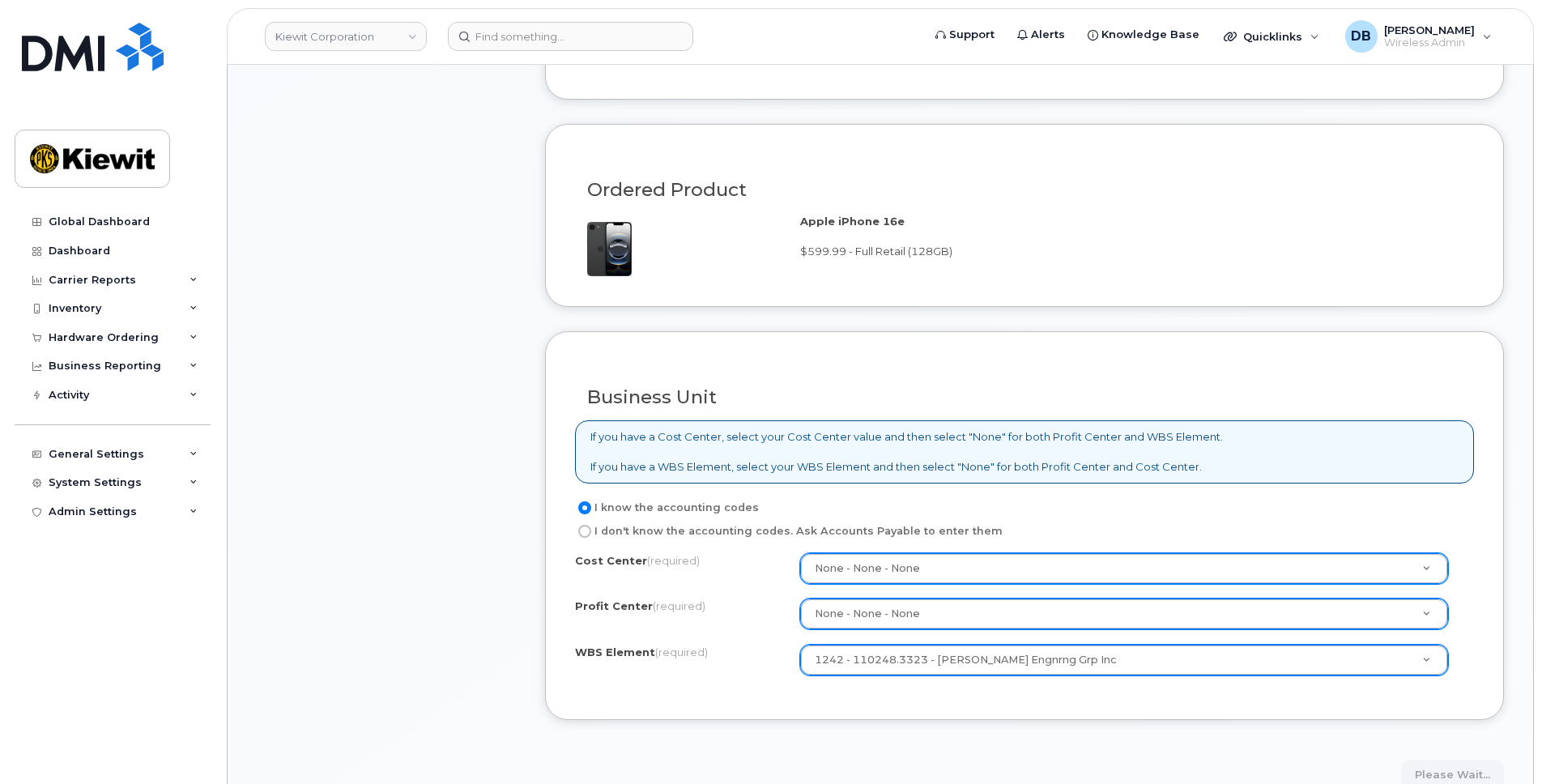
scroll to position [648, 0]
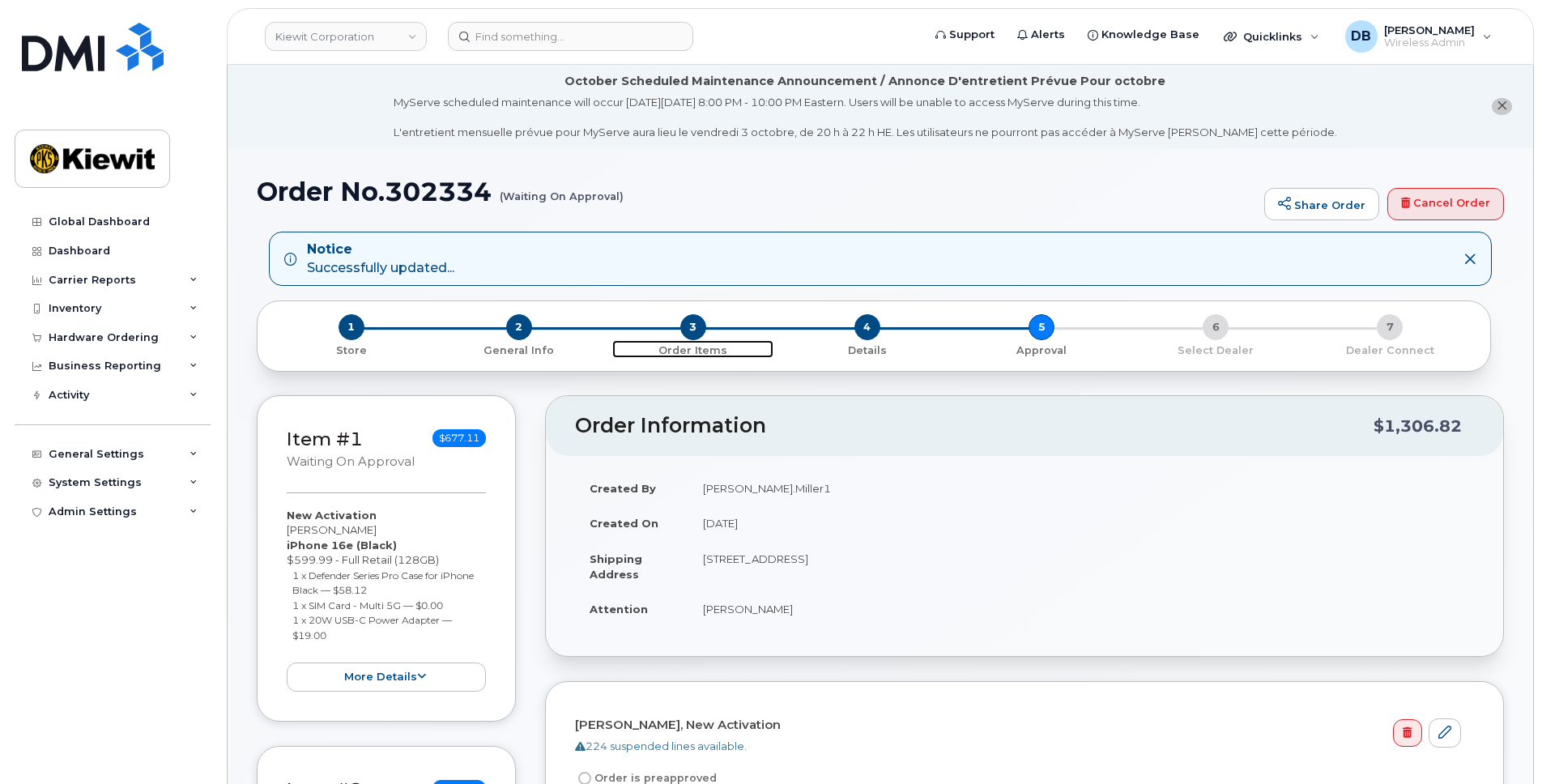
click at [686, 323] on span "3" at bounding box center [693, 327] width 26 height 26
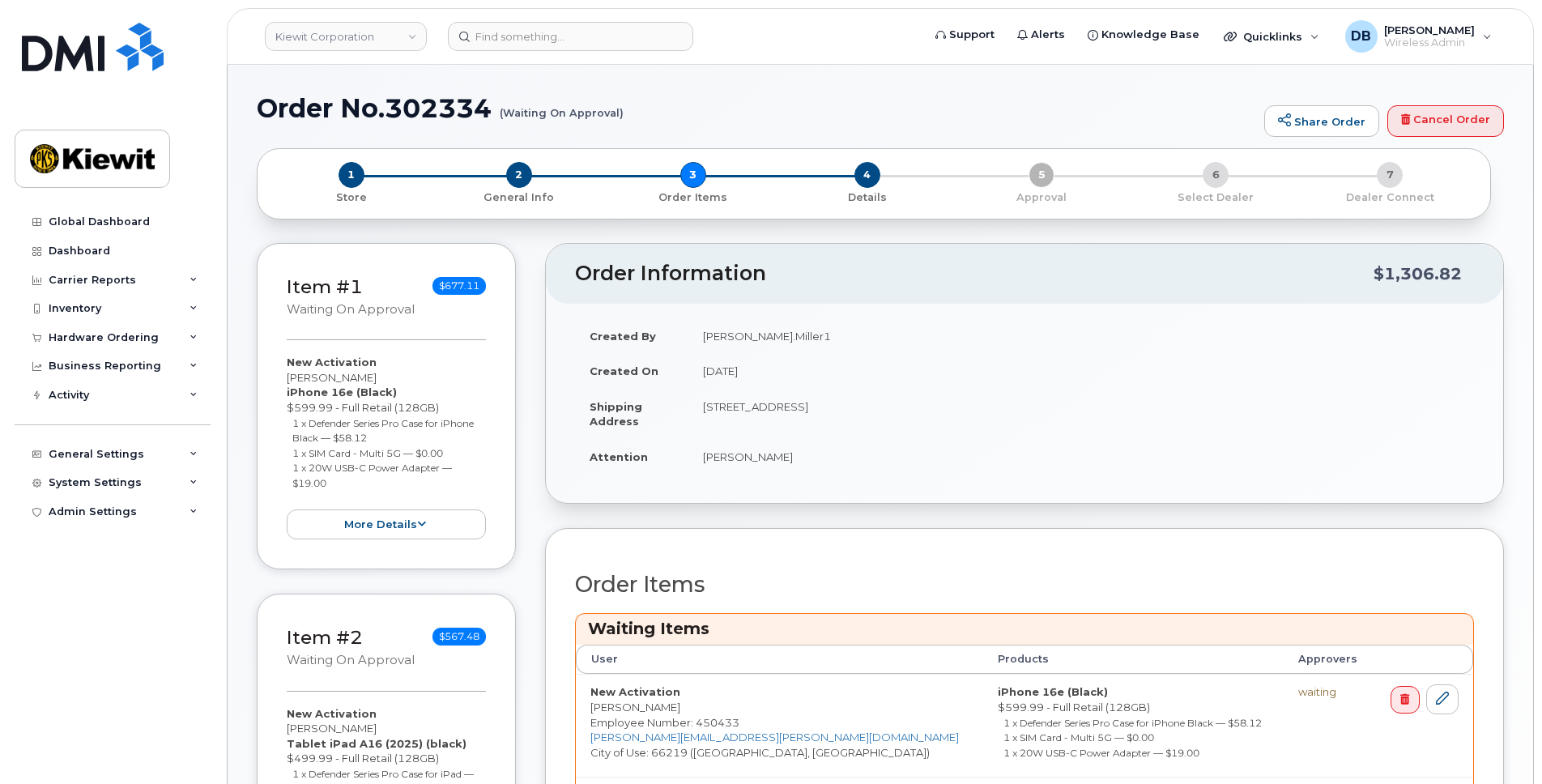
scroll to position [406, 0]
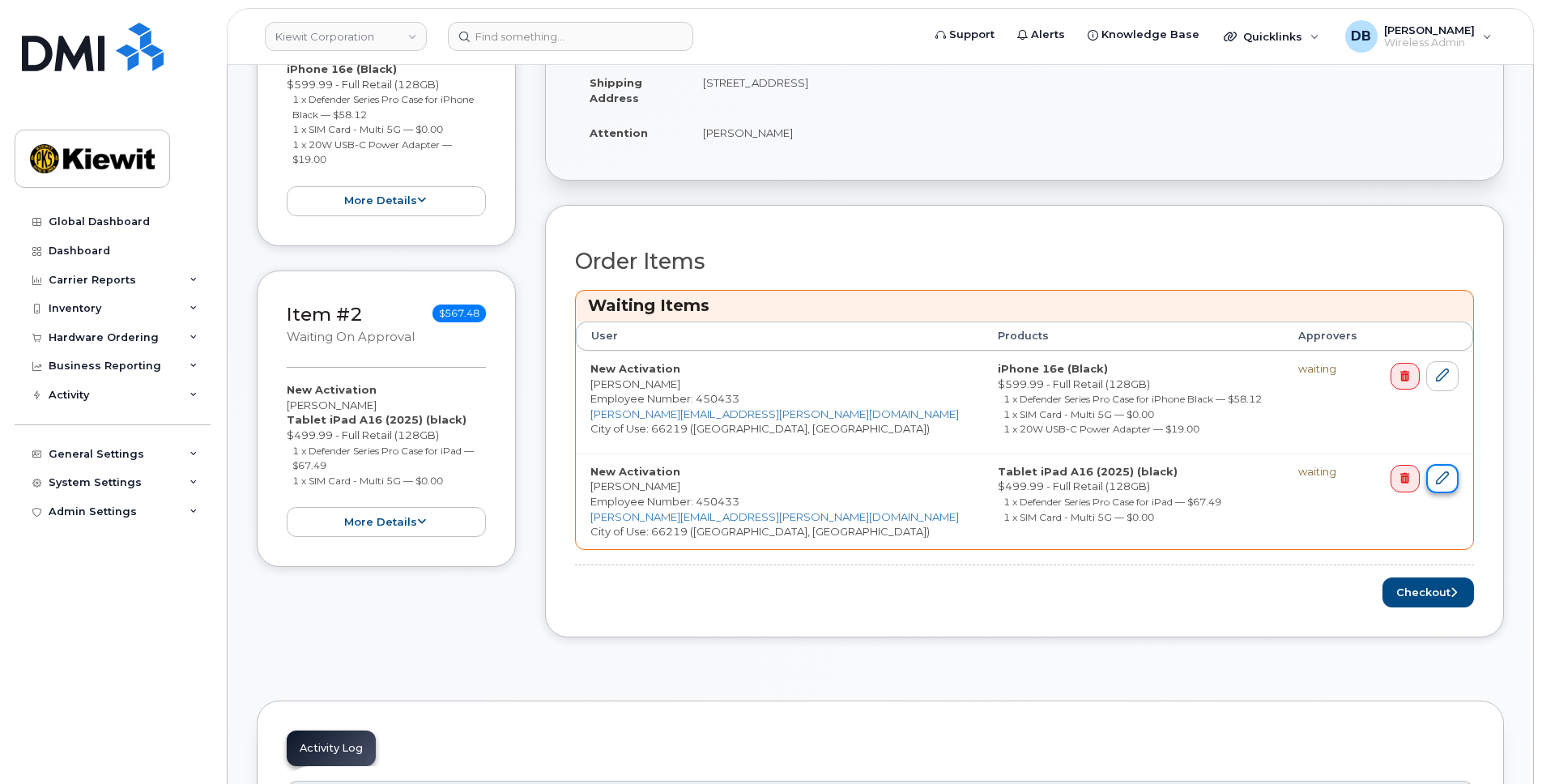
click at [1450, 478] on link at bounding box center [1443, 478] width 33 height 30
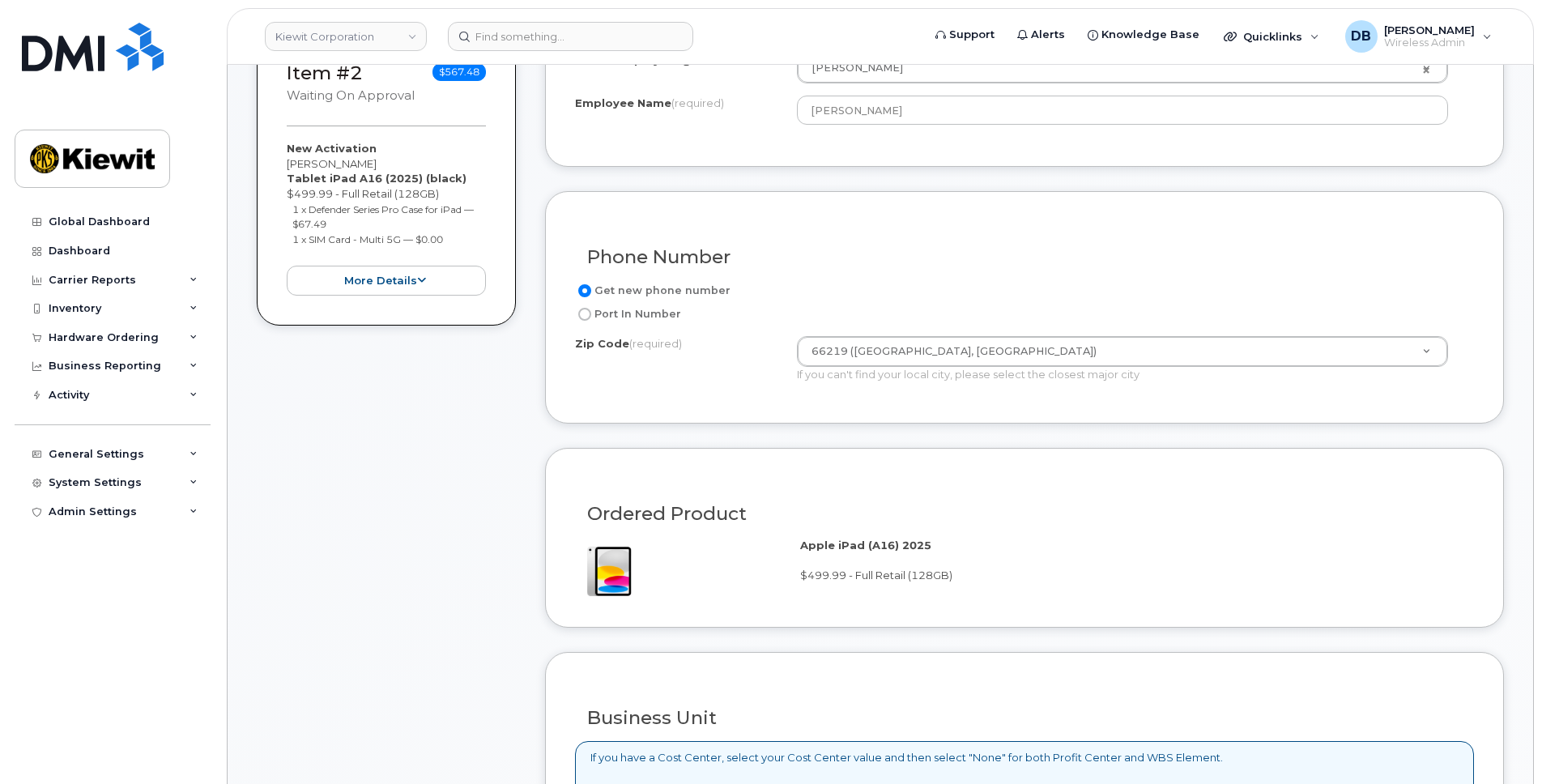
scroll to position [972, 0]
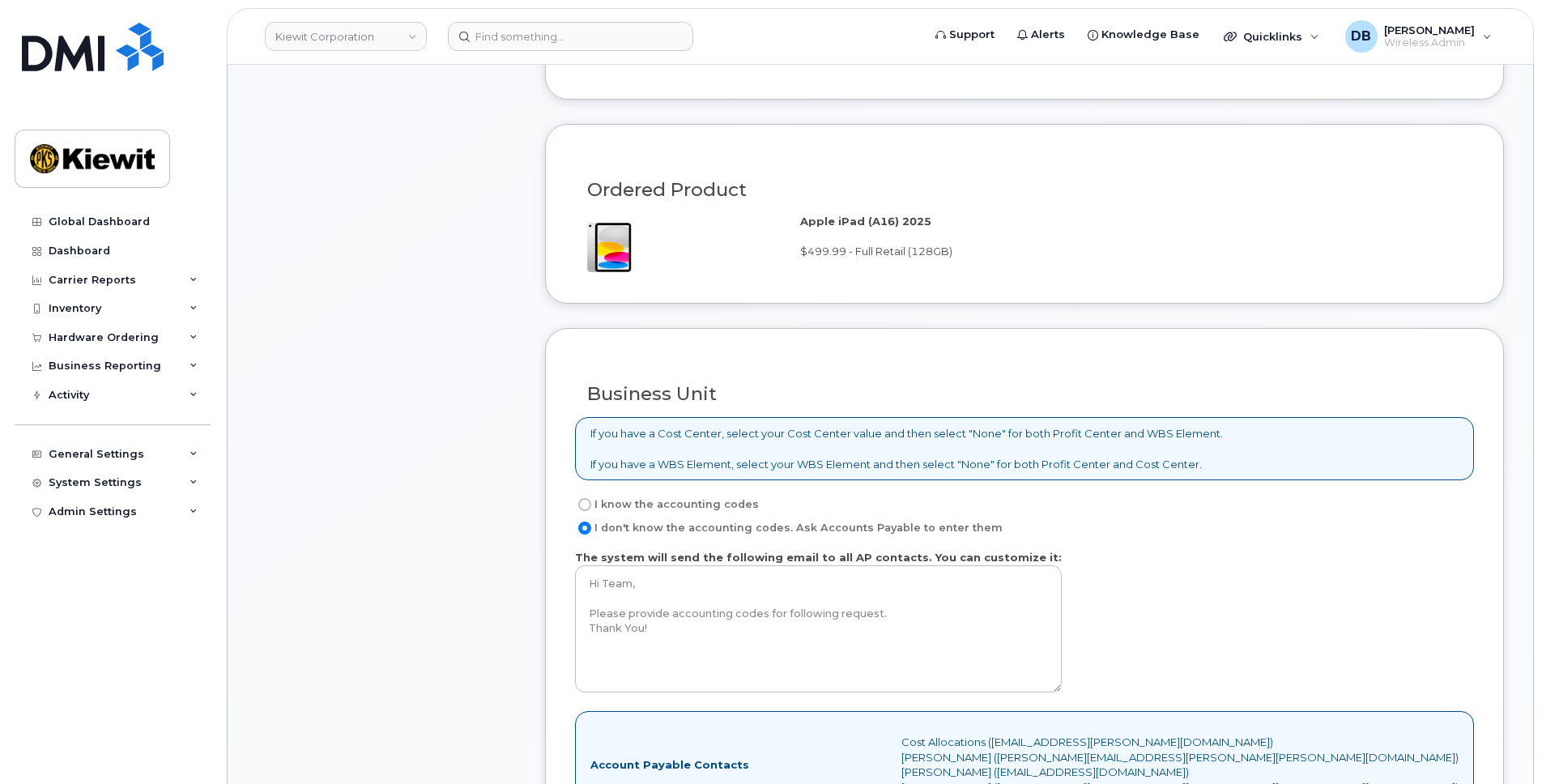
click at [644, 500] on label "I know the accounting codes" at bounding box center [667, 504] width 184 height 20
click at [591, 500] on input "I know the accounting codes" at bounding box center [585, 504] width 13 height 13
radio input "true"
select select
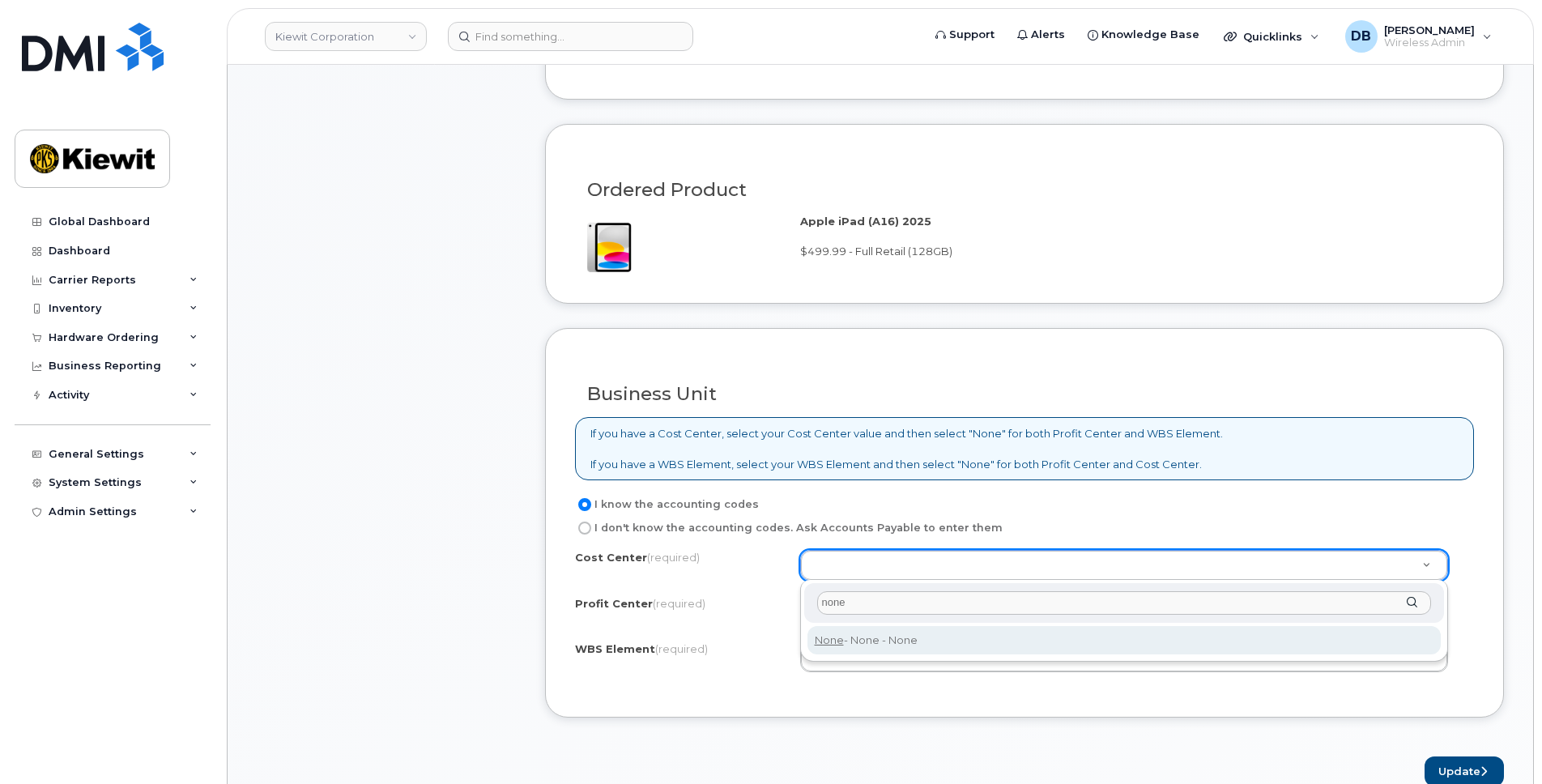
type input "none"
type input "None"
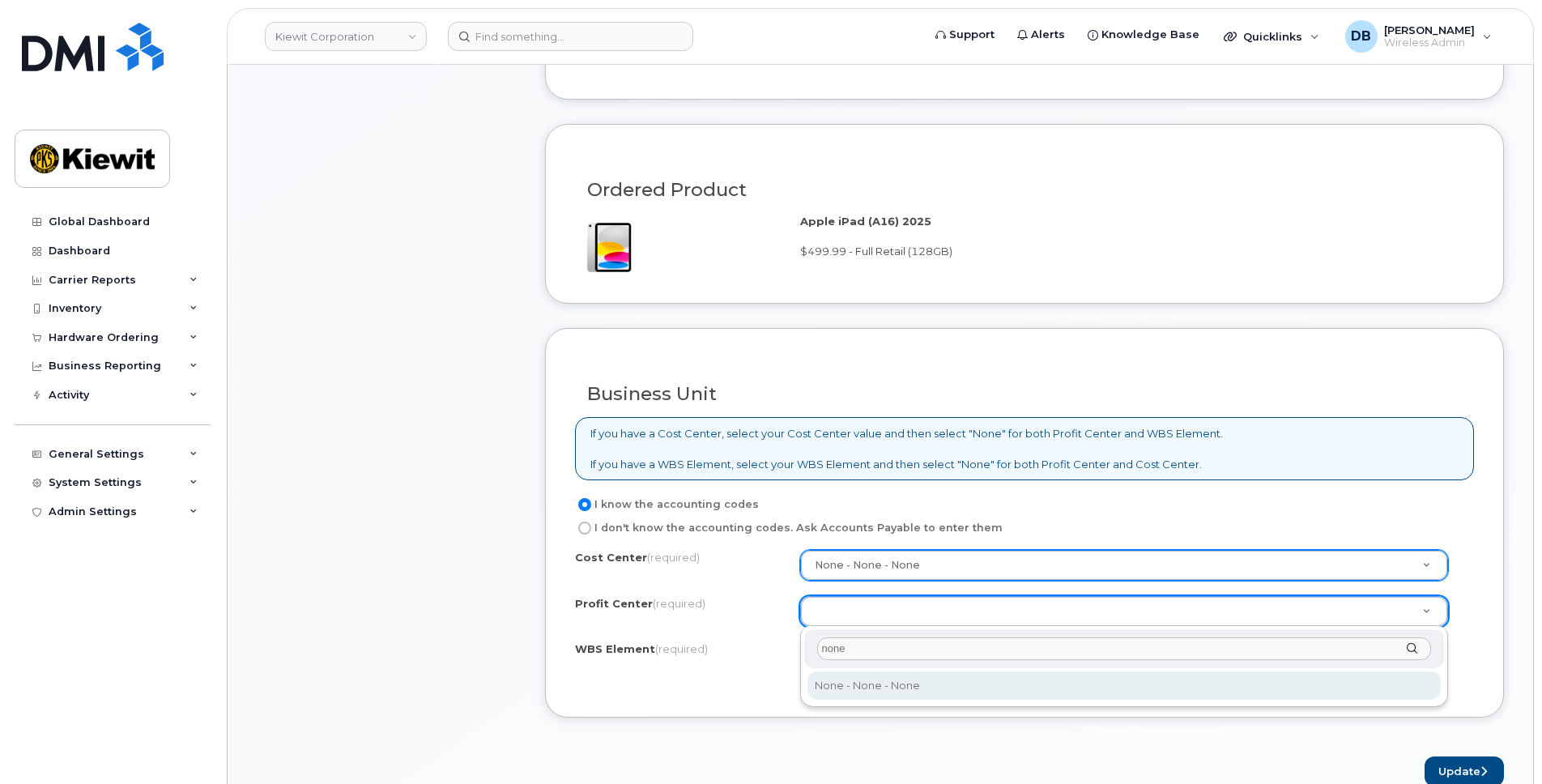
type input "none"
select select "None"
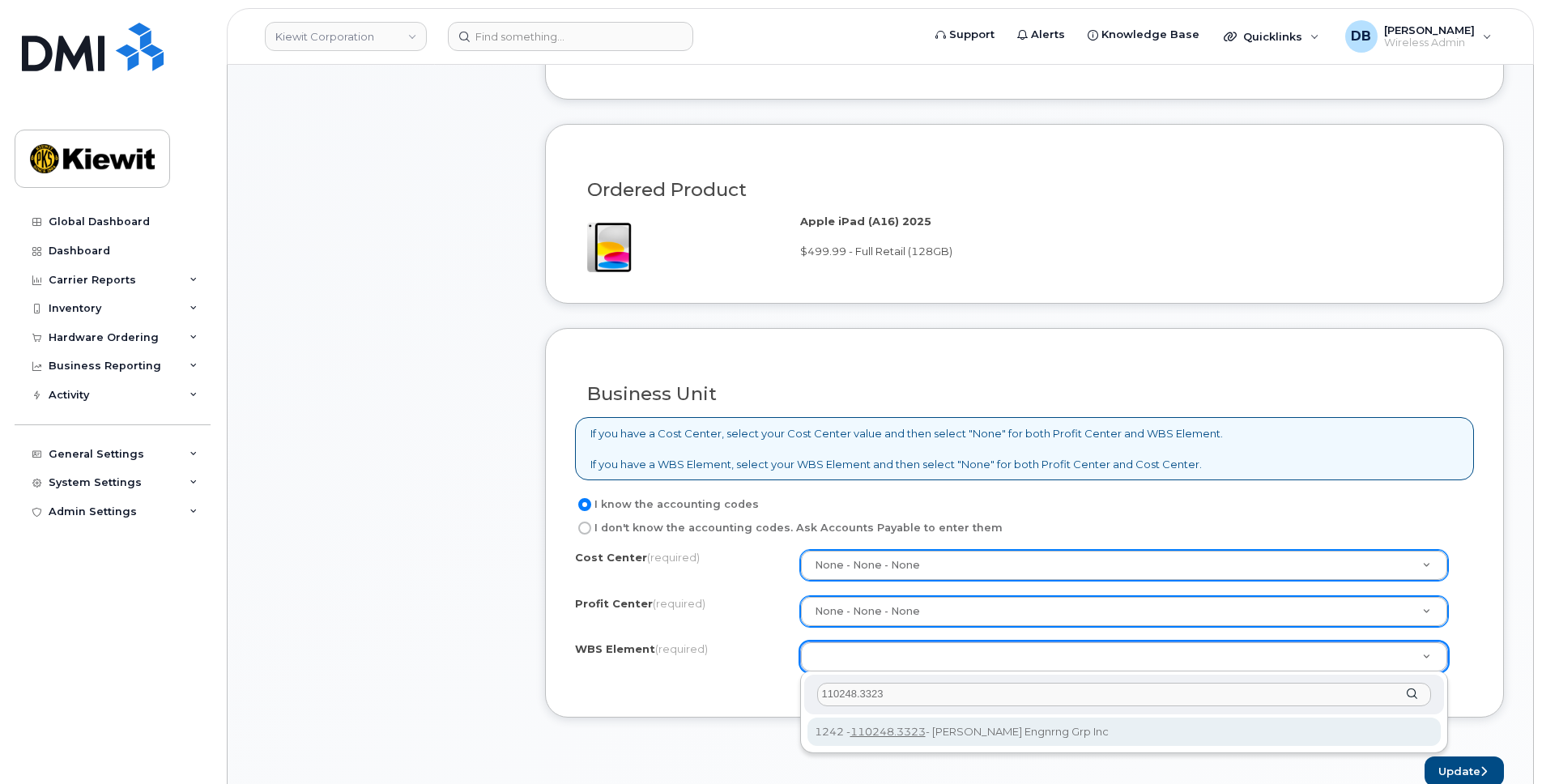
type input "110248.3323"
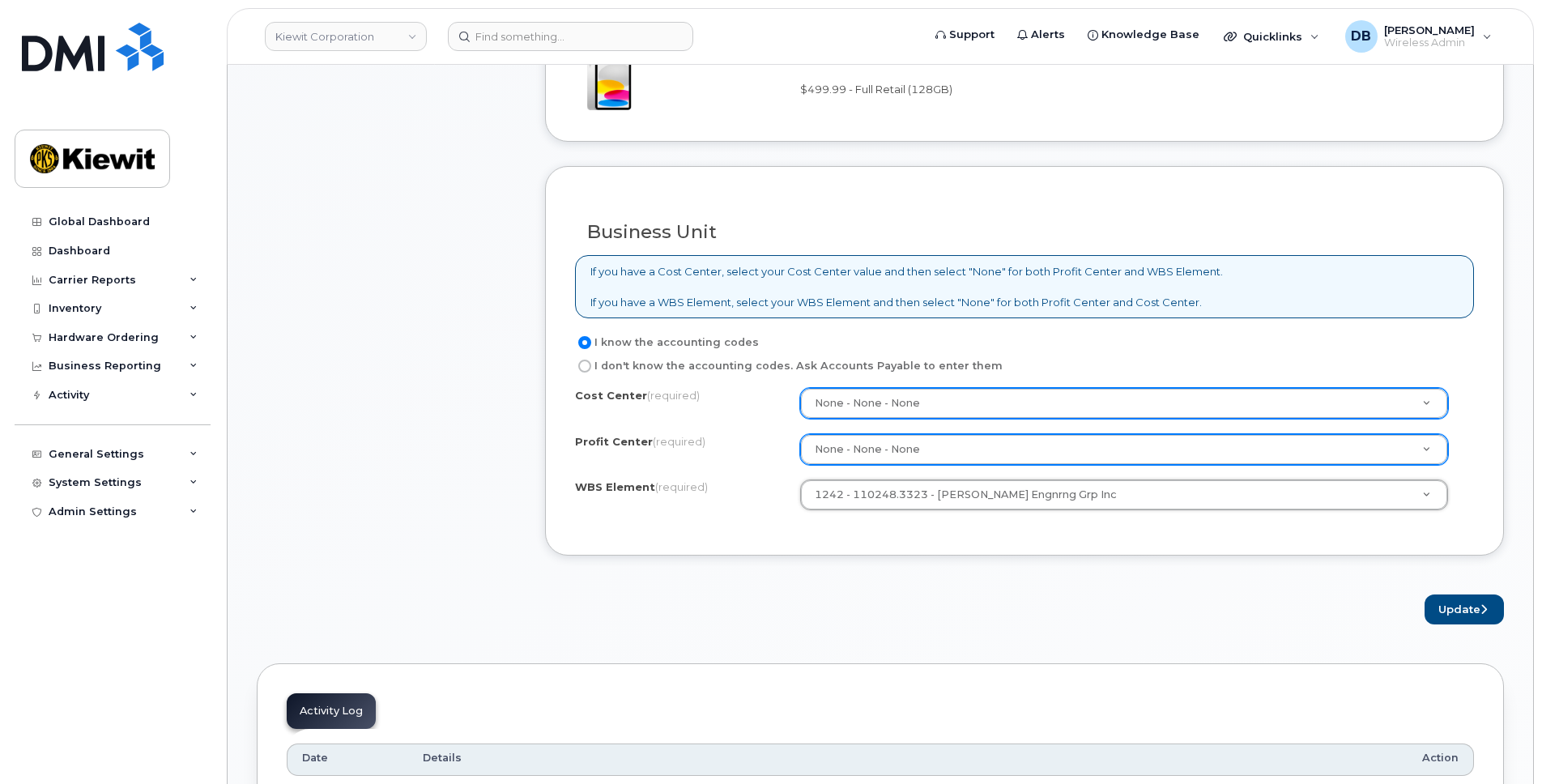
scroll to position [1296, 0]
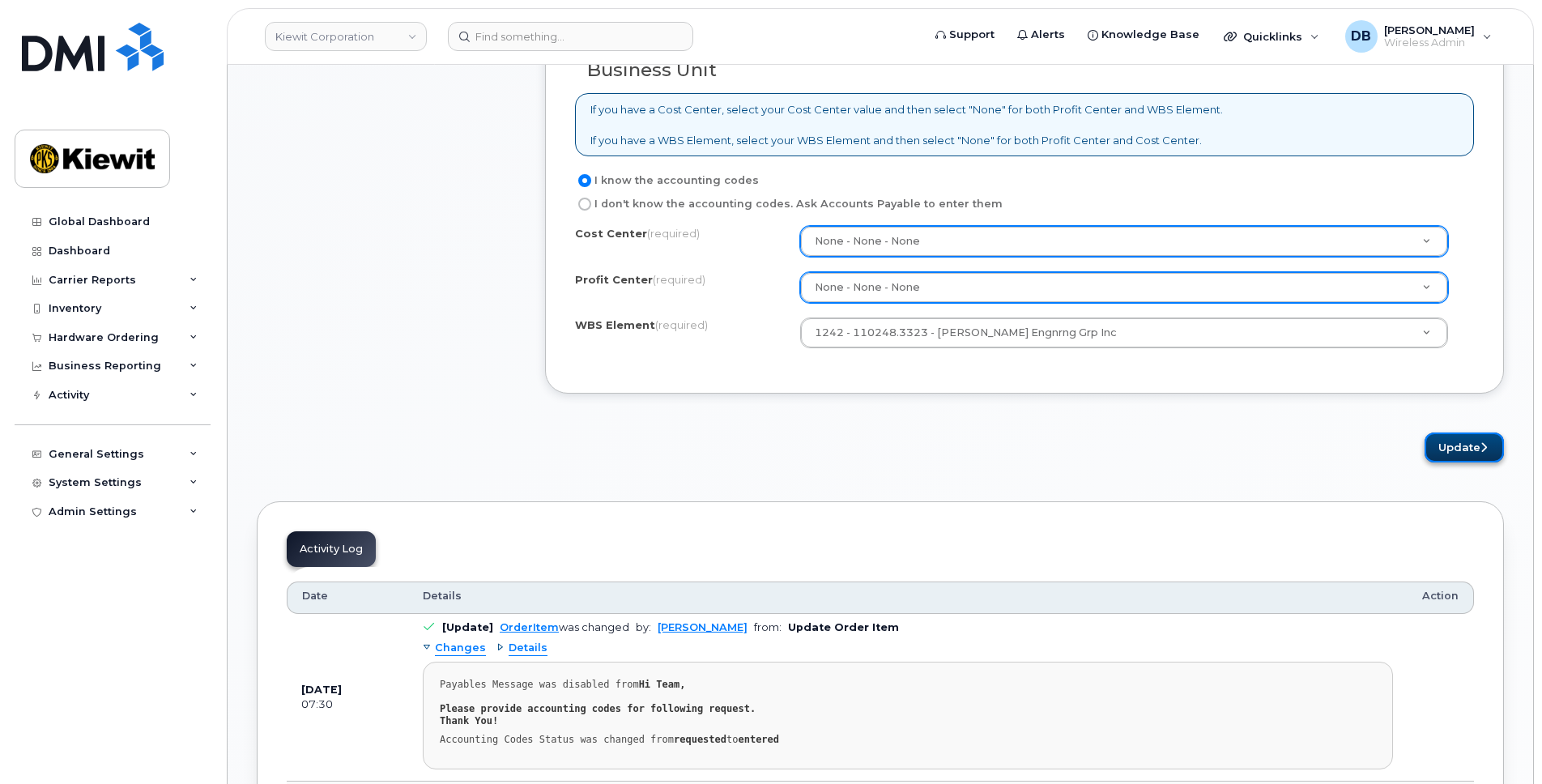
click at [1454, 449] on button "Update" at bounding box center [1464, 447] width 80 height 30
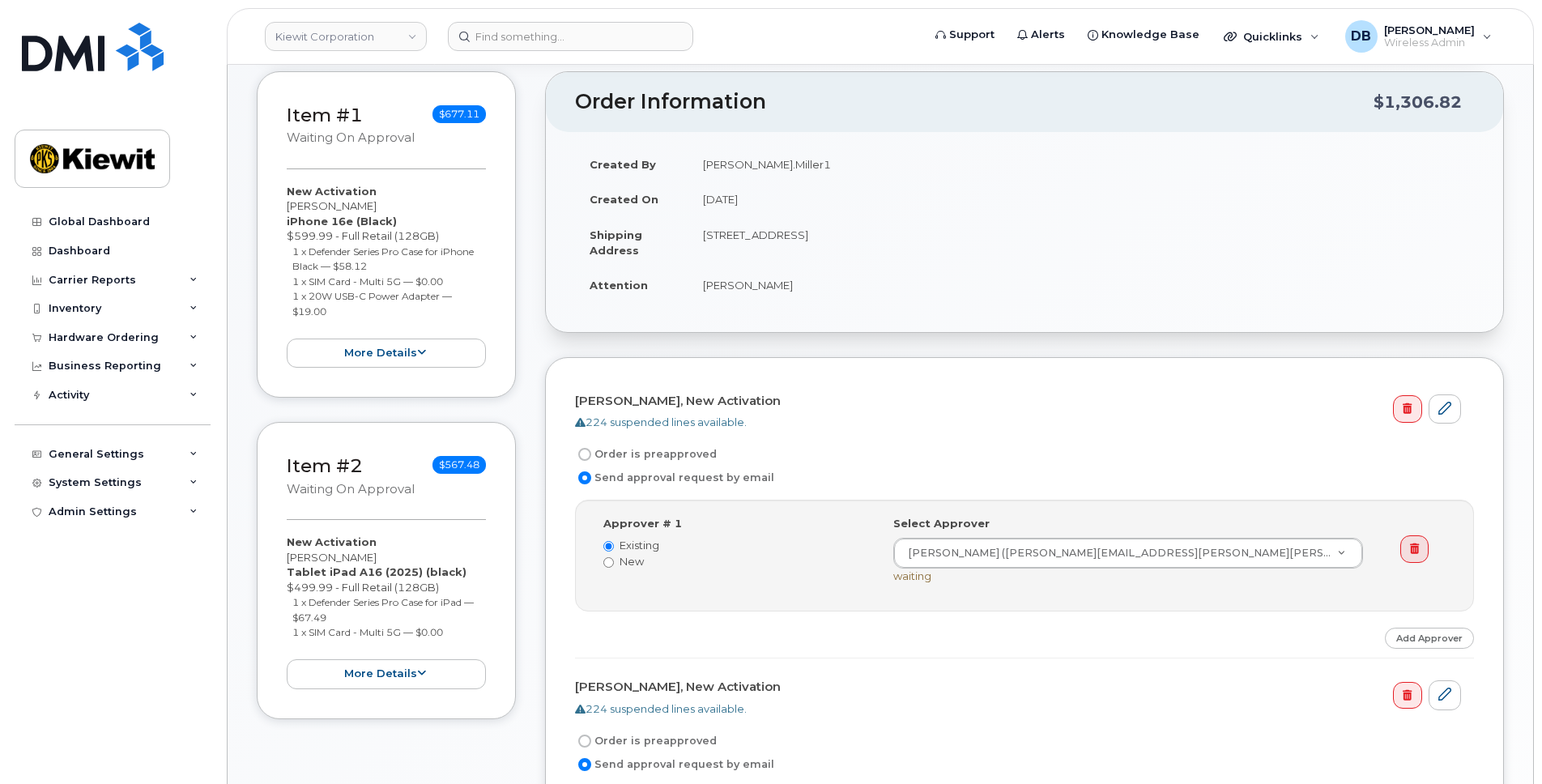
scroll to position [728, 0]
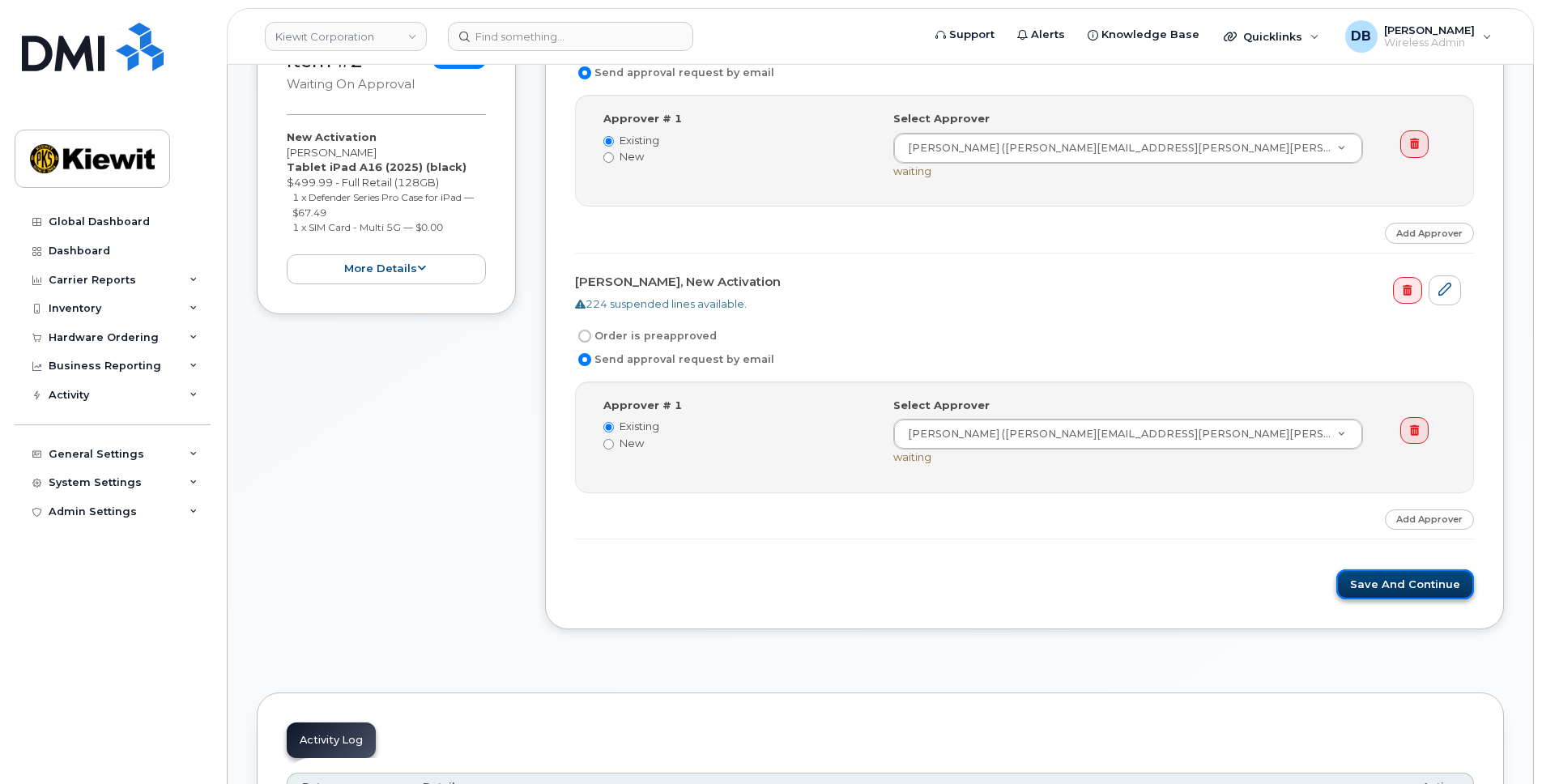
click at [1420, 591] on button "Save and Continue" at bounding box center [1405, 584] width 138 height 30
